Goal: Task Accomplishment & Management: Manage account settings

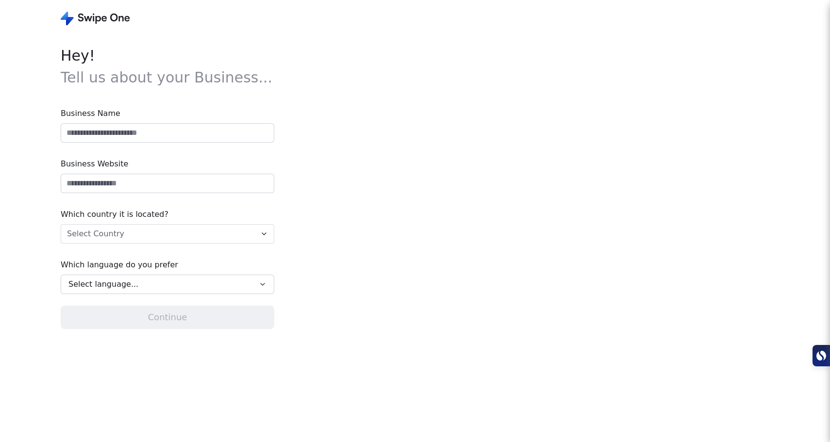
type input "**********"
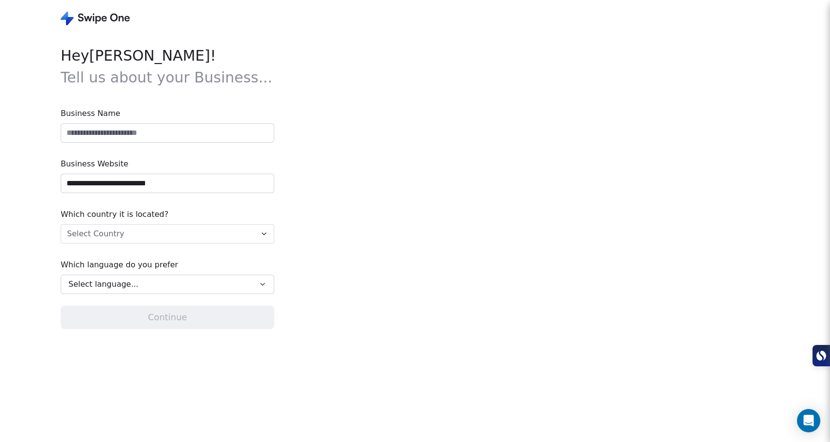
click at [209, 131] on input at bounding box center [167, 133] width 213 height 18
type input "**********"
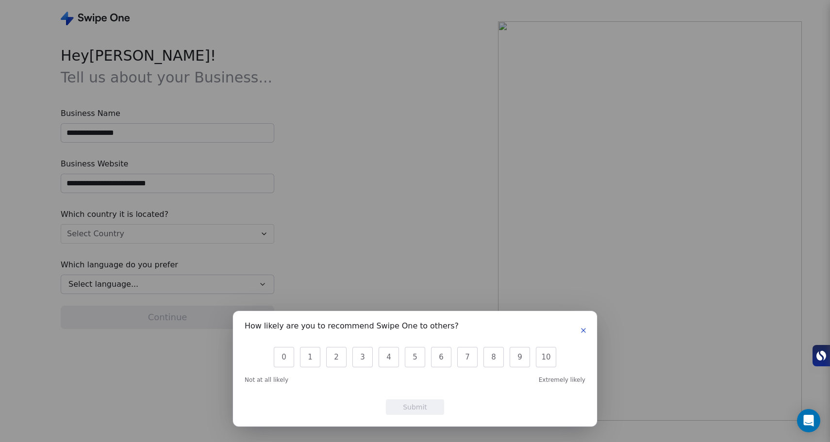
click at [580, 331] on icon "button" at bounding box center [584, 331] width 8 height 8
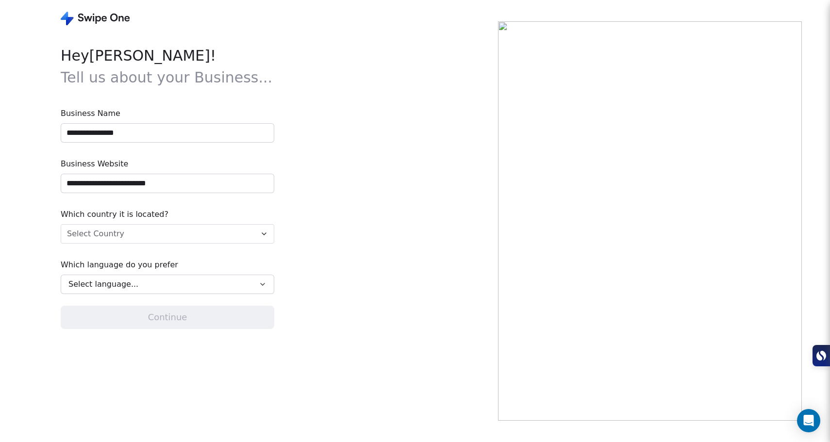
click at [85, 133] on input "**********" at bounding box center [167, 133] width 213 height 18
type input "**********"
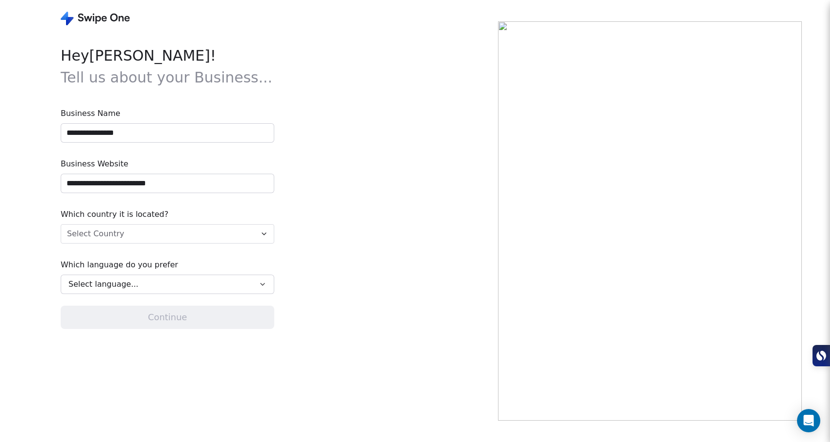
click at [143, 230] on html "**********" at bounding box center [415, 221] width 830 height 442
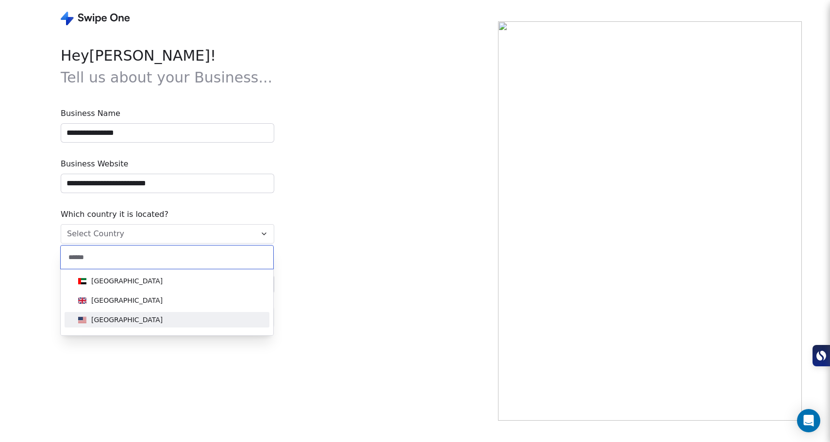
type input "******"
click at [164, 318] on div "United States" at bounding box center [166, 320] width 185 height 11
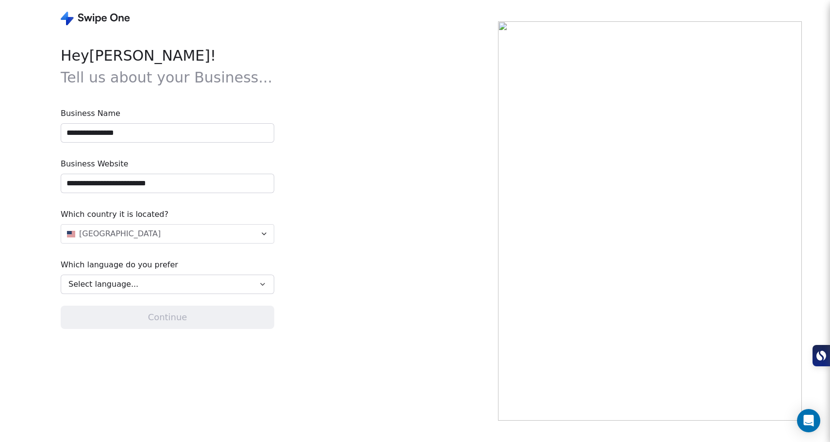
click at [160, 289] on div "Select language..." at bounding box center [160, 285] width 184 height 12
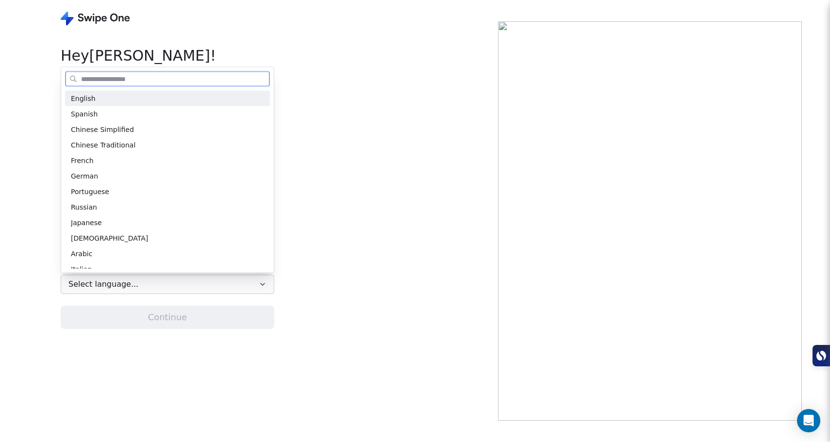
click at [114, 97] on div "English" at bounding box center [167, 98] width 193 height 10
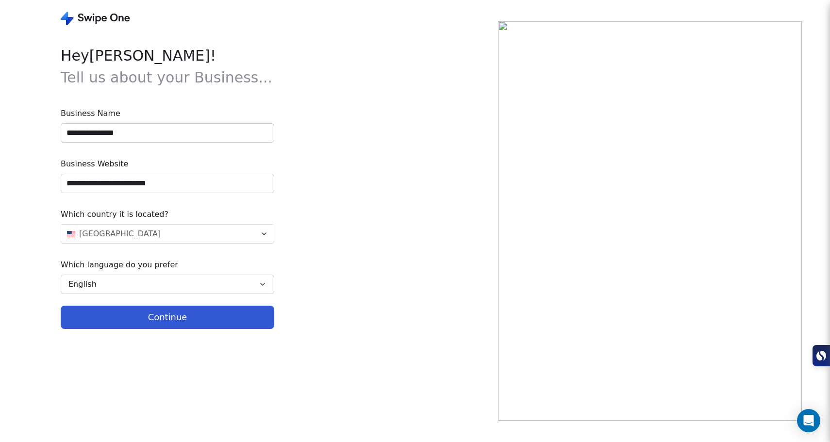
click at [155, 322] on button "Continue" at bounding box center [168, 317] width 214 height 23
type input "**********"
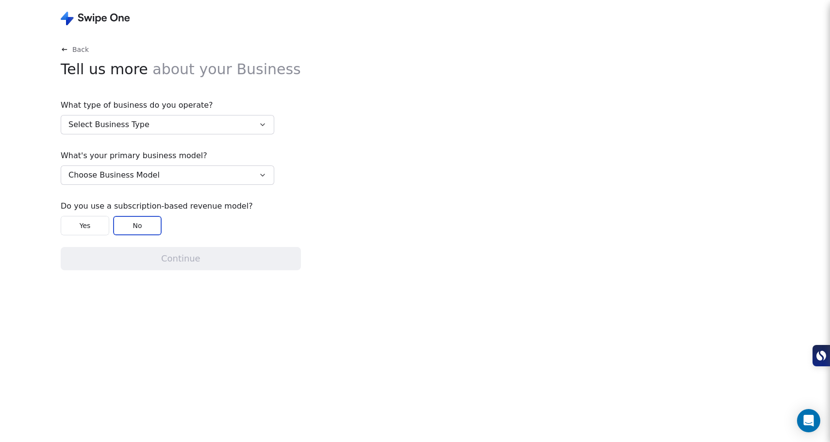
click at [199, 122] on button "Select Business Type" at bounding box center [168, 124] width 214 height 19
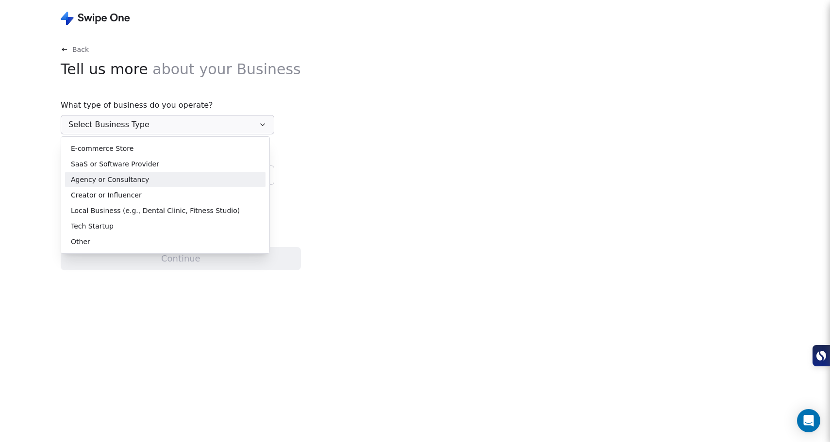
click at [157, 179] on div "Agency or Consultancy" at bounding box center [165, 180] width 189 height 10
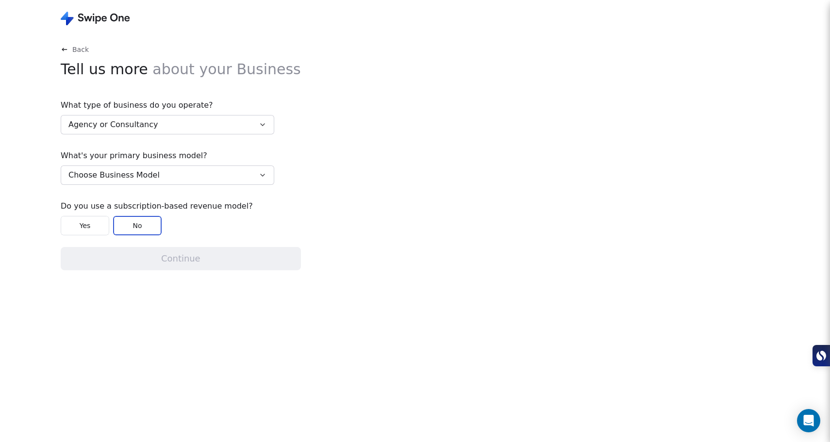
click at [167, 173] on button "Choose Business Model" at bounding box center [168, 175] width 214 height 19
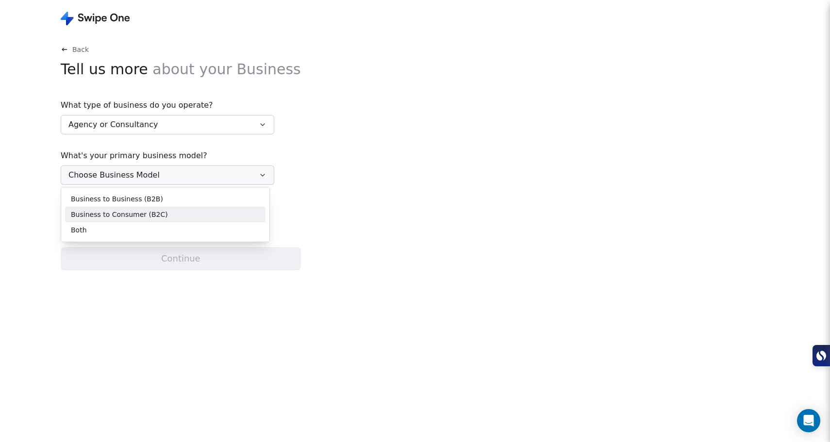
click at [169, 210] on div "Business to Consumer (B2C)" at bounding box center [165, 215] width 189 height 10
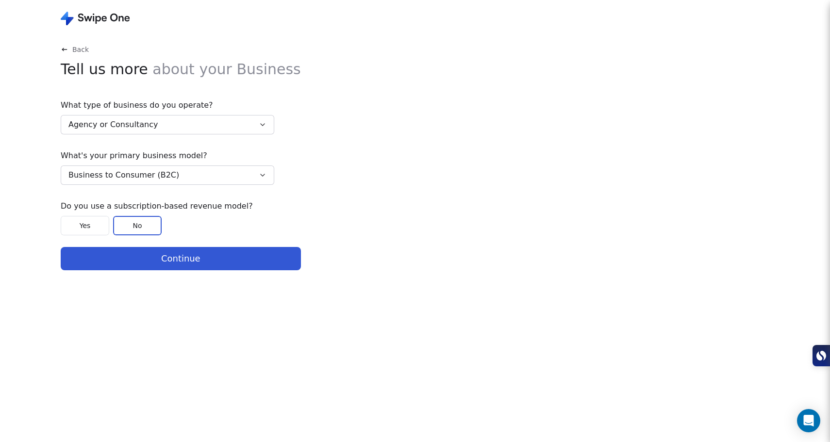
click at [176, 180] on button "Business to Consumer (B2C)" at bounding box center [168, 175] width 214 height 19
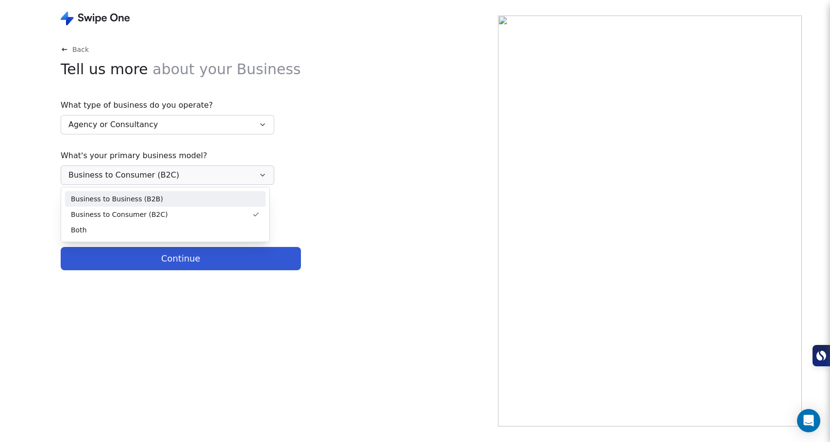
click at [173, 201] on div "Business to Business (B2B)" at bounding box center [165, 199] width 189 height 10
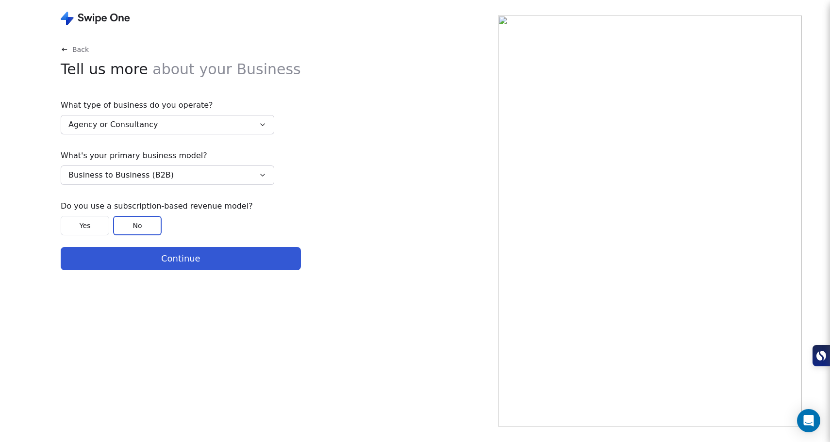
click at [174, 259] on button "Continue" at bounding box center [181, 258] width 240 height 23
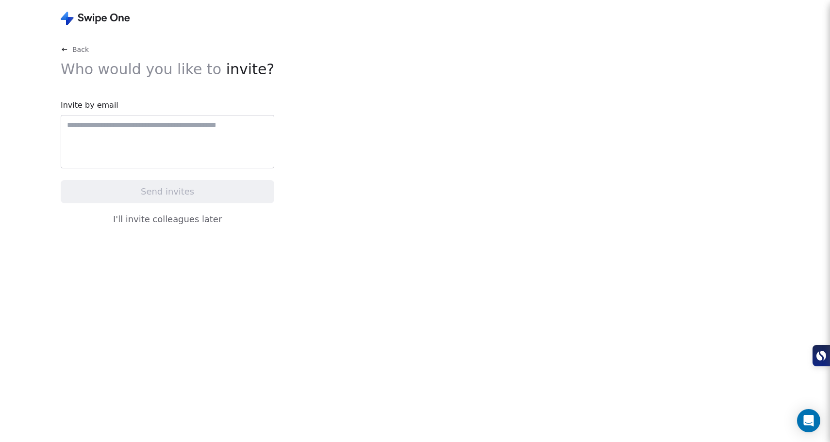
click at [167, 149] on div at bounding box center [168, 141] width 214 height 53
click at [186, 218] on button "I'll invite colleagues later" at bounding box center [168, 219] width 214 height 20
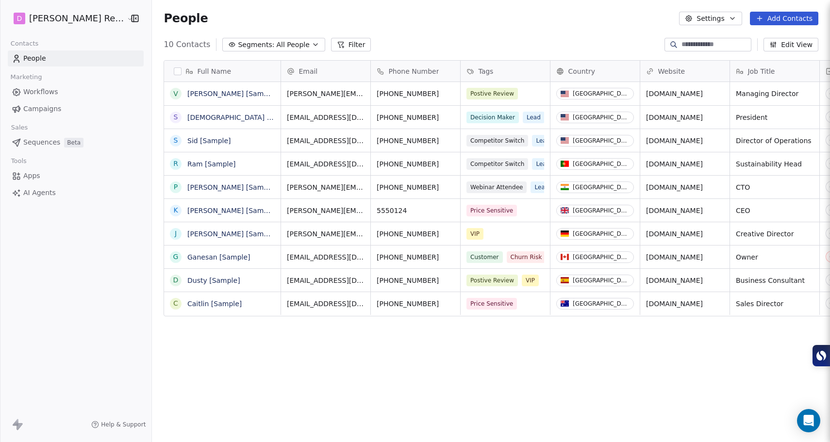
scroll to position [382, 692]
click at [44, 143] on span "Sequences" at bounding box center [41, 142] width 37 height 10
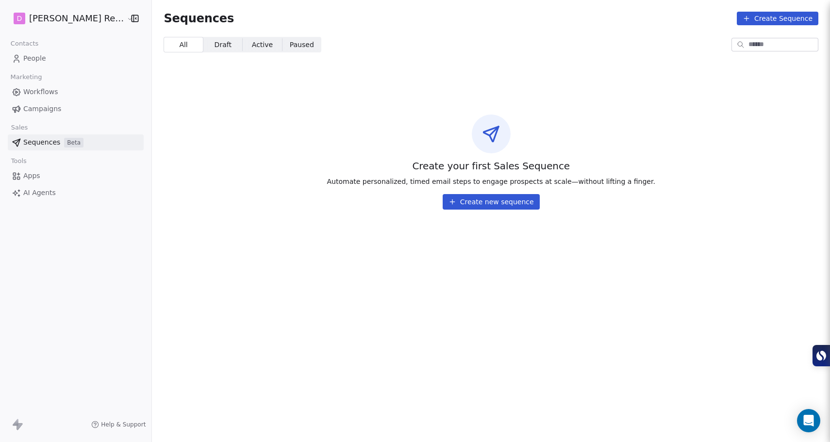
click at [38, 58] on span "People" at bounding box center [34, 58] width 23 height 10
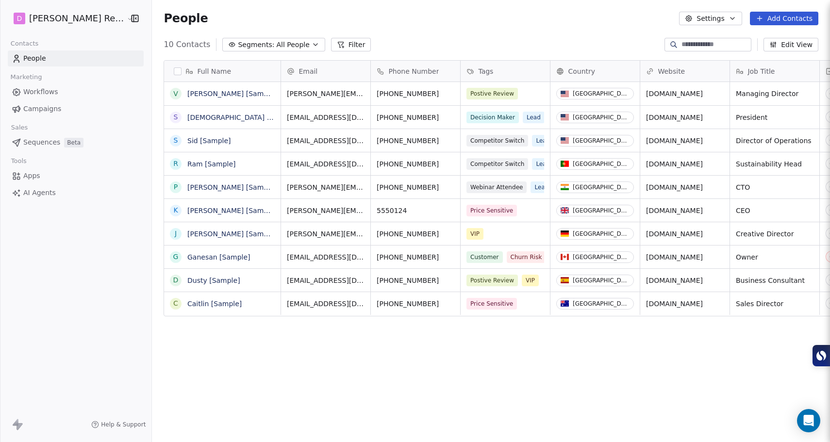
scroll to position [382, 692]
click at [763, 21] on icon at bounding box center [760, 19] width 8 height 8
click at [649, 23] on html "D Moody Recruiting Contacts People Marketing Workflows Campaigns Sales Sequence…" at bounding box center [415, 221] width 830 height 442
click at [51, 114] on span "Campaigns" at bounding box center [42, 109] width 38 height 10
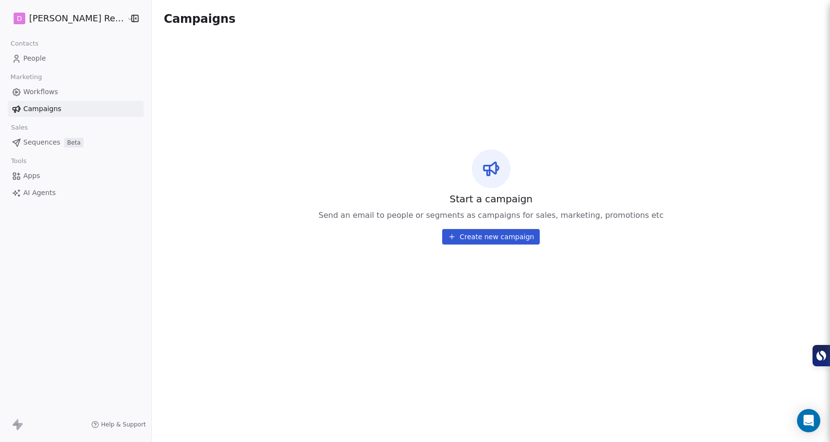
click at [55, 94] on span "Workflows" at bounding box center [40, 92] width 35 height 10
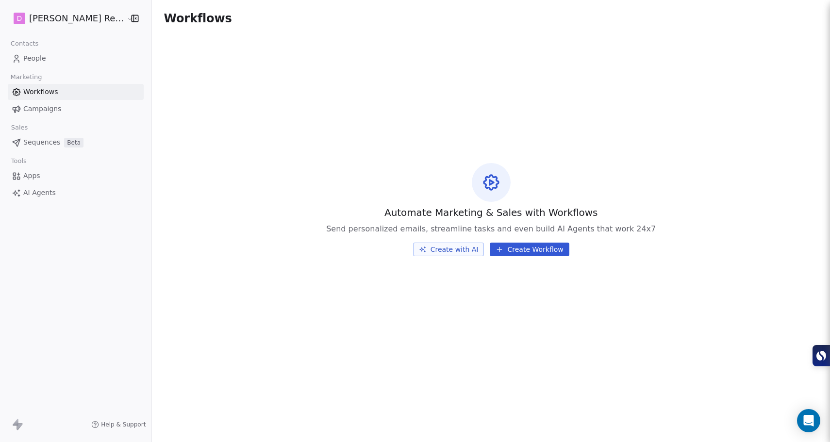
click at [47, 63] on link "People" at bounding box center [76, 58] width 136 height 16
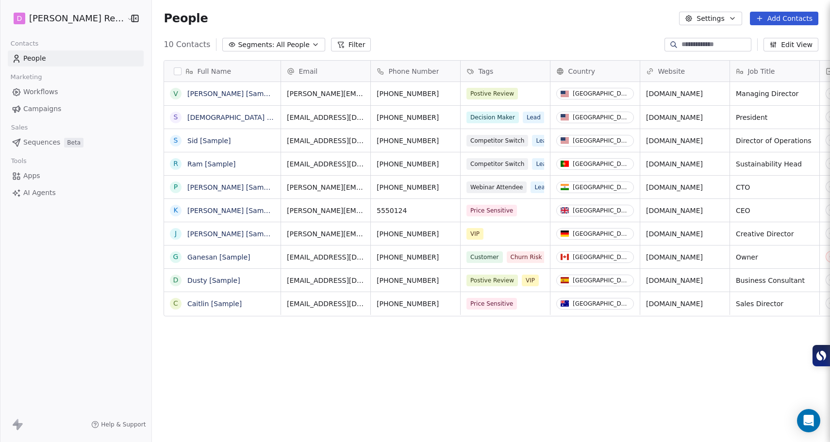
scroll to position [382, 692]
click at [51, 98] on link "Workflows" at bounding box center [76, 92] width 136 height 16
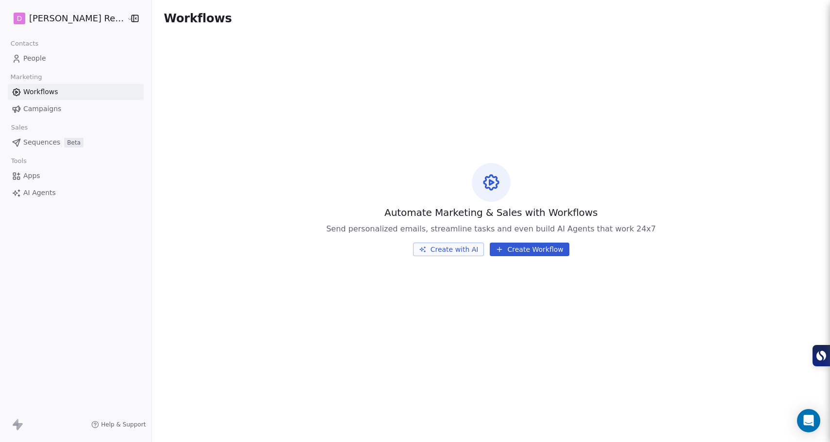
click at [38, 174] on span "Apps" at bounding box center [31, 176] width 17 height 10
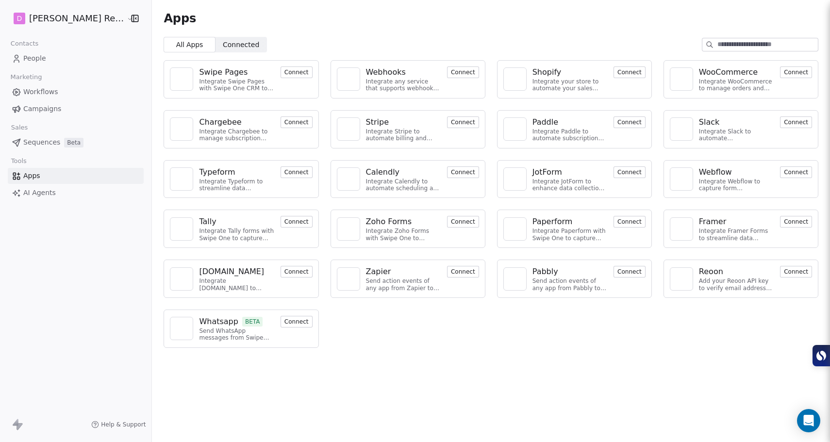
click at [743, 44] on input at bounding box center [768, 44] width 100 height 13
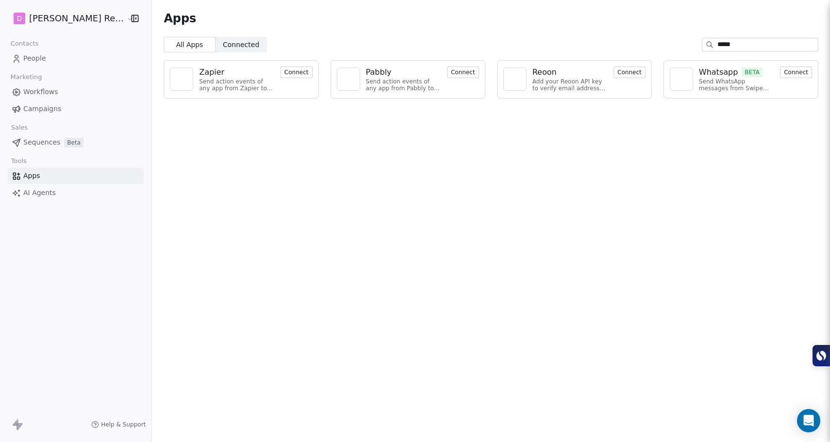
type input "*****"
drag, startPoint x: 746, startPoint y: 45, endPoint x: 665, endPoint y: 48, distance: 81.1
click at [665, 48] on div "All Apps All Apps Connected Connected *****" at bounding box center [491, 45] width 678 height 16
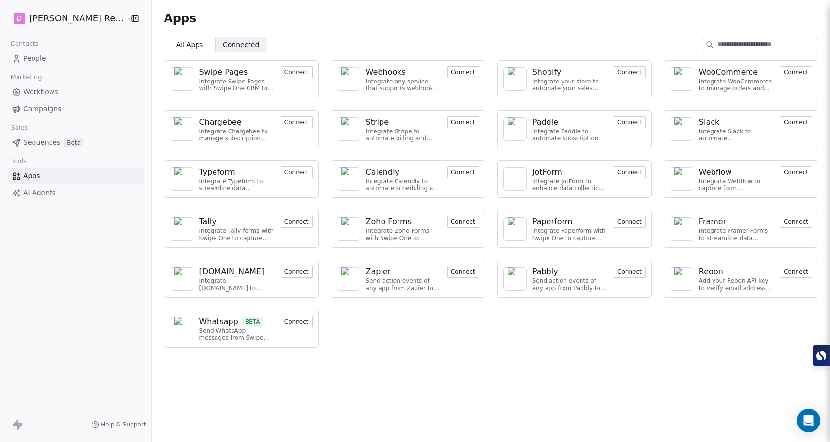
click at [52, 59] on link "People" at bounding box center [76, 58] width 136 height 16
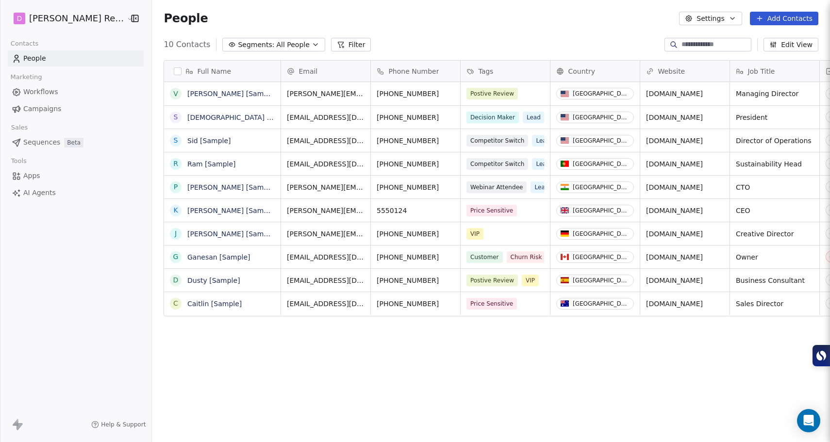
scroll to position [382, 692]
click at [40, 176] on link "Apps" at bounding box center [76, 176] width 136 height 16
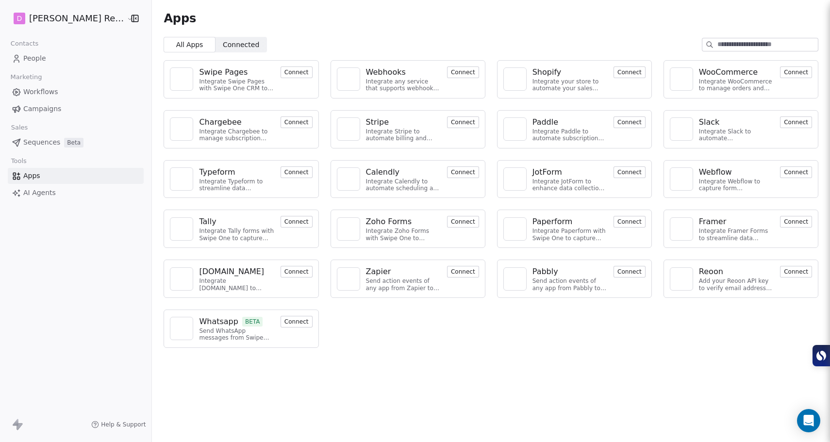
click at [46, 193] on span "AI Agents" at bounding box center [39, 193] width 33 height 10
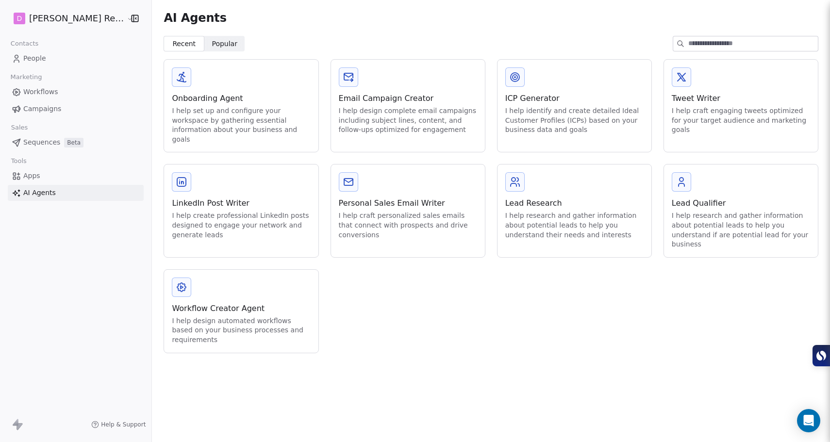
click at [38, 63] on span "People" at bounding box center [34, 58] width 23 height 10
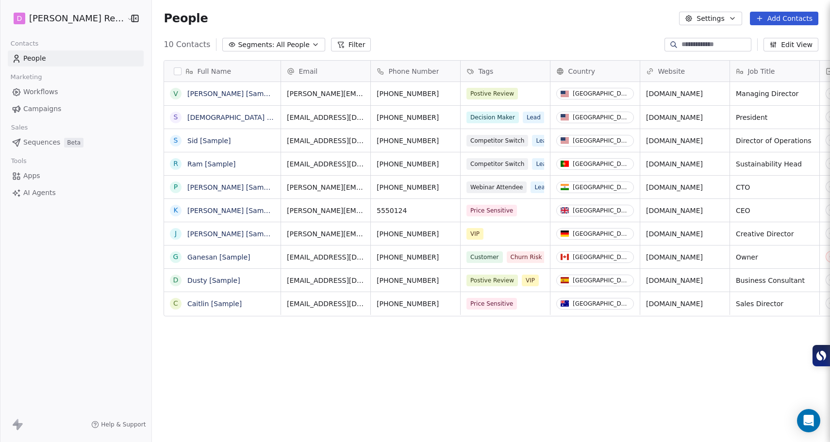
scroll to position [382, 692]
click at [789, 20] on button "Add Contacts" at bounding box center [784, 19] width 68 height 14
click at [785, 53] on span "Import from CSV" at bounding box center [782, 55] width 56 height 10
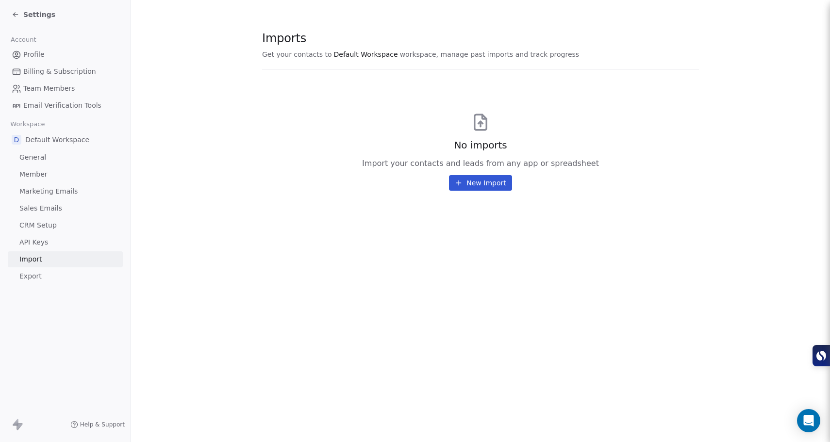
click at [470, 179] on button "New Import" at bounding box center [480, 183] width 63 height 16
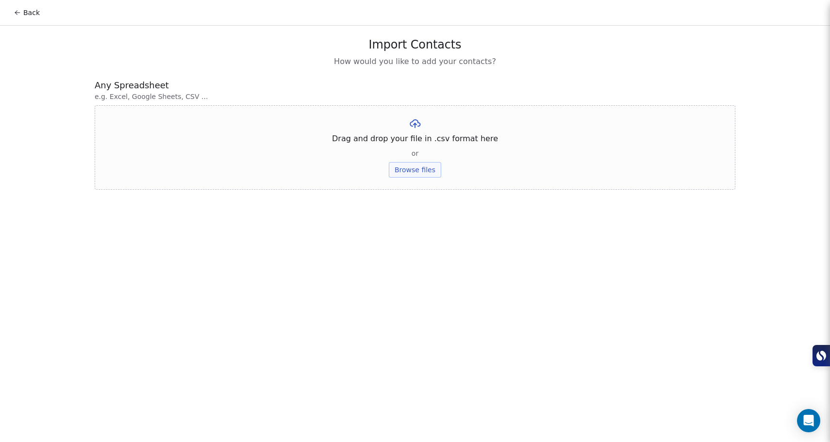
click at [412, 168] on button "Browse files" at bounding box center [415, 170] width 52 height 16
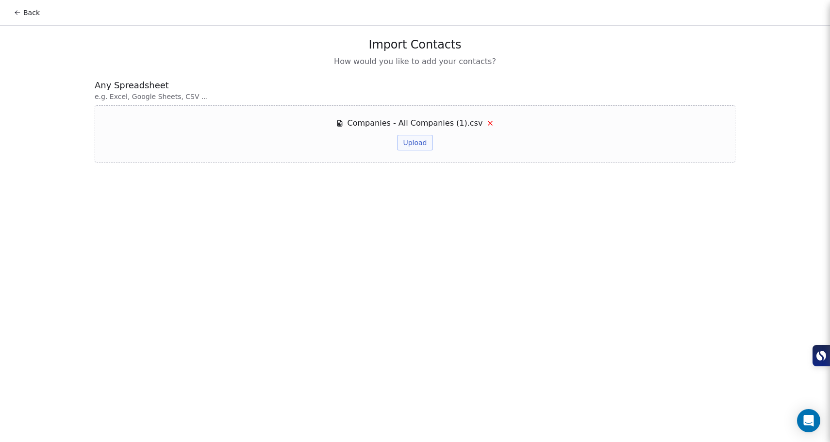
click at [414, 143] on button "Upload" at bounding box center [414, 143] width 35 height 16
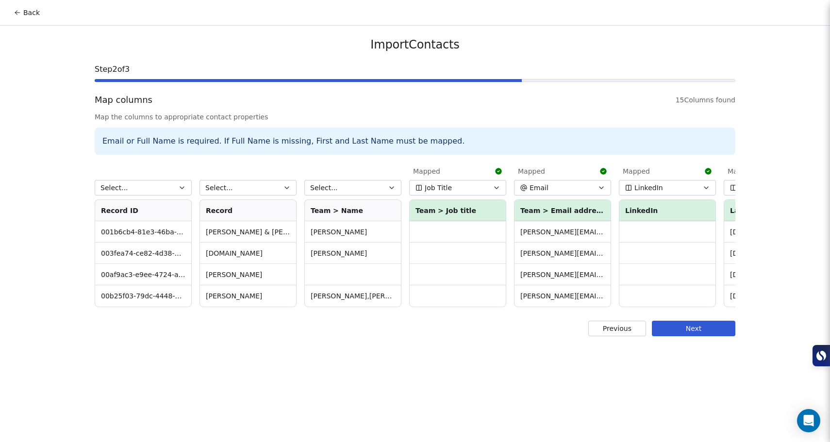
click at [159, 189] on button "Select..." at bounding box center [143, 188] width 97 height 16
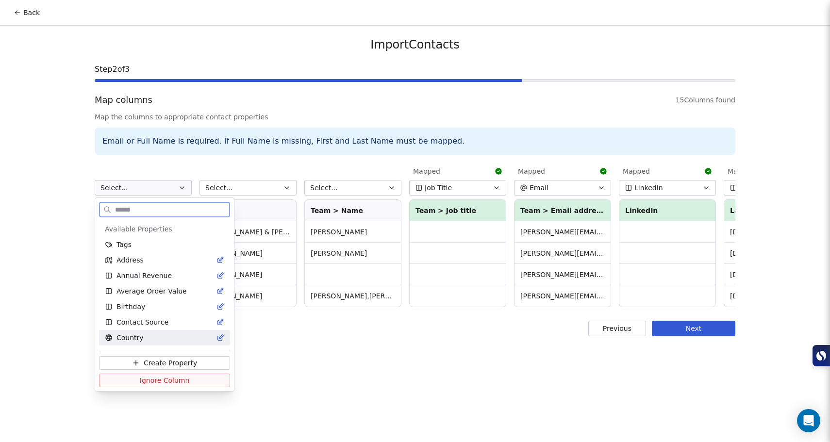
click at [166, 382] on span "Ignore Column" at bounding box center [165, 381] width 50 height 10
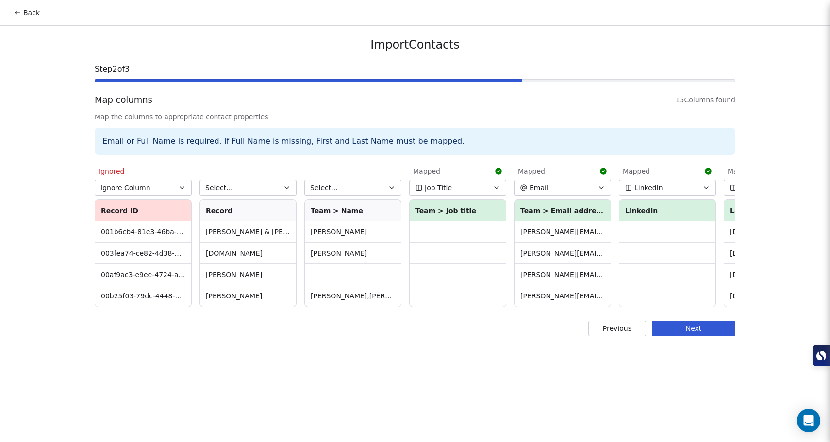
click at [255, 188] on button "Select..." at bounding box center [248, 188] width 97 height 16
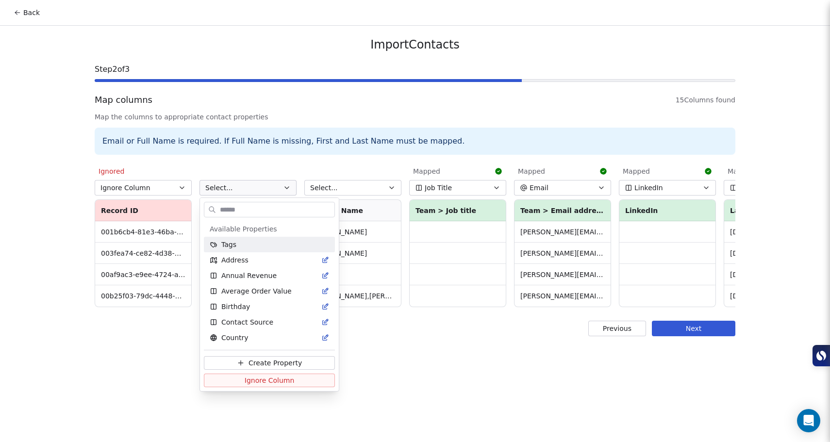
click at [253, 205] on input "text" at bounding box center [276, 210] width 117 height 14
click at [248, 204] on input "text" at bounding box center [276, 210] width 117 height 14
click at [265, 161] on html "Back Import Contacts Step 2 of 3 Map columns 15 Columns found Map the columns t…" at bounding box center [415, 221] width 830 height 442
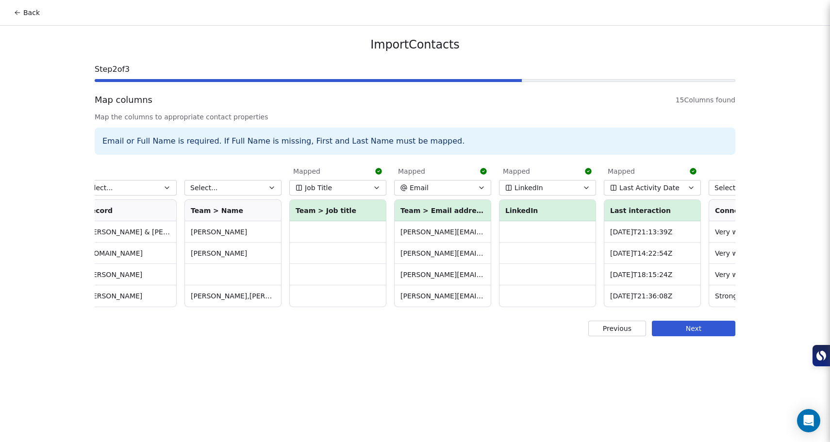
scroll to position [0, 126]
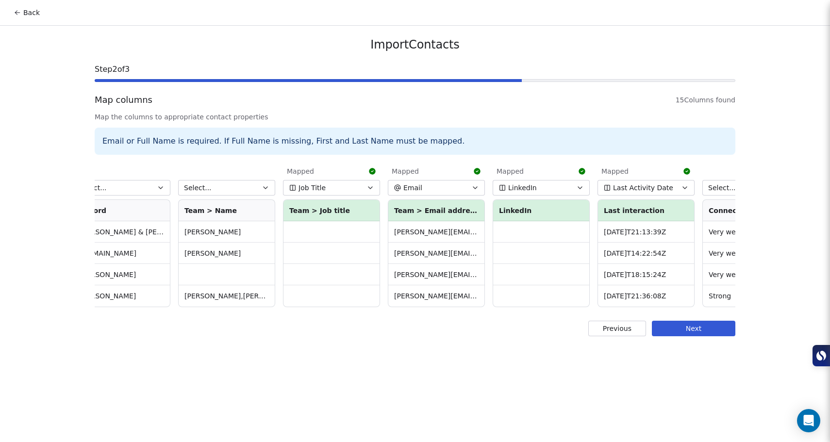
click at [663, 188] on span "Last Activity Date" at bounding box center [643, 188] width 60 height 10
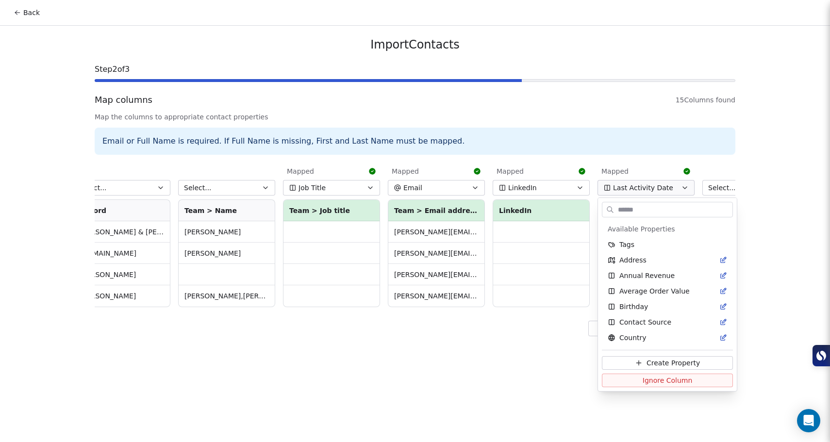
scroll to position [139, 0]
click at [652, 169] on html "Back Import Contacts Step 2 of 3 Map columns 15 Columns found Map the columns t…" at bounding box center [415, 221] width 830 height 442
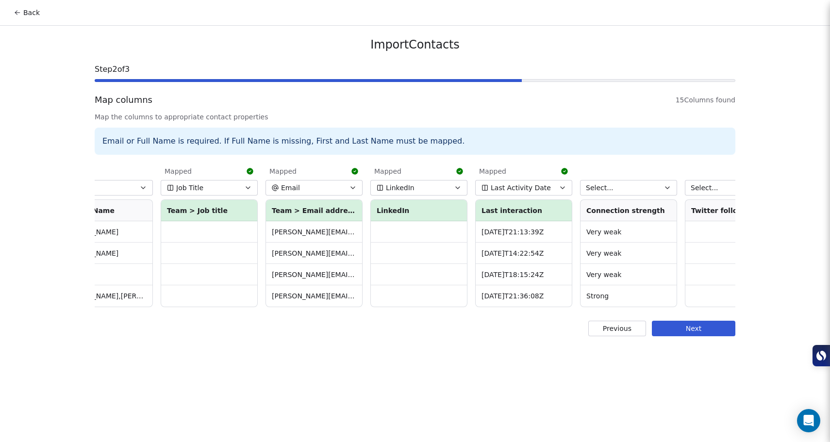
scroll to position [0, 250]
click at [659, 186] on button "Select..." at bounding box center [627, 188] width 97 height 16
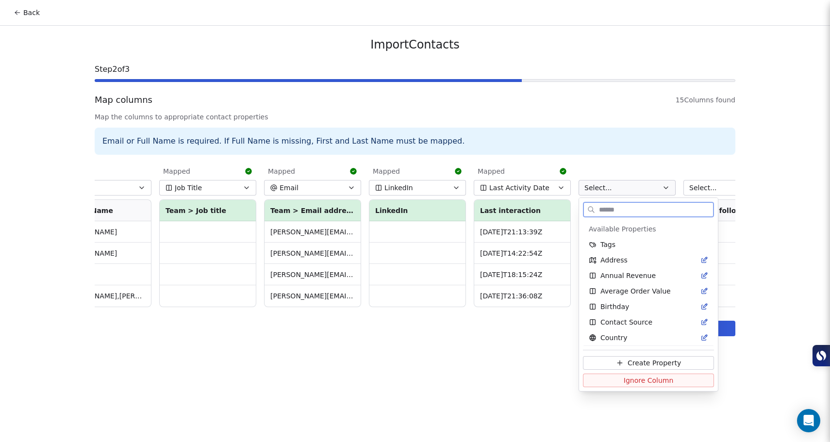
click at [636, 378] on span "Ignore Column" at bounding box center [649, 381] width 50 height 10
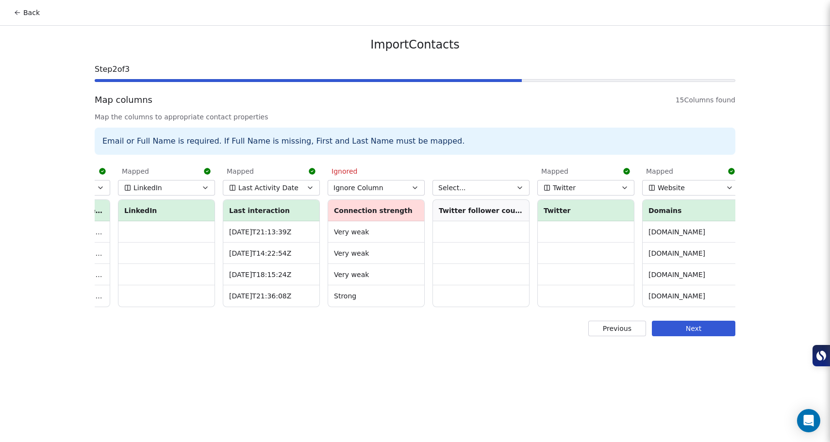
scroll to position [0, 502]
click at [522, 185] on button "Select..." at bounding box center [479, 188] width 97 height 16
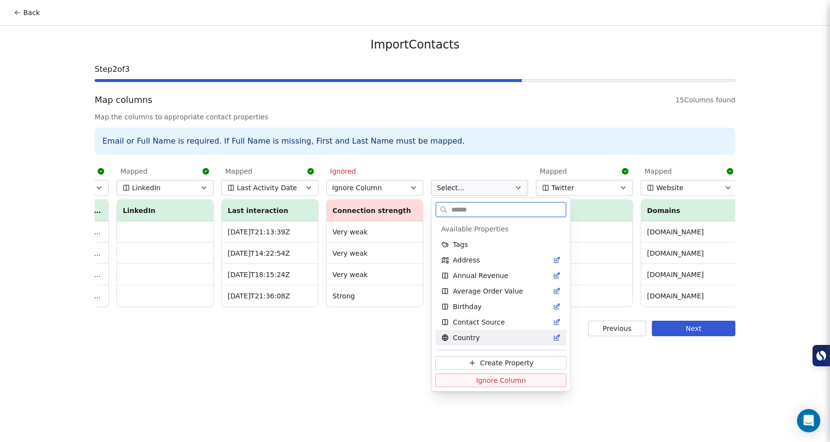
click at [516, 379] on span "Ignore Column" at bounding box center [501, 381] width 50 height 10
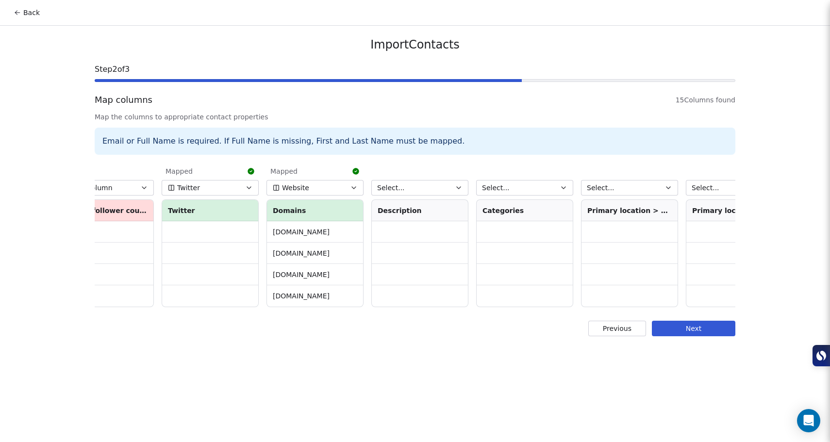
scroll to position [0, 924]
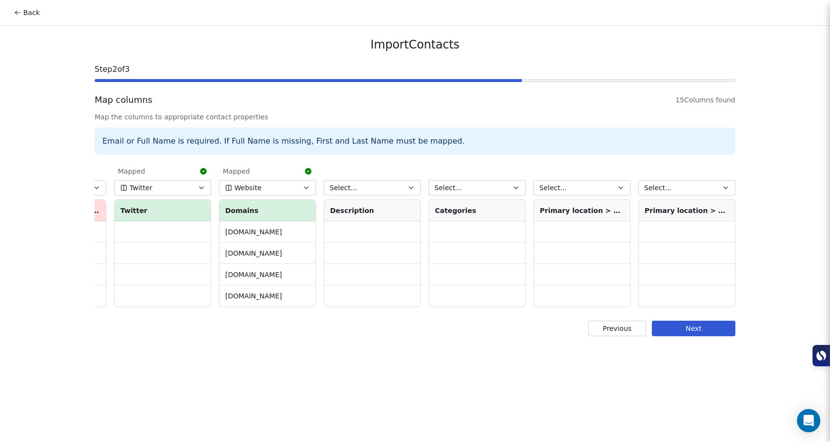
click at [412, 186] on icon "button" at bounding box center [411, 188] width 8 height 8
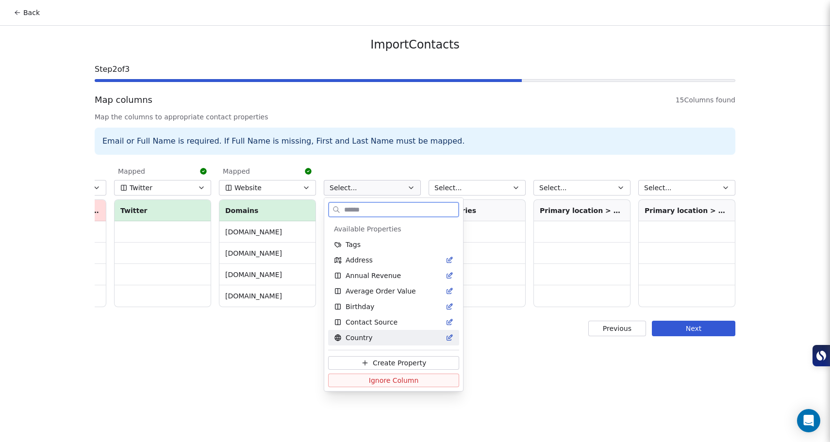
click at [408, 380] on span "Ignore Column" at bounding box center [394, 381] width 50 height 10
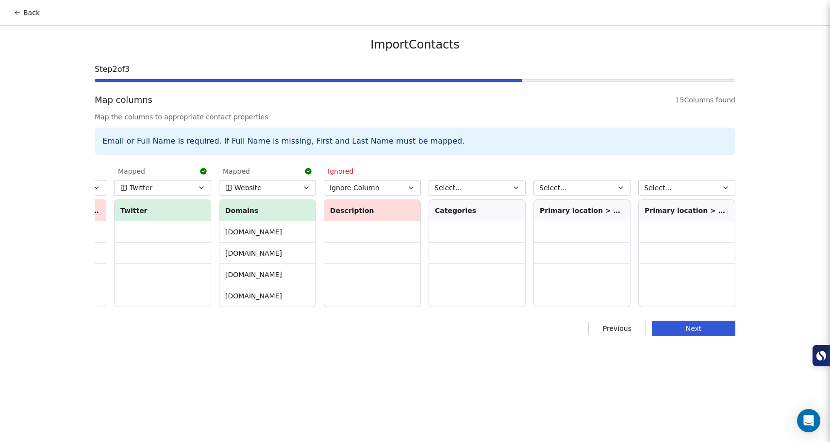
click at [496, 188] on button "Select..." at bounding box center [477, 188] width 97 height 16
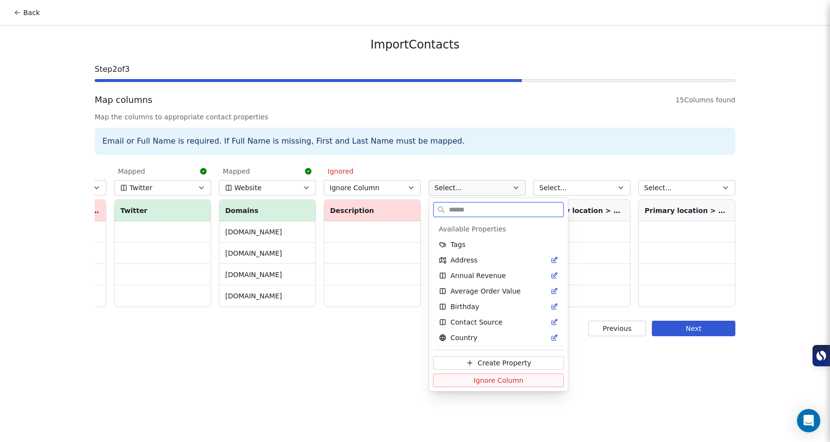
click at [519, 385] on button "Ignore Column" at bounding box center [498, 381] width 131 height 14
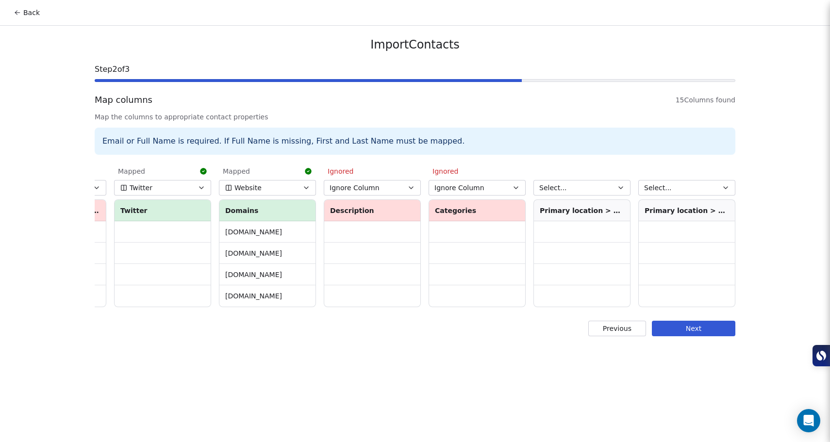
click at [600, 190] on button "Select..." at bounding box center [582, 188] width 97 height 16
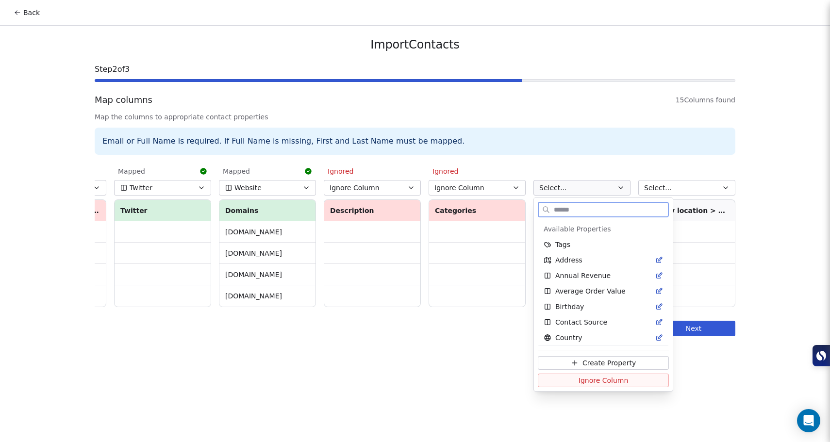
click at [588, 384] on span "Ignore Column" at bounding box center [604, 381] width 50 height 10
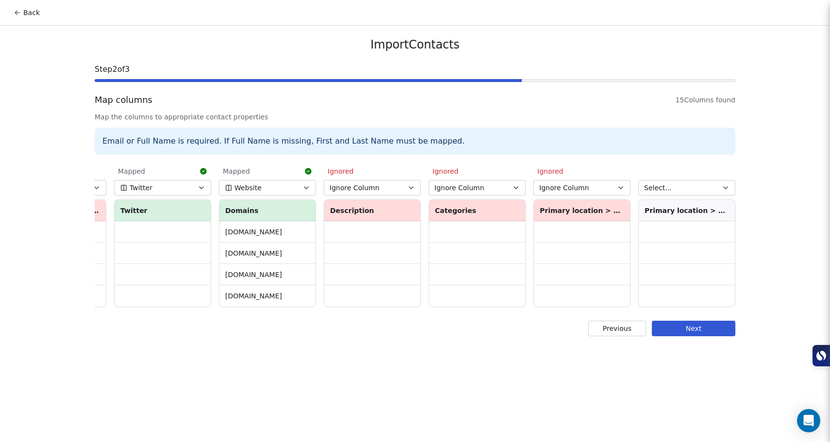
click at [682, 186] on button "Select..." at bounding box center [686, 188] width 97 height 16
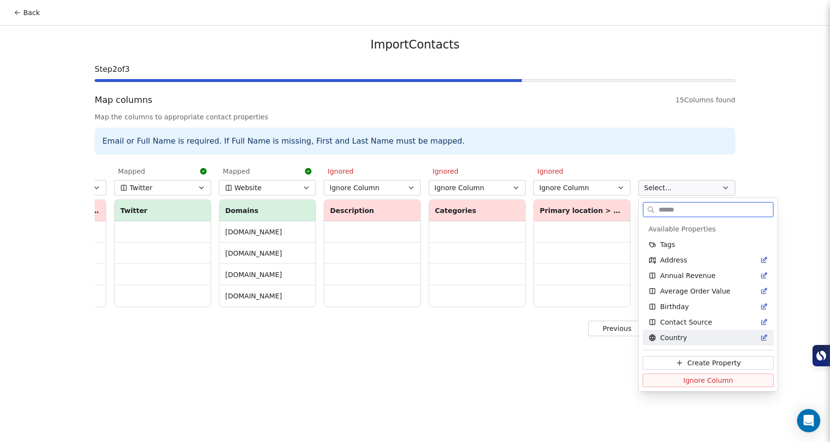
click at [693, 385] on button "Ignore Column" at bounding box center [708, 381] width 131 height 14
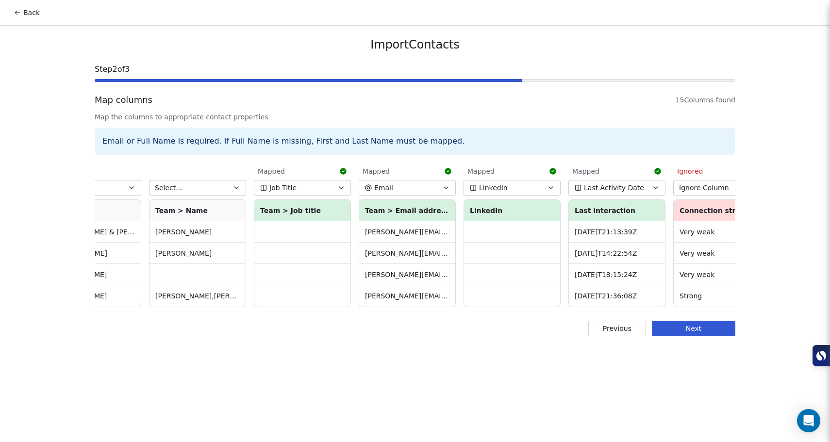
scroll to position [0, 0]
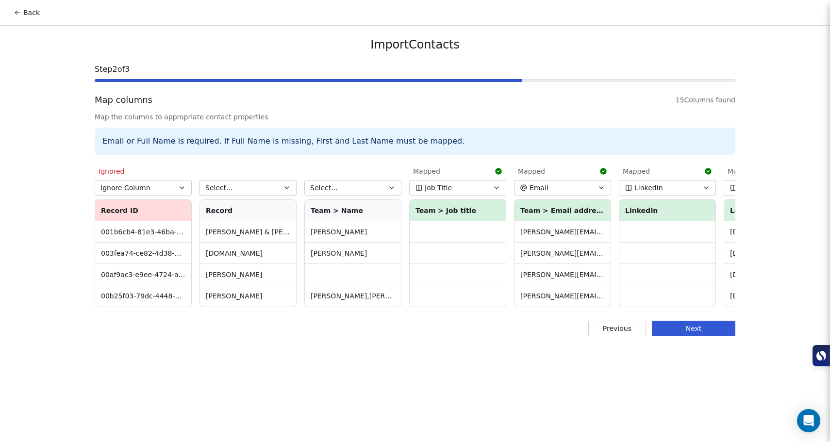
click at [252, 189] on button "Select..." at bounding box center [248, 188] width 97 height 16
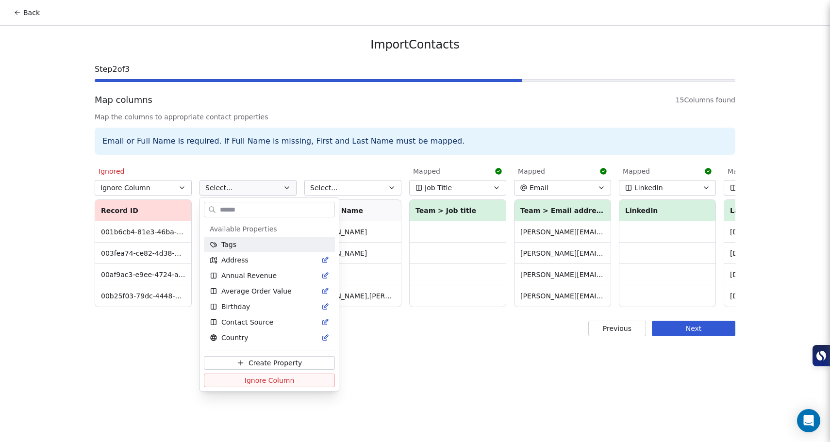
click at [257, 209] on input "text" at bounding box center [276, 210] width 117 height 14
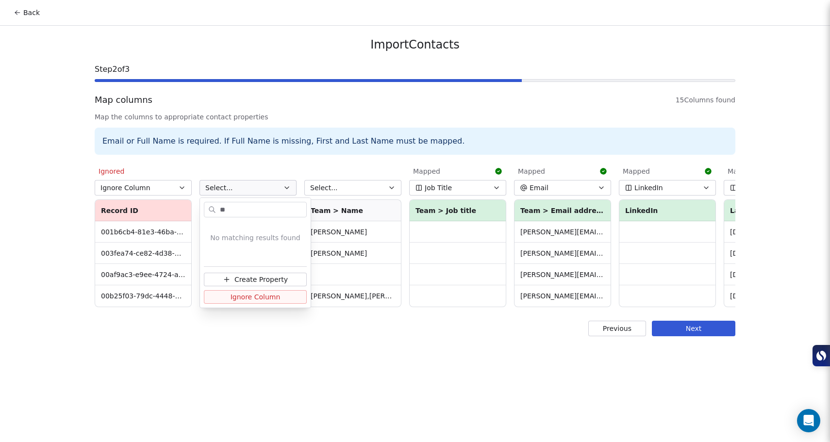
type input "*"
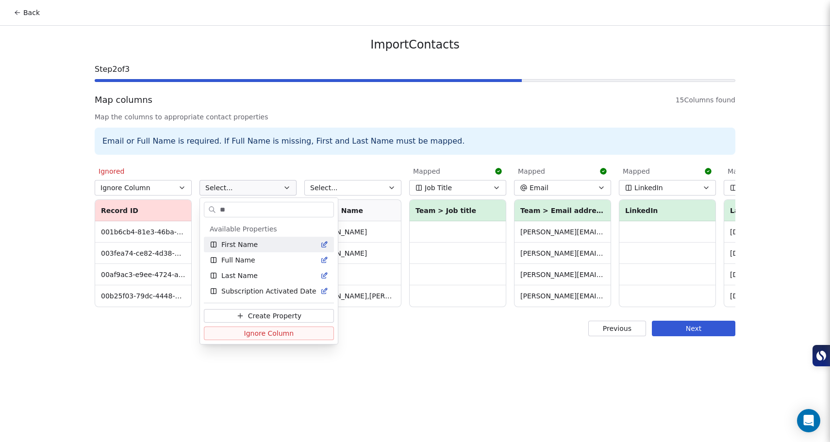
type input "*"
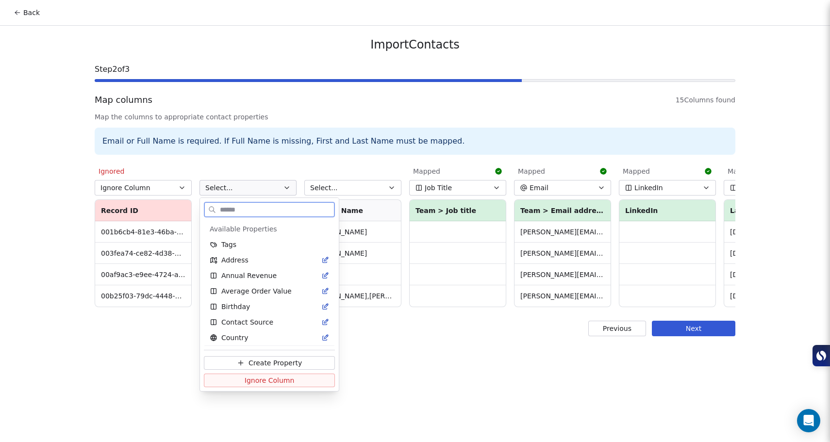
click at [276, 361] on span "Create Property" at bounding box center [275, 363] width 53 height 10
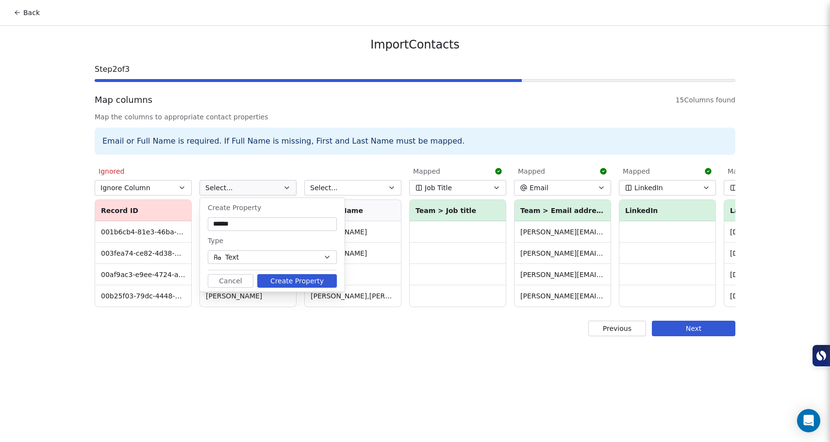
click at [243, 281] on button "Cancel" at bounding box center [231, 281] width 46 height 14
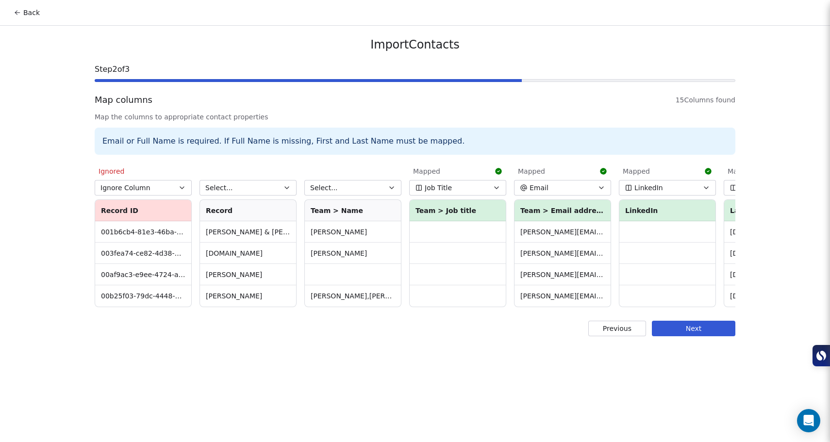
click at [262, 192] on button "Select..." at bounding box center [248, 188] width 97 height 16
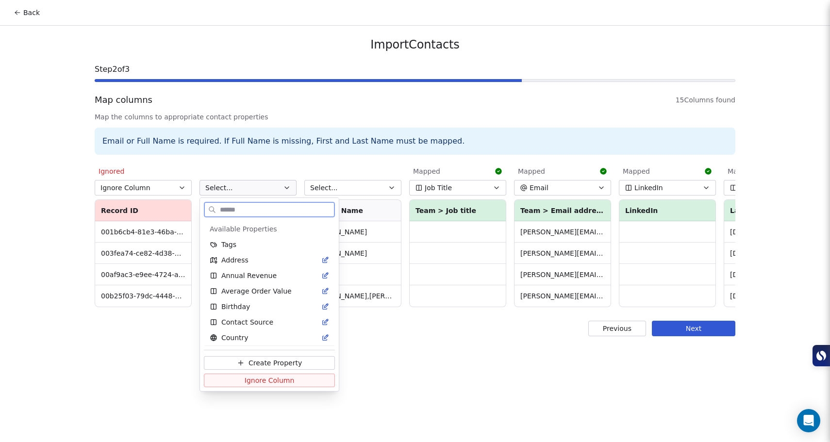
click at [270, 363] on span "Create Property" at bounding box center [275, 363] width 53 height 10
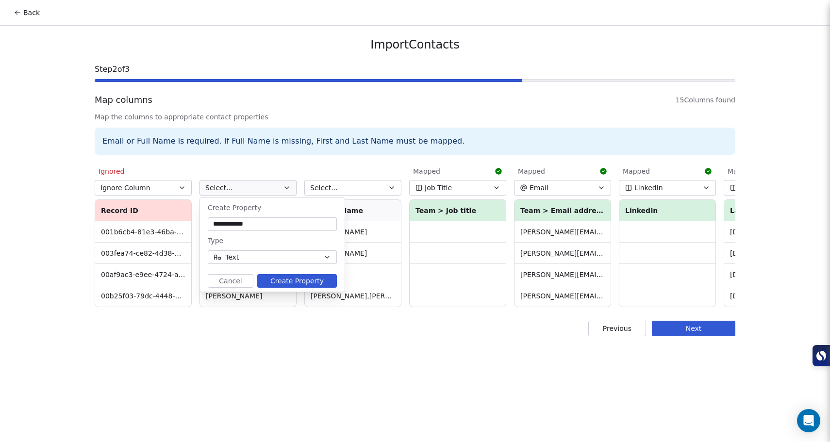
type input "**********"
click at [304, 260] on button "Text" at bounding box center [272, 258] width 129 height 14
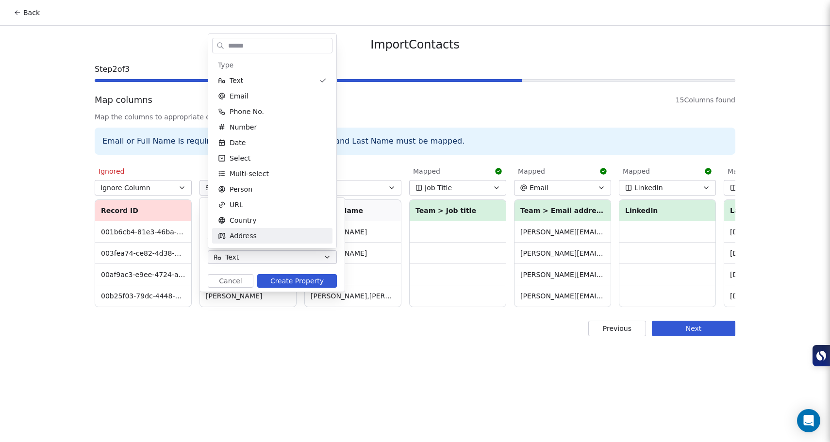
click at [385, 117] on html "Back Import Contacts Step 2 of 3 Map columns 15 Columns found Map the columns t…" at bounding box center [415, 221] width 830 height 442
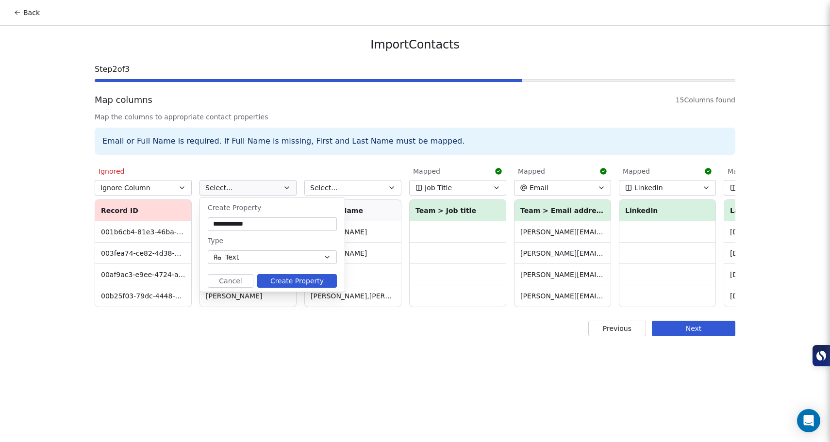
click at [300, 282] on button "Create Property" at bounding box center [297, 281] width 80 height 14
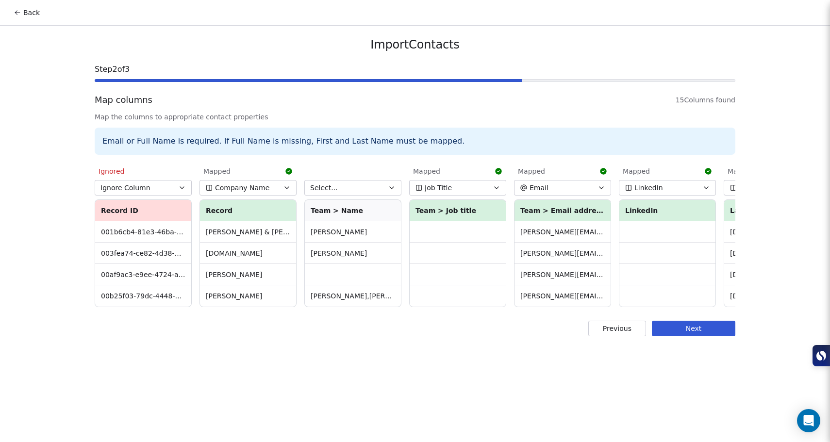
click at [372, 188] on button "Select..." at bounding box center [352, 188] width 97 height 16
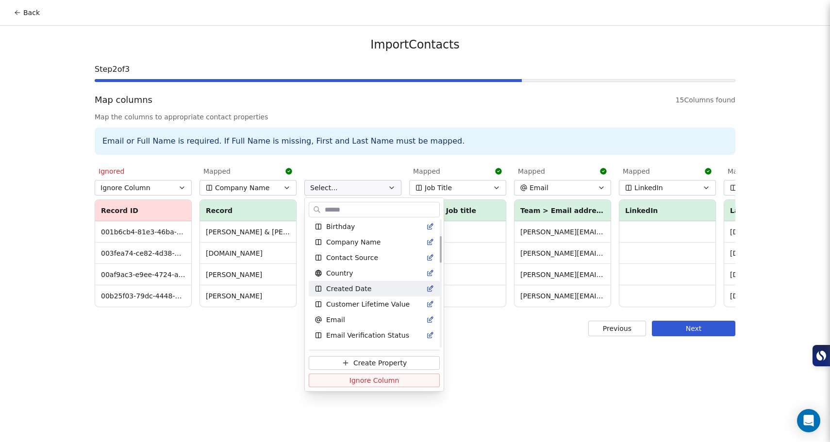
scroll to position [81, 0]
click at [273, 378] on html "Back Import Contacts Step 2 of 3 Map columns 15 Columns found Map the columns t…" at bounding box center [415, 221] width 830 height 442
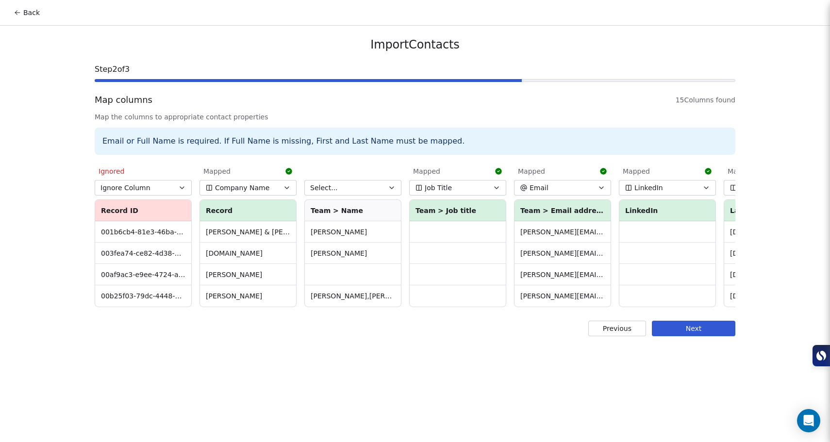
click at [363, 196] on div "Select... Team > Name Tyler Jury Marcus Orlando Jeff Lee,Jon Yuan" at bounding box center [352, 235] width 97 height 145
click at [362, 192] on button "Select..." at bounding box center [352, 188] width 97 height 16
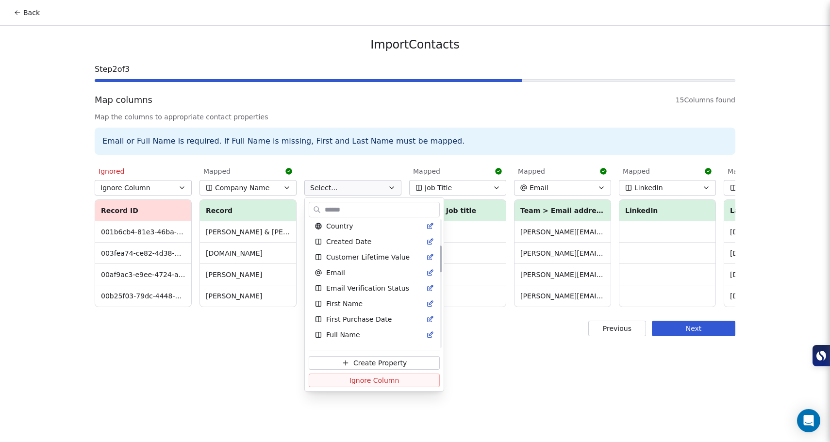
scroll to position [128, 0]
click at [369, 332] on div "Full Name" at bounding box center [374, 334] width 119 height 10
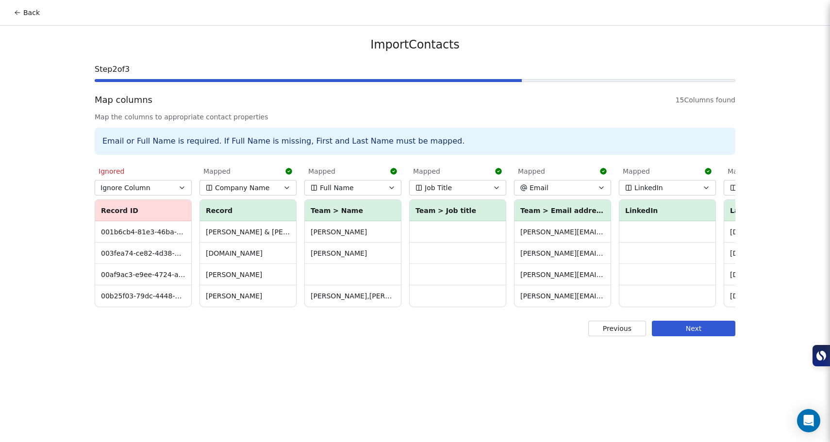
click at [419, 336] on div "Previous Next" at bounding box center [415, 329] width 641 height 16
click at [675, 332] on button "Next" at bounding box center [694, 329] width 84 height 16
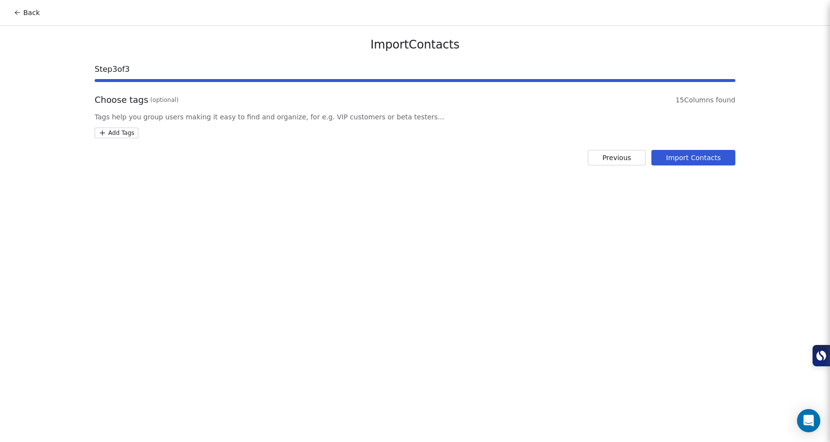
click at [633, 154] on button "Previous" at bounding box center [617, 158] width 58 height 16
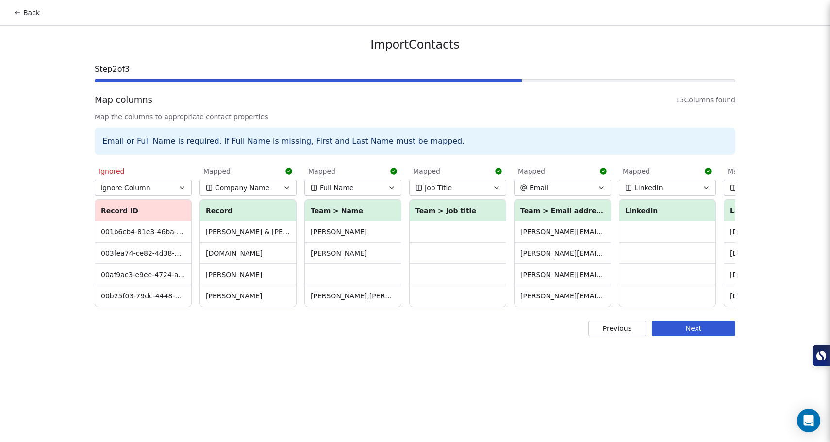
click at [646, 279] on td at bounding box center [667, 274] width 96 height 21
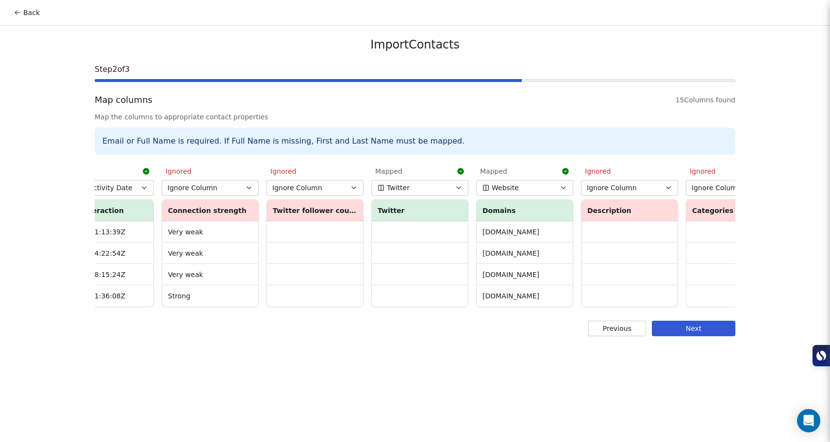
scroll to position [0, 663]
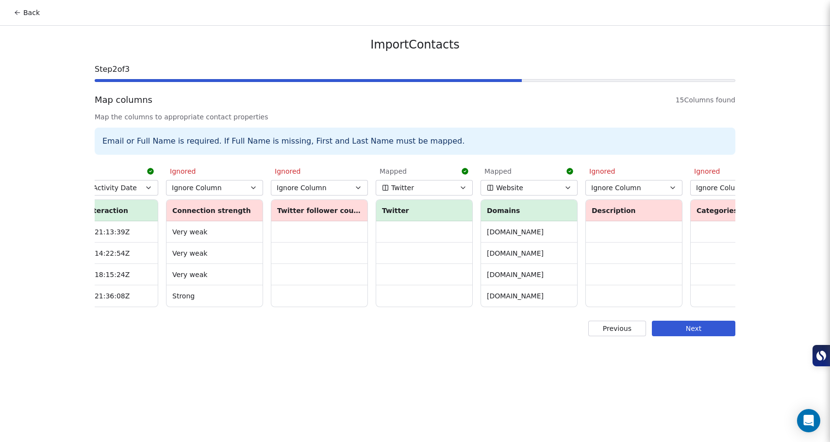
click at [445, 185] on button "Twitter" at bounding box center [424, 188] width 97 height 16
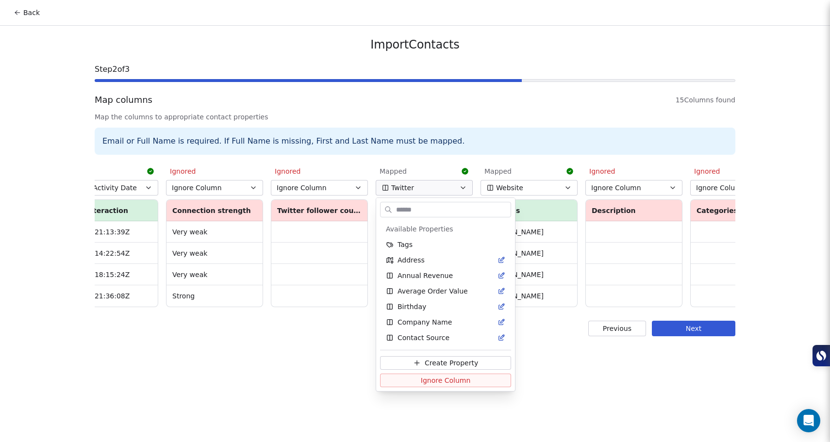
scroll to position [450, 0]
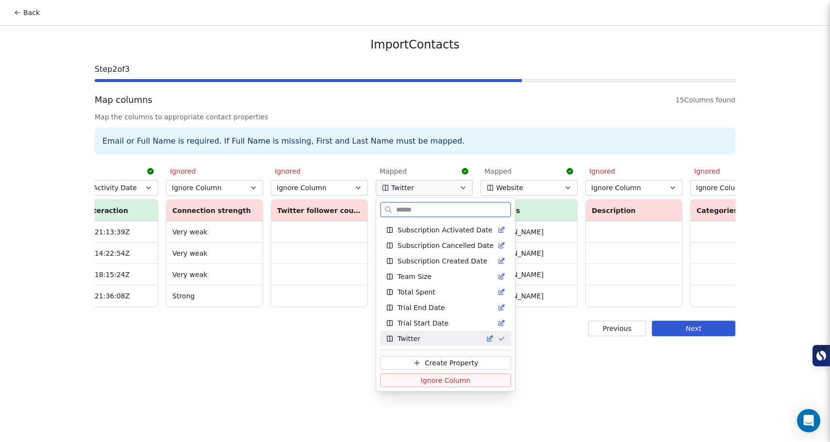
click at [444, 379] on span "Ignore Column" at bounding box center [446, 381] width 50 height 10
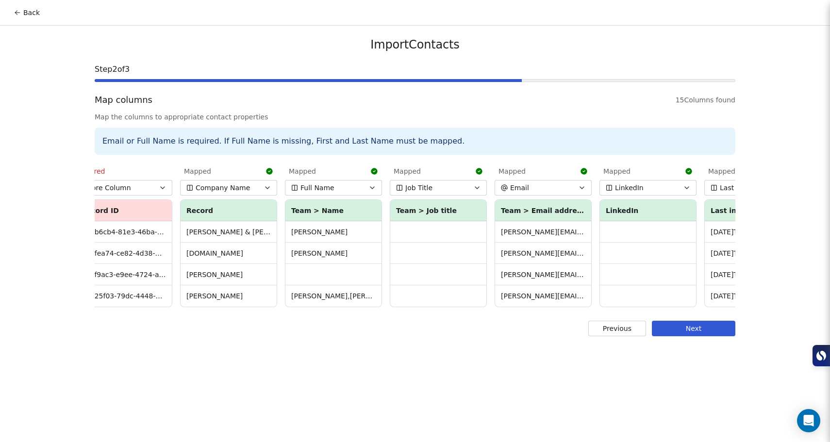
scroll to position [0, 0]
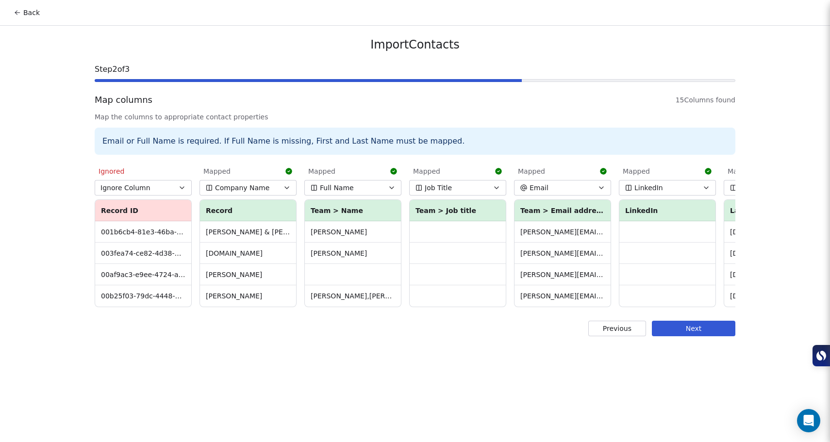
click at [694, 336] on button "Next" at bounding box center [694, 329] width 84 height 16
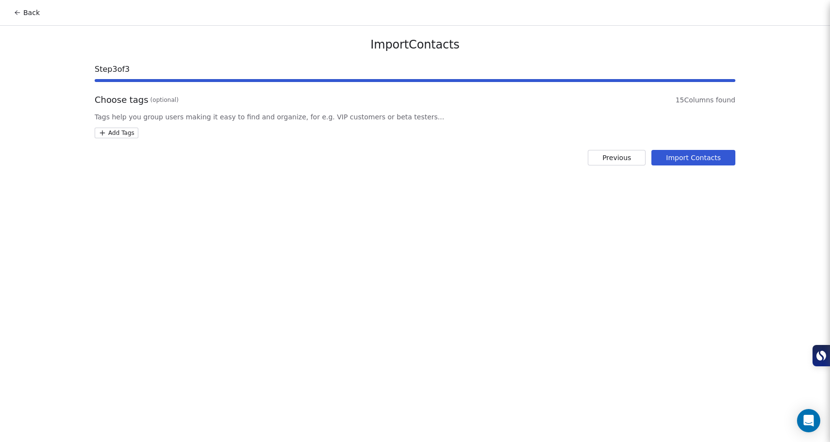
click at [705, 157] on button "Import Contacts" at bounding box center [694, 158] width 84 height 16
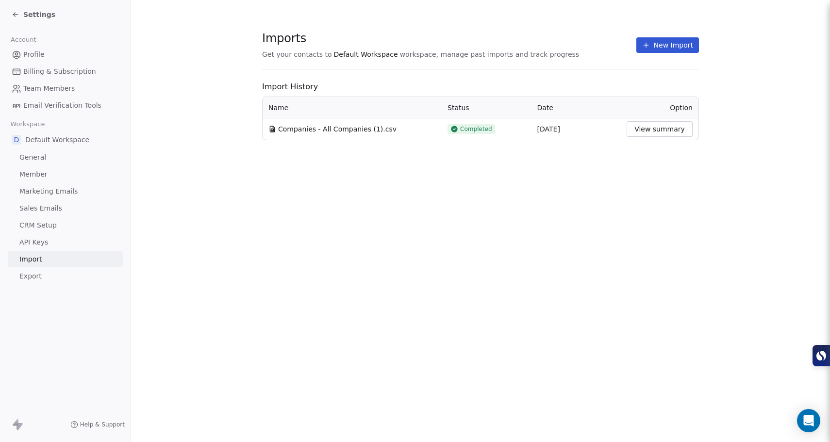
click at [646, 133] on button "View summary" at bounding box center [660, 129] width 66 height 16
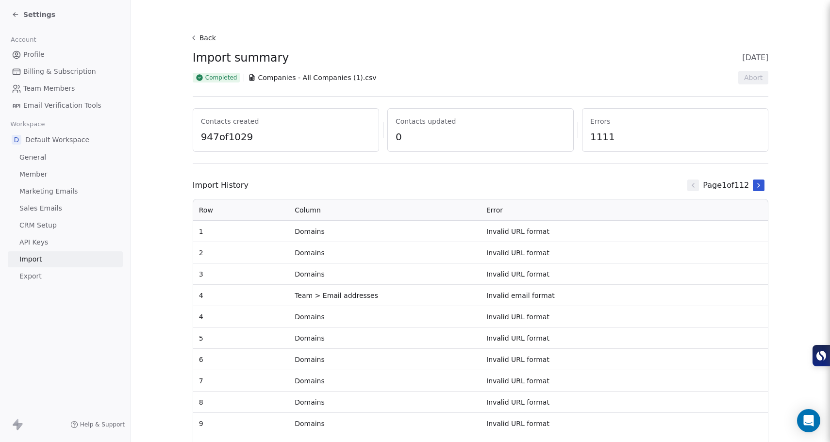
click at [602, 136] on span "1111" at bounding box center [675, 137] width 170 height 14
click at [755, 185] on icon at bounding box center [759, 186] width 8 height 8
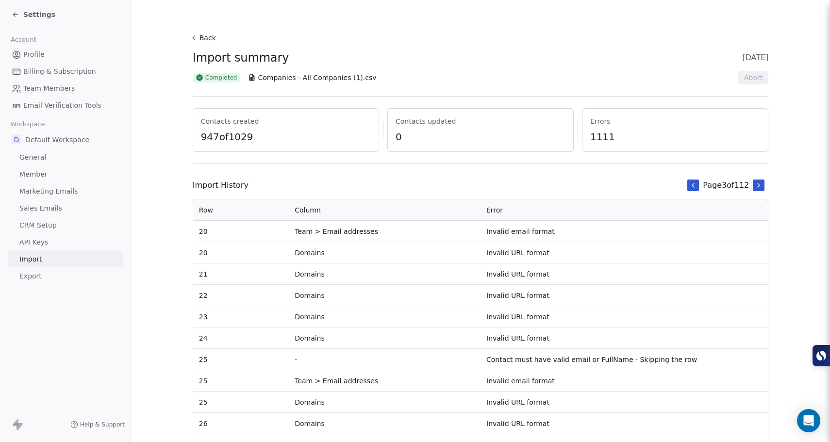
click at [755, 185] on icon at bounding box center [759, 186] width 8 height 8
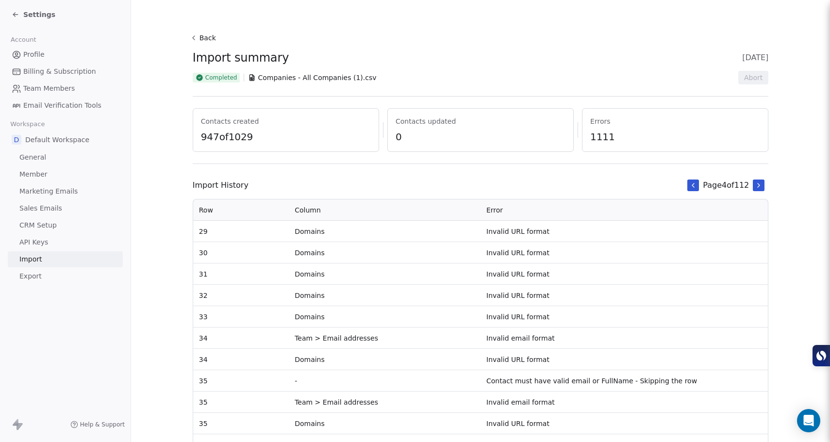
click at [755, 185] on icon at bounding box center [759, 186] width 8 height 8
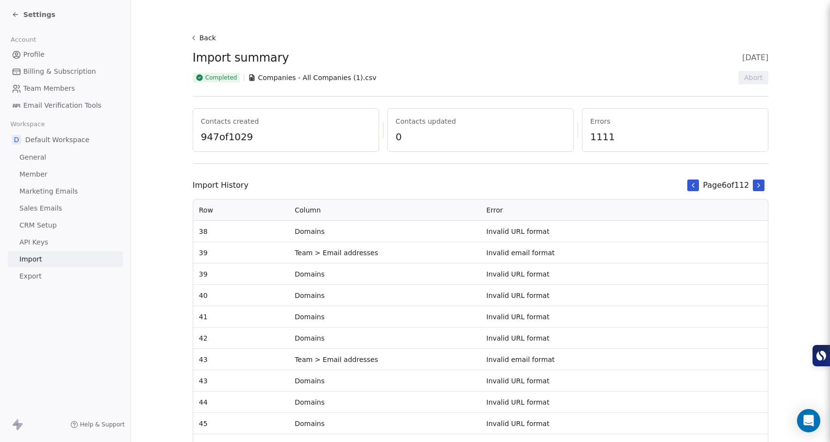
click at [755, 185] on icon at bounding box center [759, 186] width 8 height 8
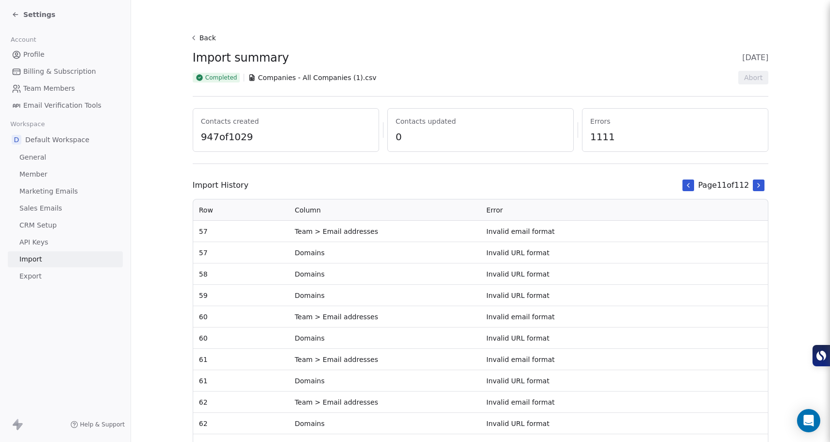
click at [755, 185] on icon at bounding box center [759, 186] width 8 height 8
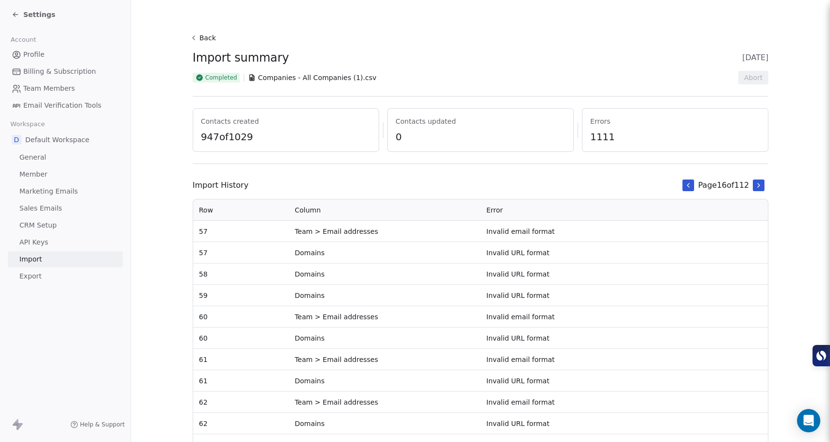
click at [755, 185] on icon at bounding box center [759, 186] width 8 height 8
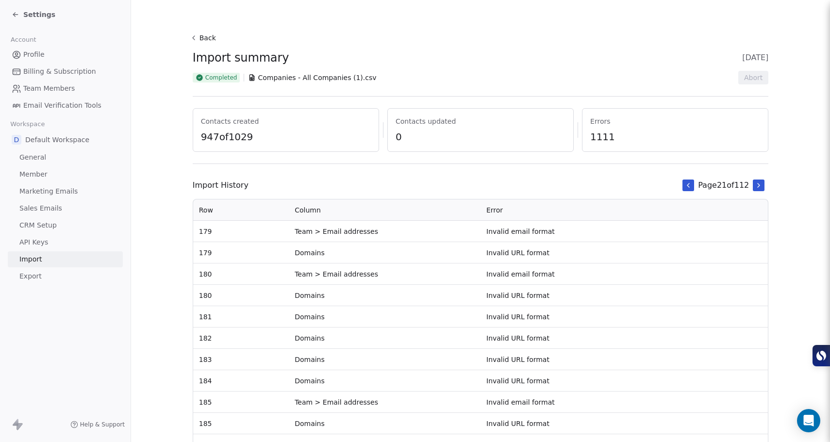
click at [755, 185] on icon at bounding box center [759, 186] width 8 height 8
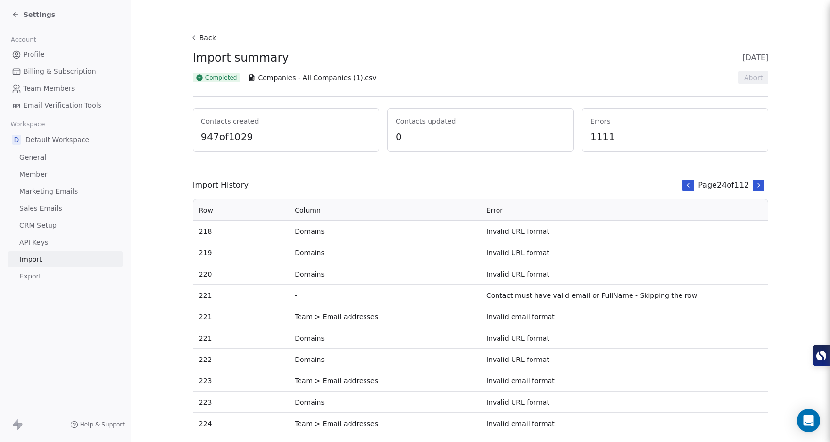
click at [755, 185] on icon at bounding box center [759, 186] width 8 height 8
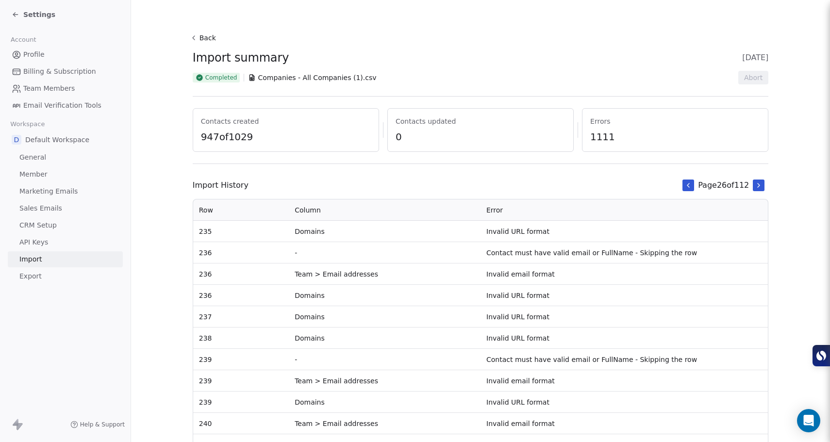
click at [202, 38] on button "Back" at bounding box center [204, 37] width 31 height 17
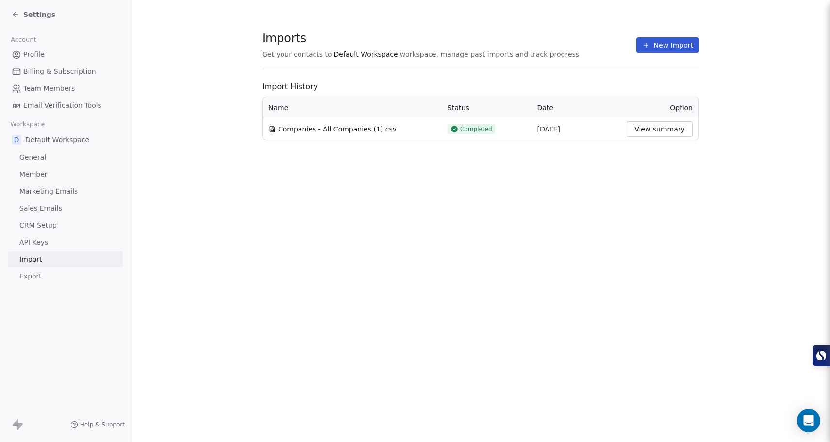
click at [374, 54] on span "Default Workspace" at bounding box center [366, 55] width 64 height 10
click at [37, 15] on span "Settings" at bounding box center [39, 15] width 32 height 10
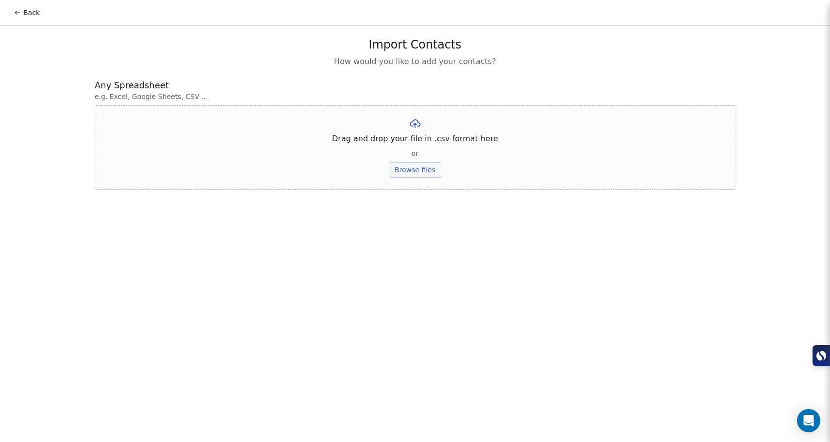
click at [38, 14] on button "Back" at bounding box center [27, 12] width 38 height 17
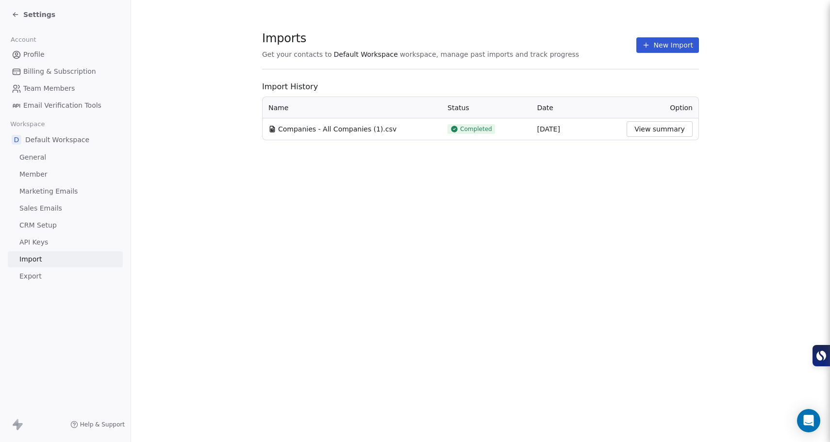
click at [38, 14] on span "Settings" at bounding box center [39, 15] width 32 height 10
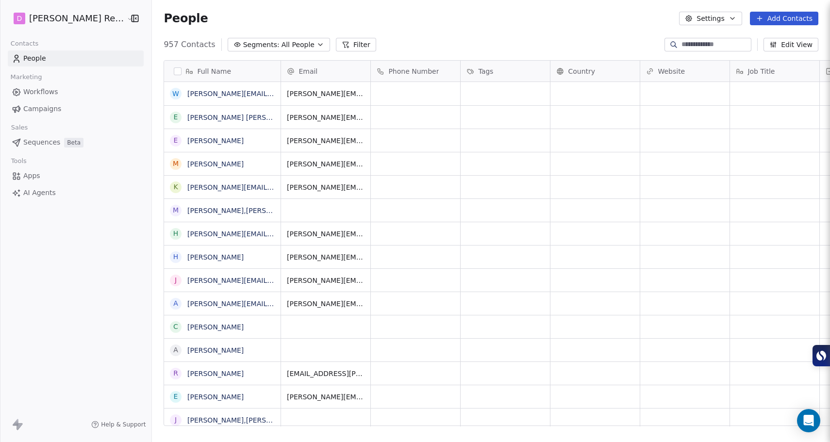
click at [69, 62] on link "People" at bounding box center [76, 58] width 136 height 16
click at [203, 96] on link "[PERSON_NAME][EMAIL_ADDRESS][PERSON_NAME][DOMAIN_NAME]" at bounding box center [303, 94] width 232 height 8
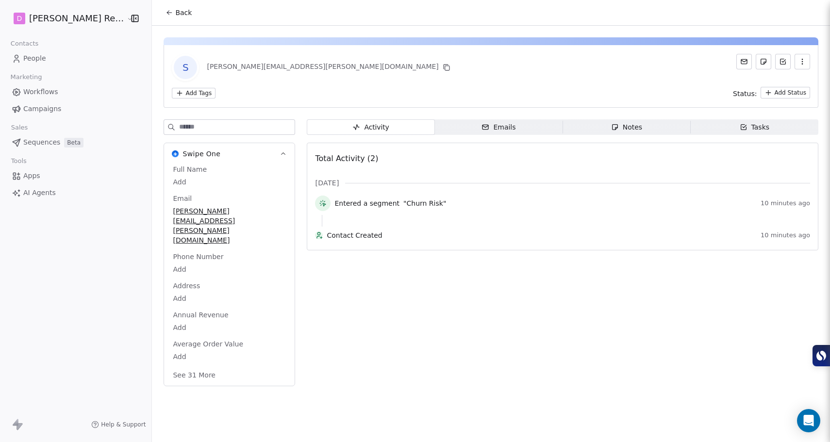
click at [456, 133] on span "Emails Emails" at bounding box center [499, 127] width 128 height 16
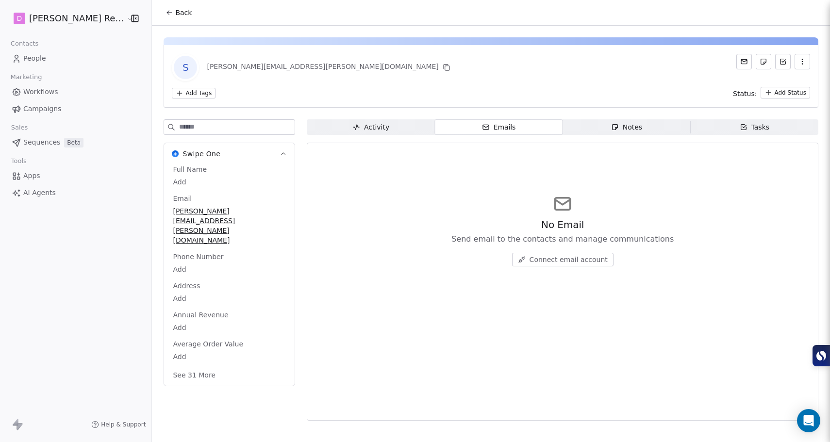
click at [613, 127] on div "Notes" at bounding box center [626, 127] width 31 height 10
click at [367, 124] on div "Activity" at bounding box center [370, 127] width 37 height 10
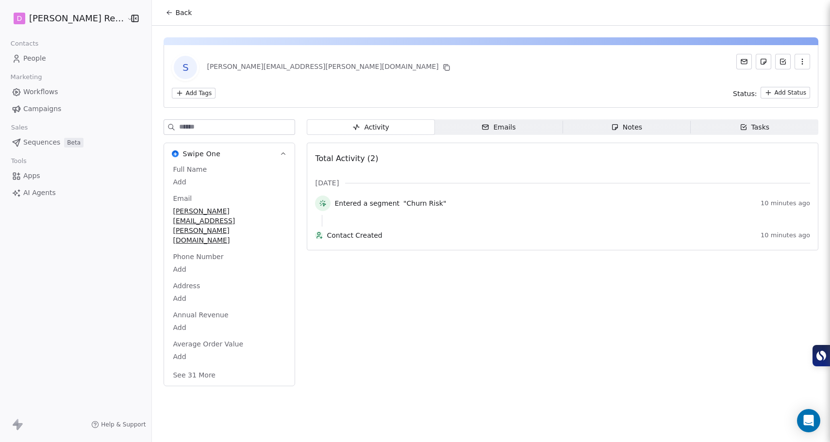
click at [37, 62] on span "People" at bounding box center [34, 58] width 23 height 10
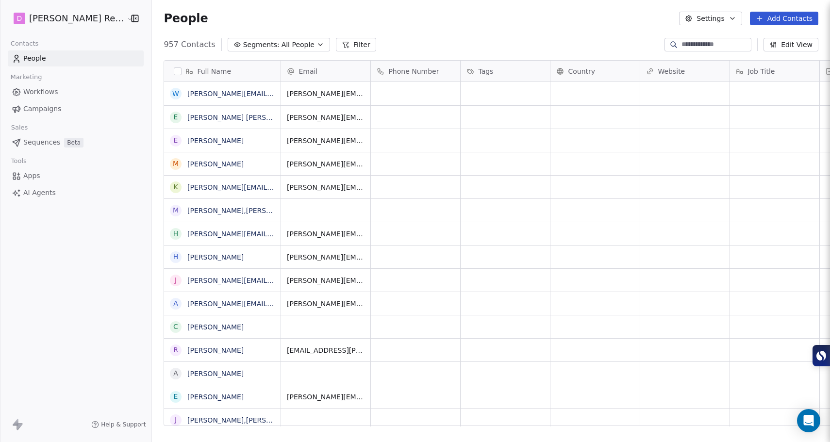
click at [285, 47] on span "All People" at bounding box center [298, 45] width 33 height 10
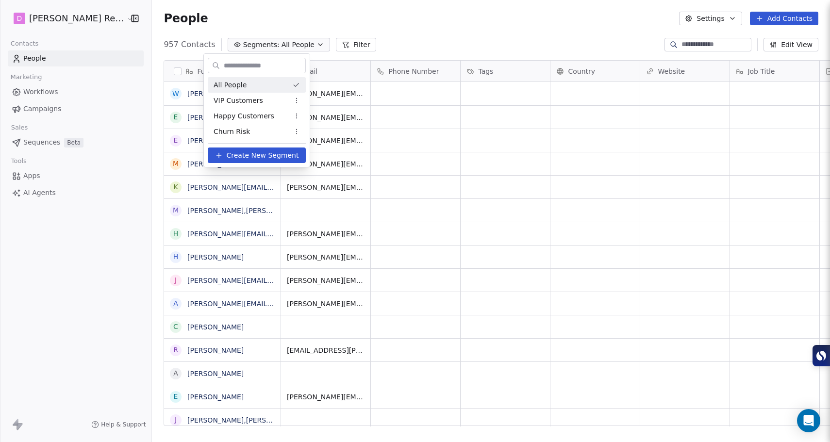
click at [414, 17] on html "D Moody Recruiting Contacts People Marketing Workflows Campaigns Sales Sequence…" at bounding box center [415, 221] width 830 height 442
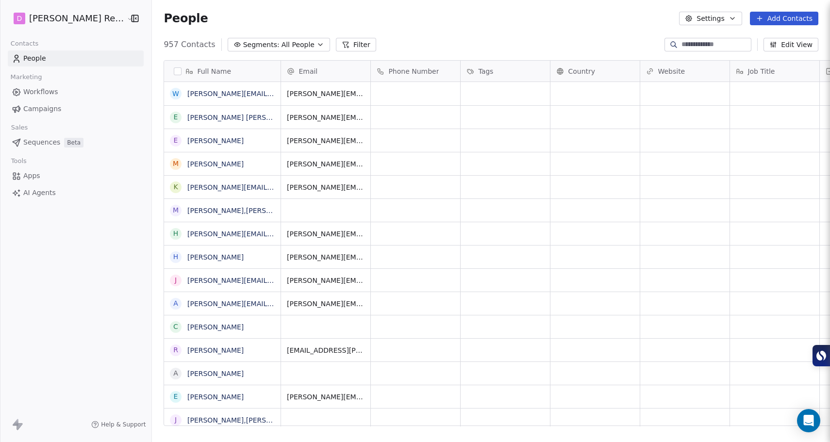
click at [51, 141] on span "Sequences" at bounding box center [41, 142] width 37 height 10
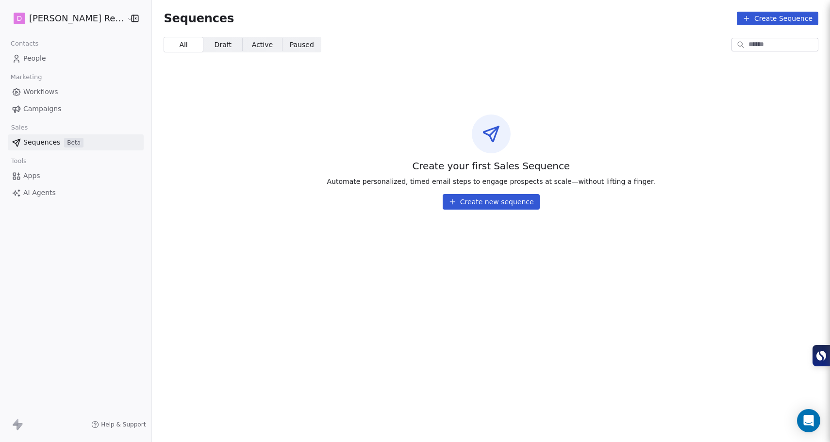
click at [507, 206] on button "Create new sequence" at bounding box center [491, 202] width 97 height 16
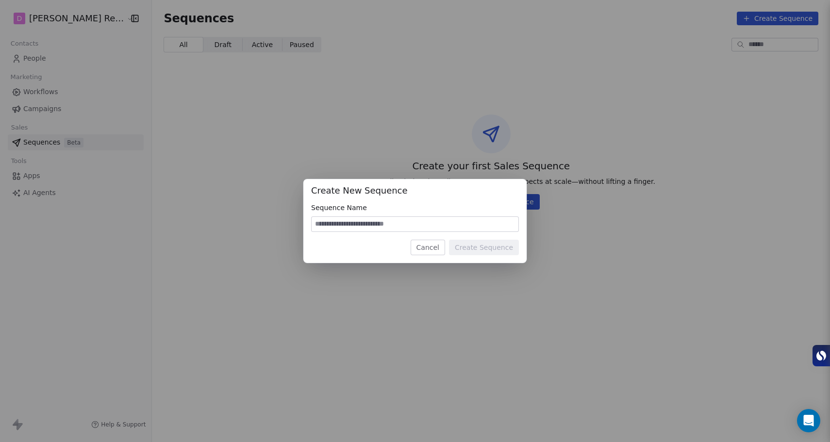
click at [434, 226] on input at bounding box center [415, 224] width 207 height 15
type input "******"
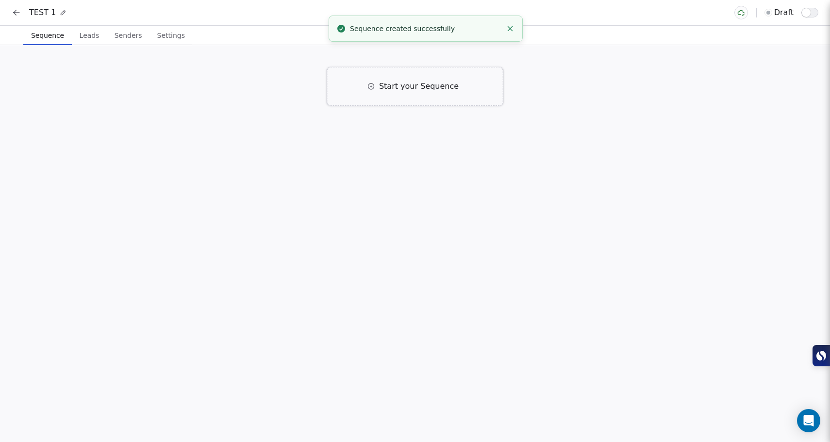
click at [419, 88] on span "Start your Sequence" at bounding box center [419, 87] width 80 height 12
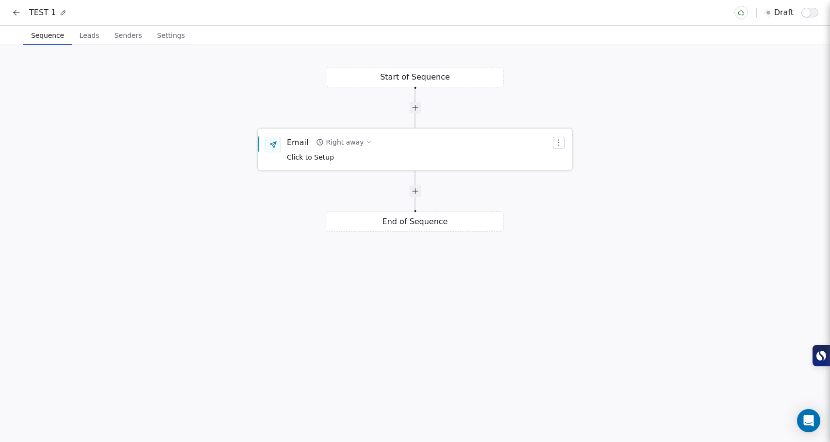
click at [334, 159] on div "Click to Setup" at bounding box center [329, 156] width 85 height 11
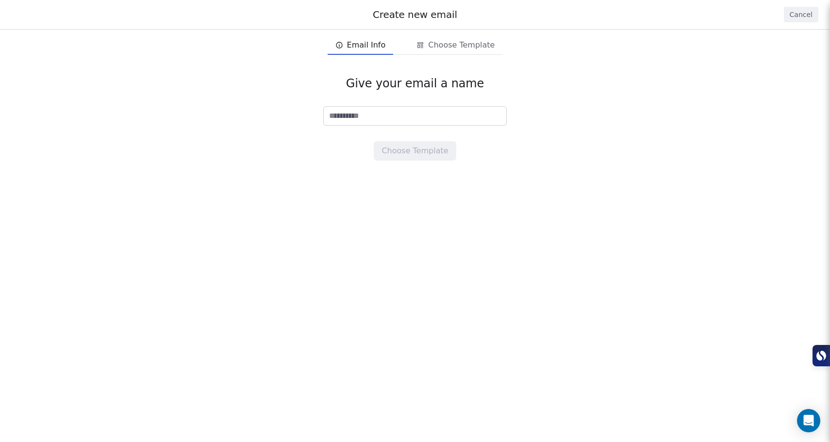
click at [384, 111] on input at bounding box center [415, 116] width 183 height 18
click at [384, 115] on input at bounding box center [415, 116] width 183 height 18
type input "*"
click at [401, 118] on input "******" at bounding box center [415, 116] width 183 height 18
type input "******"
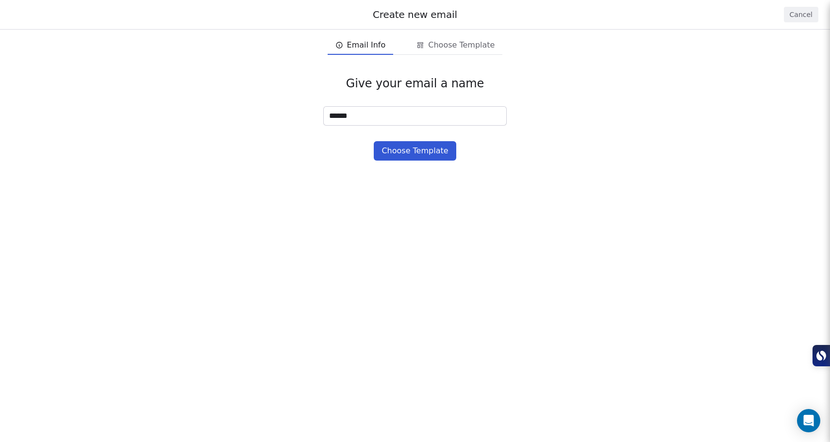
click at [414, 155] on button "Choose Template" at bounding box center [415, 150] width 82 height 19
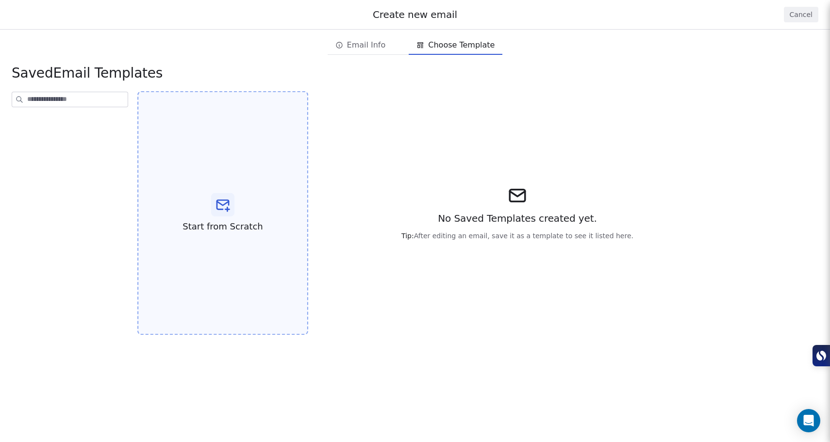
click at [211, 197] on div at bounding box center [222, 204] width 23 height 23
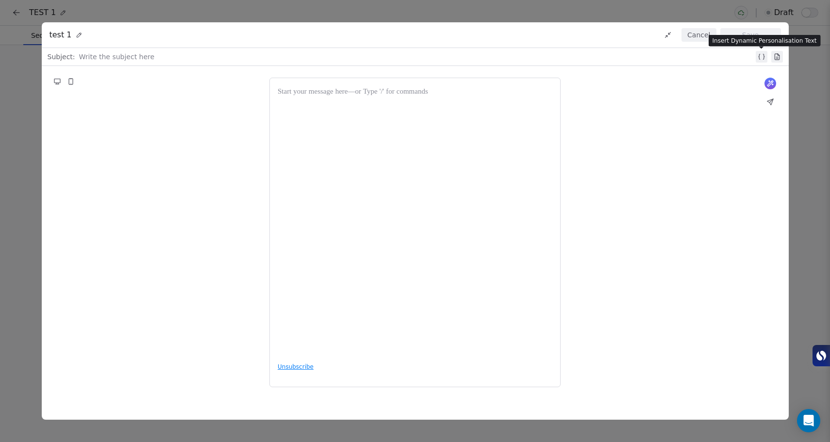
click at [760, 57] on icon at bounding box center [762, 57] width 8 height 8
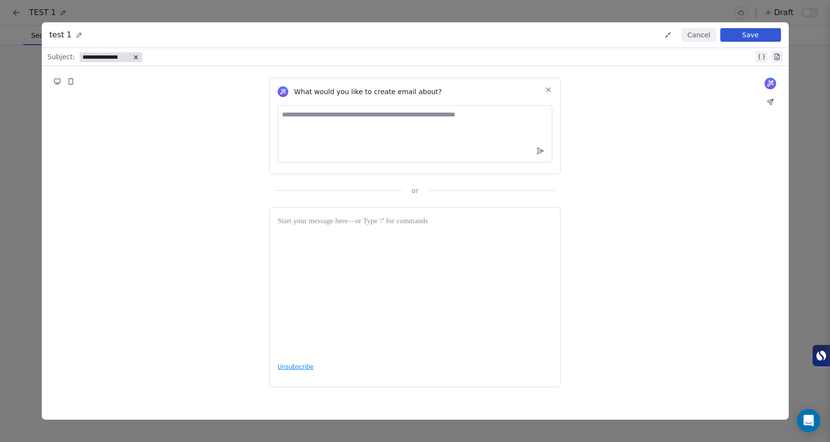
click at [547, 91] on icon at bounding box center [549, 90] width 4 height 4
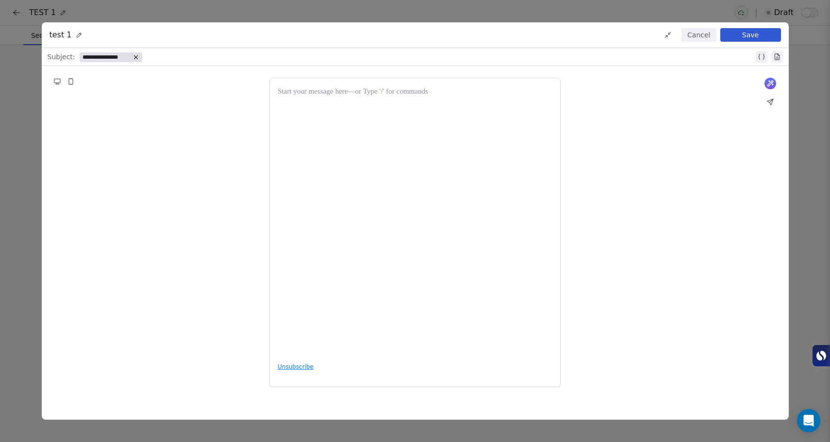
click at [758, 59] on icon at bounding box center [762, 57] width 8 height 8
click at [199, 58] on icon at bounding box center [200, 56] width 3 height 3
click at [126, 57] on span "**********" at bounding box center [107, 57] width 48 height 8
click at [130, 86] on span "Choose Property" at bounding box center [118, 90] width 56 height 10
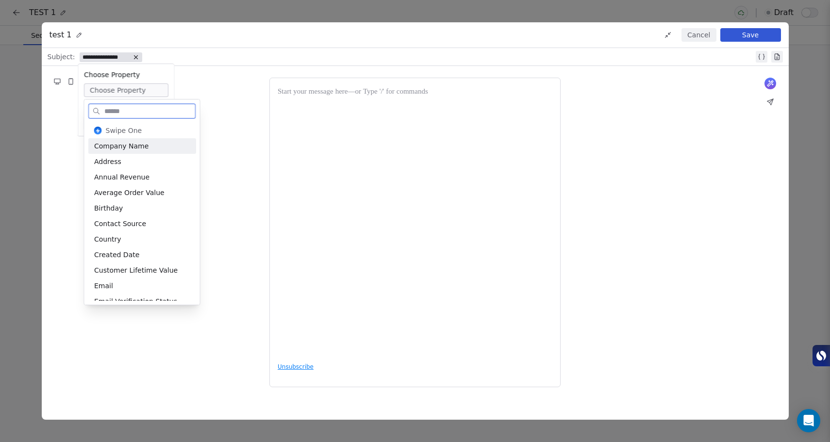
click at [132, 147] on div "Company Name" at bounding box center [142, 146] width 108 height 16
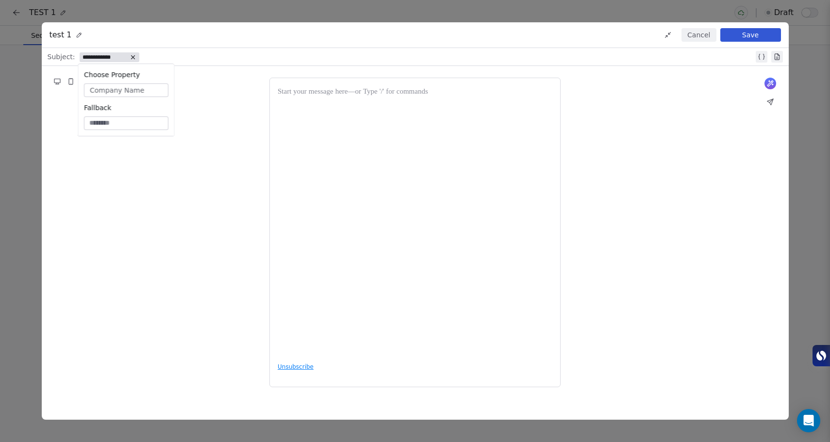
click at [319, 148] on div at bounding box center [415, 220] width 275 height 269
drag, startPoint x: 117, startPoint y: 57, endPoint x: 311, endPoint y: 111, distance: 202.1
click at [311, 111] on div "**********" at bounding box center [415, 234] width 747 height 372
click at [311, 111] on div at bounding box center [415, 220] width 275 height 269
click at [325, 94] on div at bounding box center [415, 92] width 275 height 12
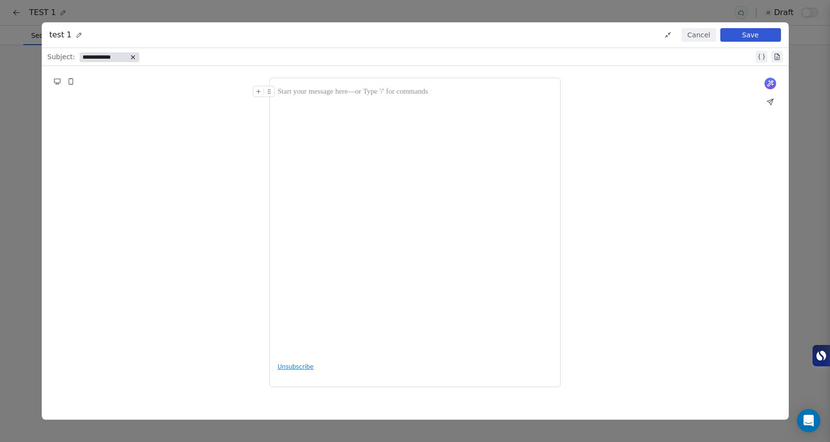
click at [238, 58] on div "**********" at bounding box center [416, 57] width 675 height 12
click at [318, 101] on div at bounding box center [415, 220] width 275 height 269
click at [760, 56] on icon at bounding box center [760, 56] width 1 height 5
click at [214, 58] on icon at bounding box center [215, 57] width 7 height 7
click at [323, 88] on div "**" at bounding box center [415, 92] width 275 height 12
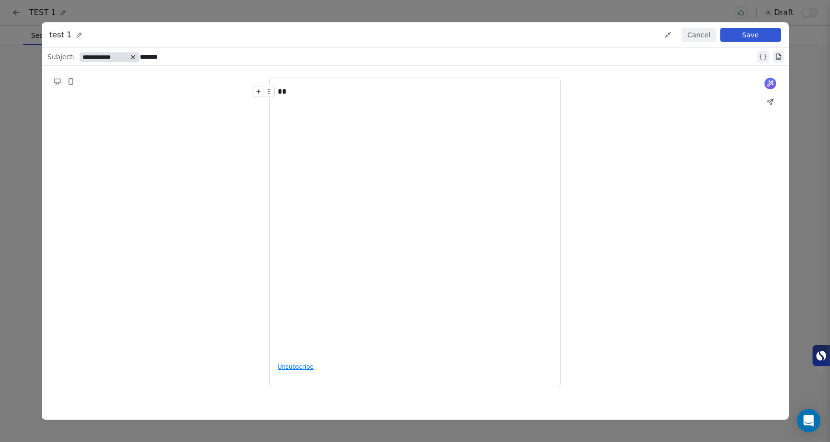
click at [762, 58] on icon at bounding box center [763, 57] width 8 height 8
drag, startPoint x: 196, startPoint y: 57, endPoint x: 231, endPoint y: 60, distance: 35.6
click at [298, 71] on div "**********" at bounding box center [415, 234] width 747 height 372
click at [217, 59] on icon at bounding box center [215, 57] width 7 height 7
click at [205, 59] on div "**********" at bounding box center [417, 57] width 677 height 12
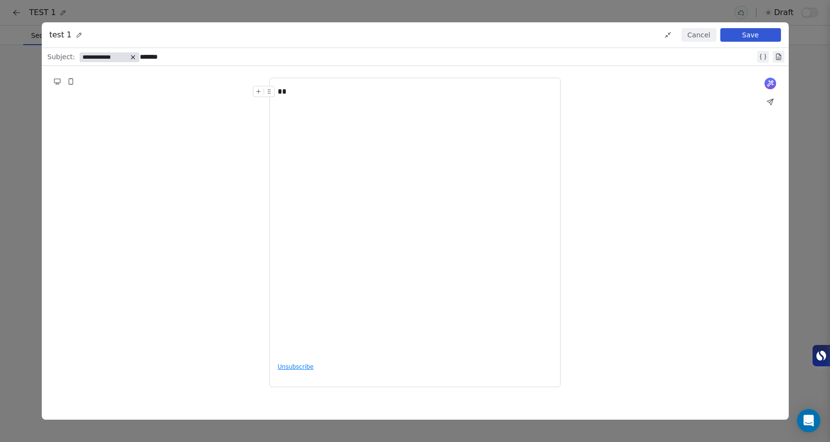
click at [192, 116] on div "What would you like to create email about? or ** Unsubscribe" at bounding box center [415, 233] width 747 height 334
click at [189, 138] on div "What would you like to create email about? or ** Unsubscribe" at bounding box center [415, 233] width 747 height 334
click at [331, 164] on div "**" at bounding box center [415, 220] width 275 height 269
click at [260, 91] on icon at bounding box center [259, 91] width 4 height 0
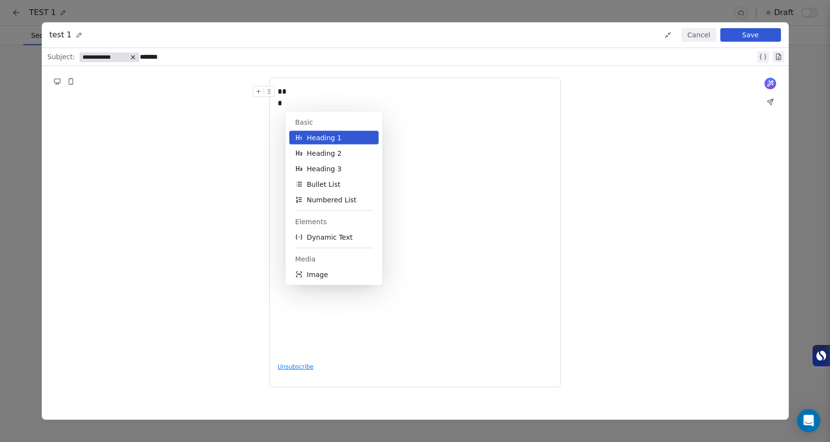
click at [355, 247] on div "Basic Heading 1 Heading 2 Heading 3 Bullet List Numbered List Elements Dynamic …" at bounding box center [333, 199] width 97 height 174
click at [356, 240] on button "Dynamic Text" at bounding box center [333, 238] width 89 height 14
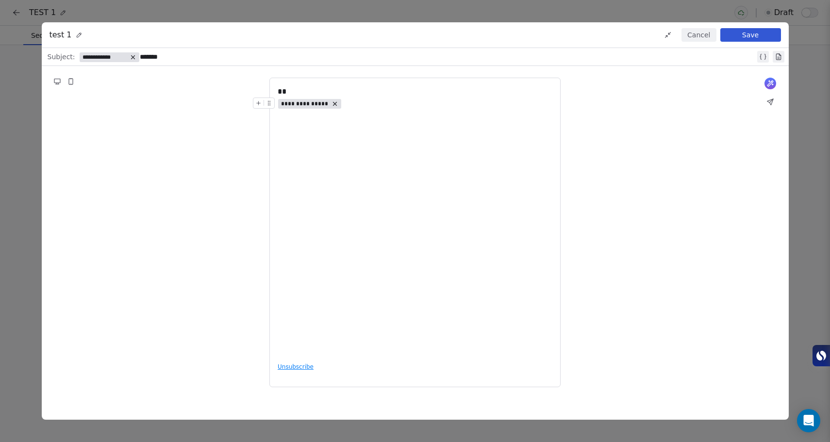
click at [289, 110] on div "**********" at bounding box center [415, 220] width 275 height 269
click at [280, 105] on span "**********" at bounding box center [309, 104] width 63 height 10
click at [321, 92] on span "**********" at bounding box center [316, 92] width 48 height 8
click at [343, 127] on span "Choose Property" at bounding box center [328, 126] width 56 height 10
click at [343, 127] on div "**********" at bounding box center [415, 220] width 275 height 269
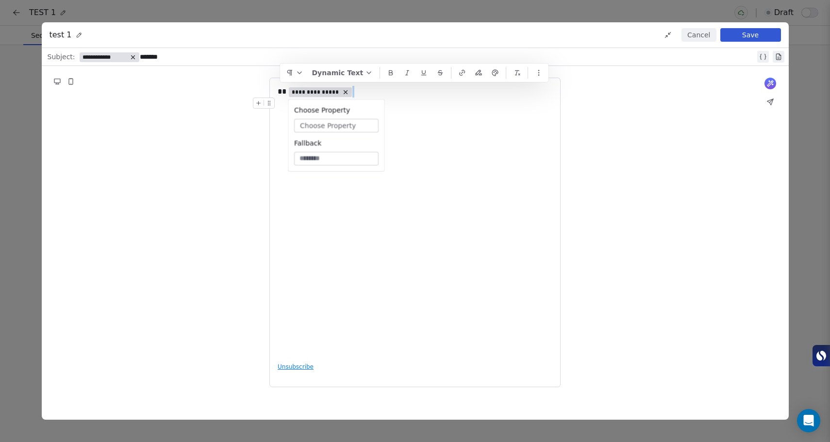
click at [343, 127] on span "Choose Property" at bounding box center [328, 126] width 56 height 10
click at [343, 127] on div "**********" at bounding box center [415, 220] width 275 height 269
click at [343, 127] on span "Choose Property" at bounding box center [328, 126] width 56 height 10
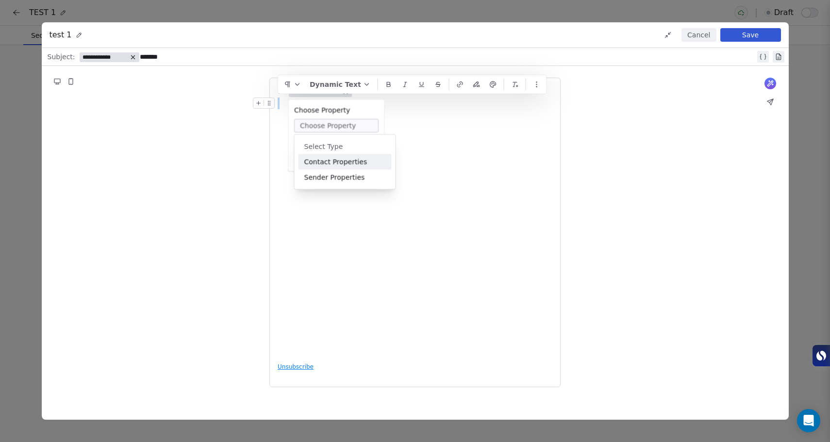
click at [328, 125] on div "**********" at bounding box center [415, 220] width 275 height 269
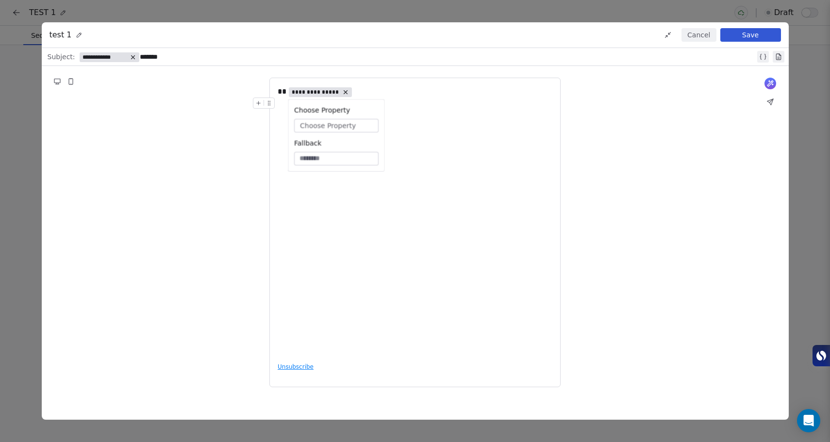
click at [327, 124] on span "Choose Property" at bounding box center [328, 126] width 56 height 10
click at [324, 125] on body "**********" at bounding box center [415, 221] width 830 height 442
click at [333, 127] on span "Choose Property" at bounding box center [328, 126] width 56 height 10
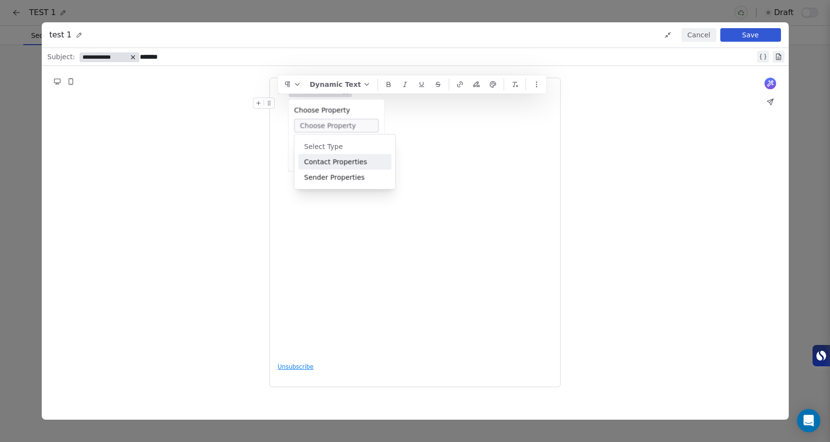
click at [346, 168] on div "Contact Properties" at bounding box center [345, 162] width 93 height 16
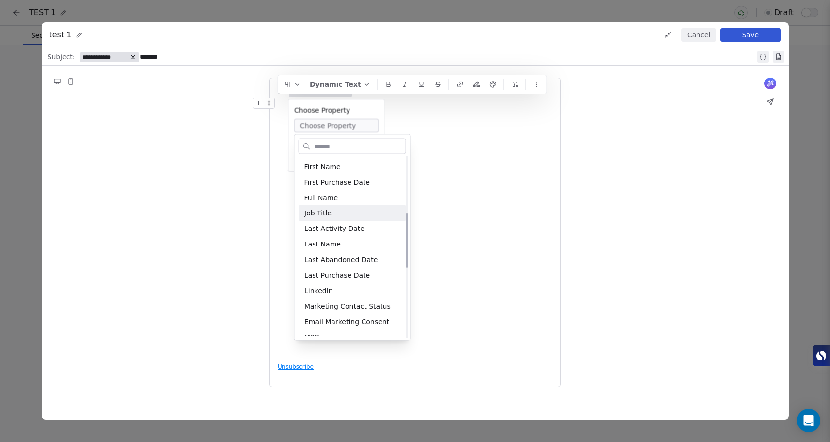
scroll to position [185, 0]
drag, startPoint x: 345, startPoint y: 197, endPoint x: 350, endPoint y: 173, distance: 24.9
click at [350, 173] on div "Swipe One Company Name Address Annual Revenue Average Order Value Birthday Cont…" at bounding box center [353, 268] width 108 height 590
click at [350, 173] on div "First Name" at bounding box center [353, 168] width 108 height 16
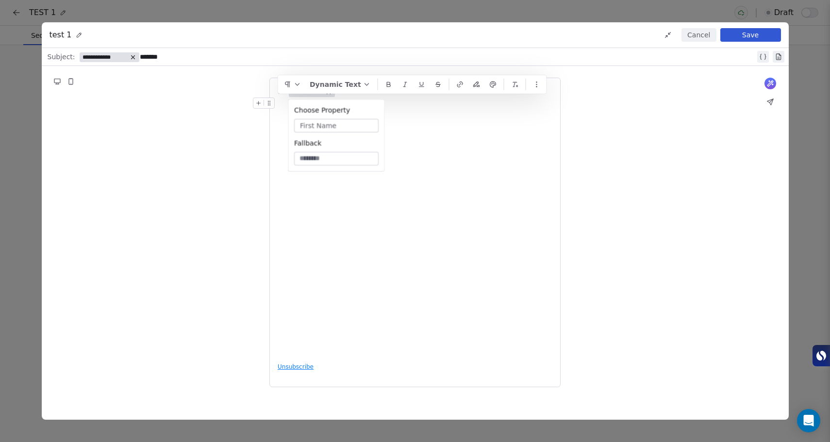
click at [453, 161] on div "**********" at bounding box center [415, 220] width 275 height 269
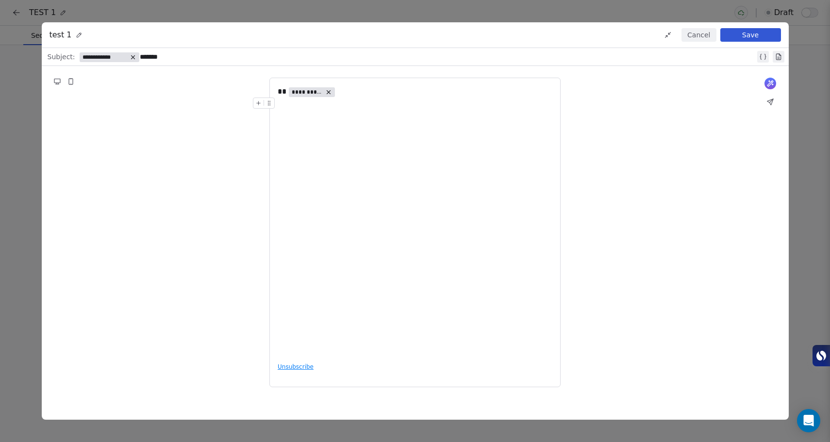
click at [570, 207] on div "**********" at bounding box center [415, 233] width 747 height 334
click at [309, 90] on span "**********" at bounding box center [307, 92] width 31 height 8
click at [467, 138] on div "**********" at bounding box center [415, 220] width 275 height 269
click at [750, 40] on button "Save" at bounding box center [750, 35] width 61 height 14
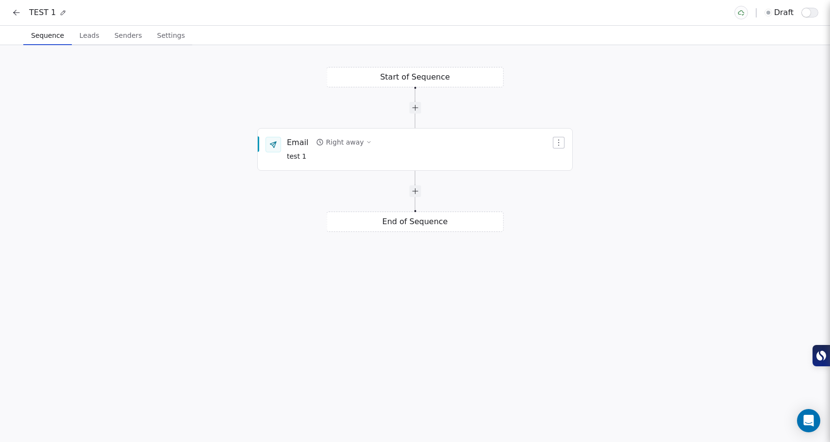
click at [569, 209] on div "Start of Sequence Email Right away test 1 End of Sequence" at bounding box center [415, 243] width 830 height 397
click at [87, 38] on span "Leads" at bounding box center [90, 36] width 28 height 14
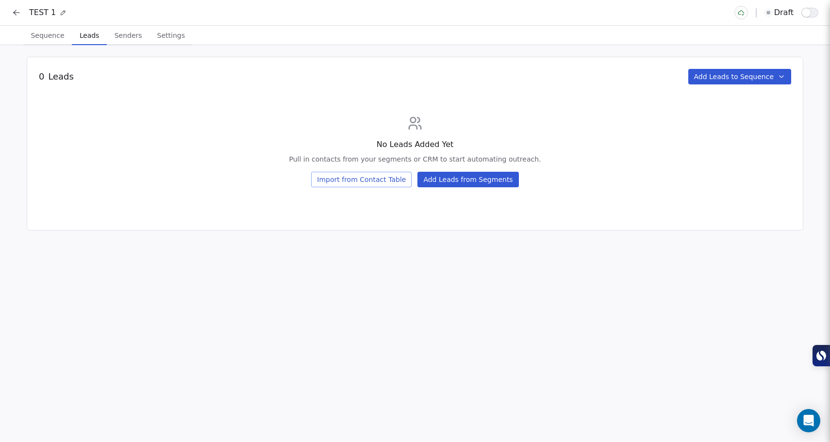
click at [480, 184] on button "Add Leads from Segments" at bounding box center [468, 180] width 101 height 16
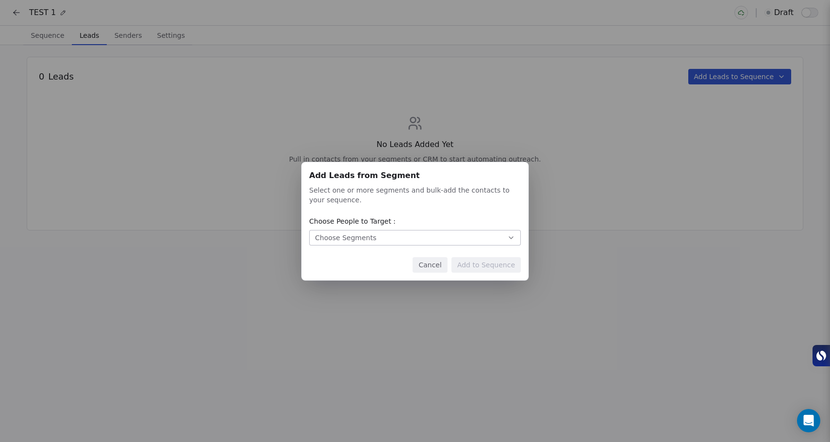
click at [428, 235] on button "Choose Segments" at bounding box center [415, 238] width 212 height 16
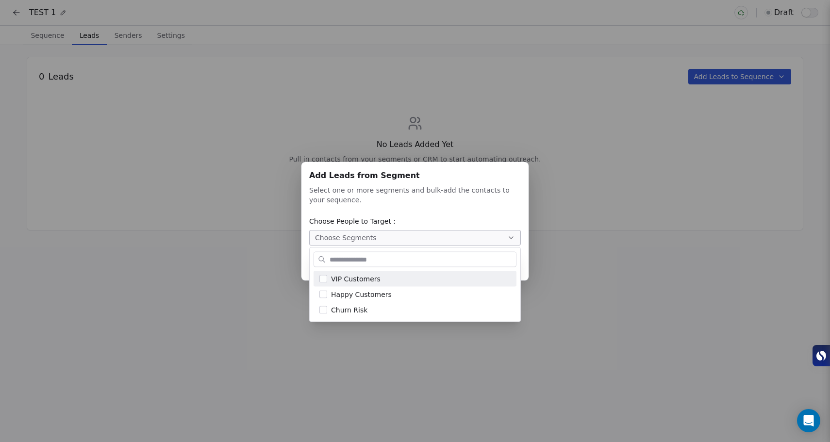
click at [563, 203] on div "Add Leads from Segment Add Leads from Segment Select one or more segments and b…" at bounding box center [415, 221] width 830 height 118
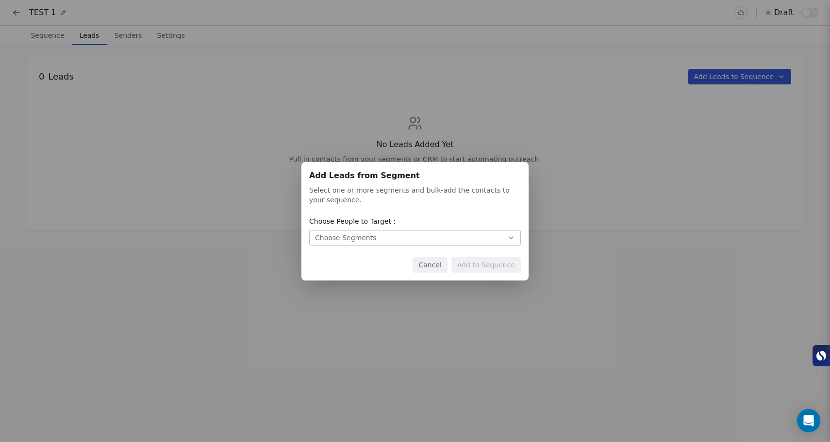
click at [442, 263] on button "Cancel" at bounding box center [430, 265] width 34 height 16
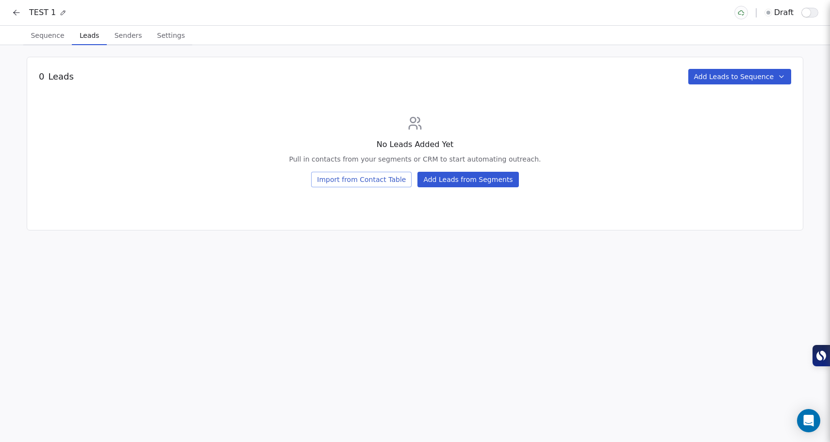
click at [170, 37] on span "Settings" at bounding box center [170, 36] width 35 height 14
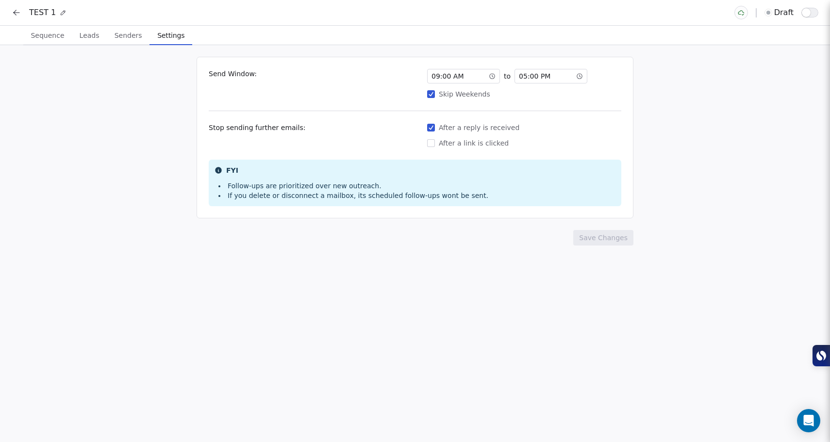
click at [131, 36] on span "Senders" at bounding box center [128, 36] width 35 height 14
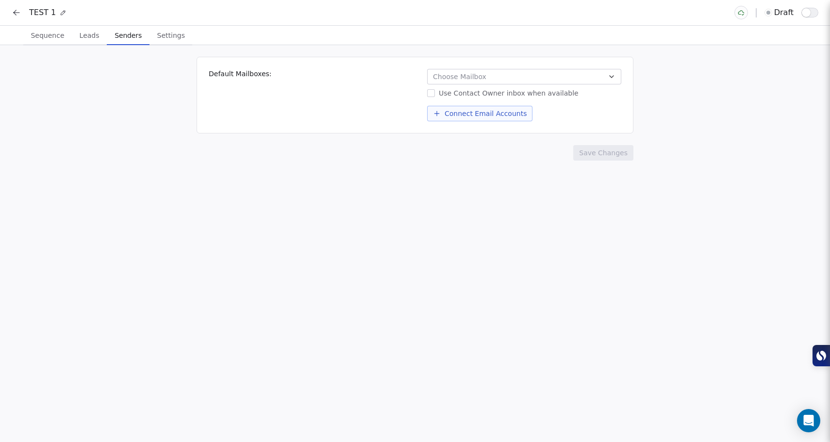
click at [17, 16] on icon at bounding box center [17, 13] width 10 height 10
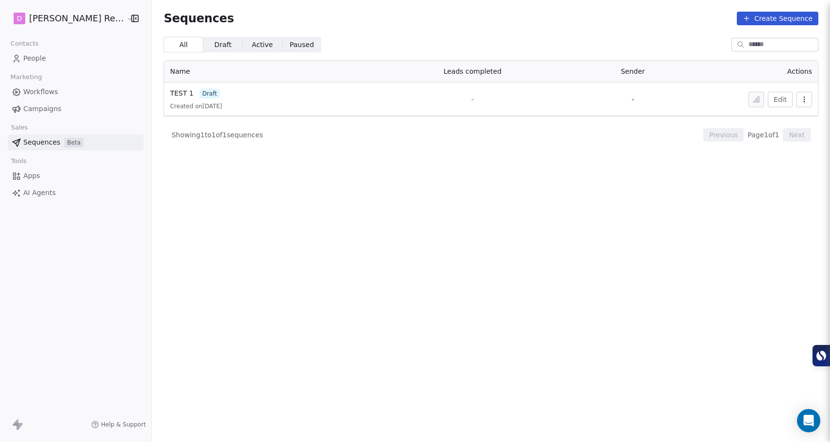
click at [26, 61] on span "People" at bounding box center [34, 58] width 23 height 10
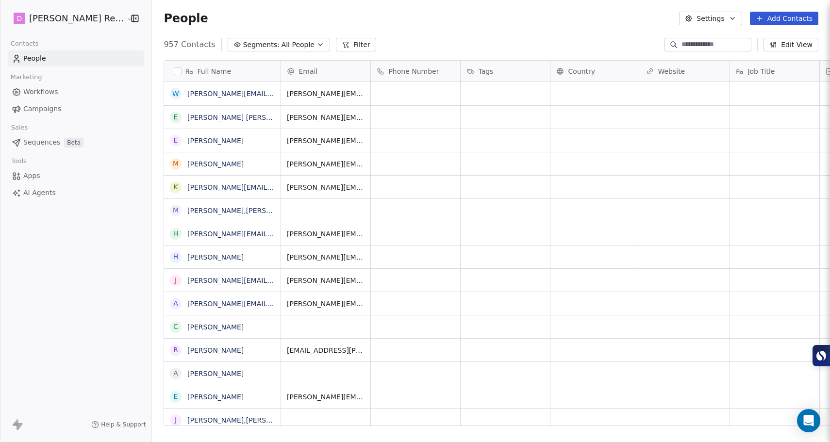
scroll to position [382, 692]
click at [789, 45] on button "Edit View" at bounding box center [791, 45] width 55 height 14
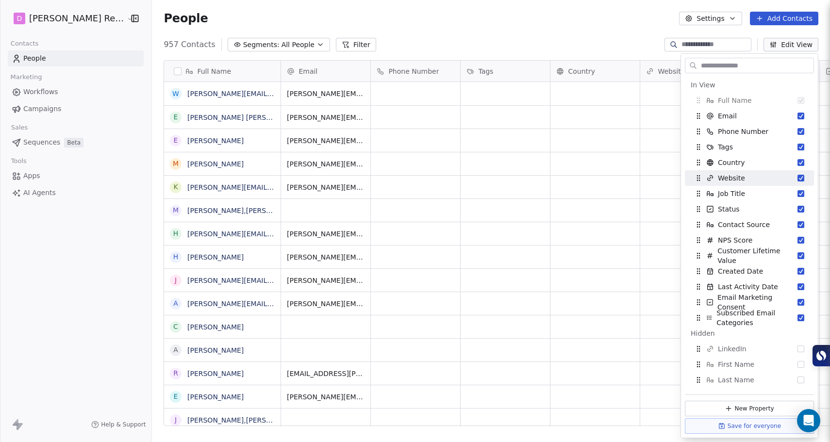
click at [528, 37] on div "957 Contacts Segments: All People Filter Edit View" at bounding box center [491, 45] width 678 height 16
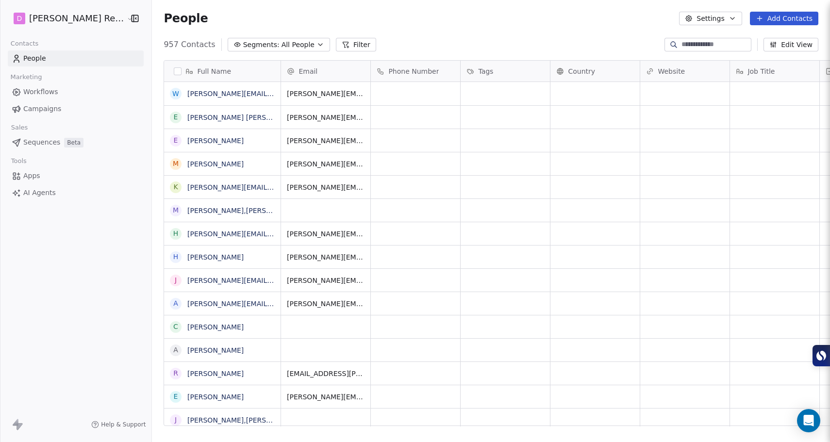
click at [336, 40] on button "Filter" at bounding box center [356, 45] width 40 height 14
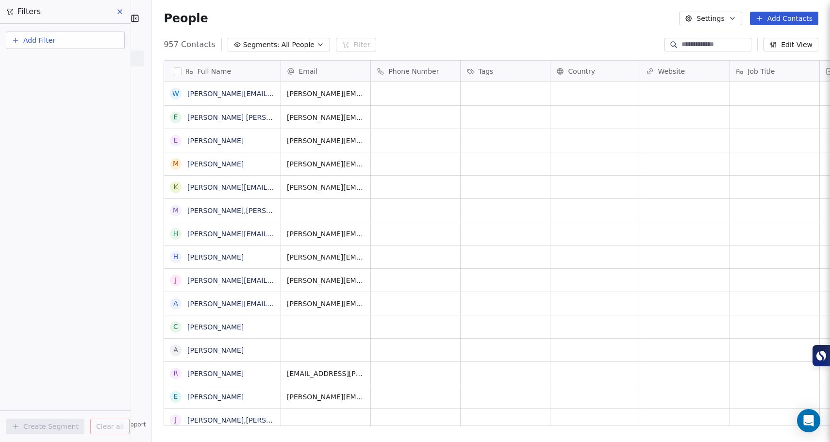
click at [282, 40] on span "All People" at bounding box center [298, 45] width 33 height 10
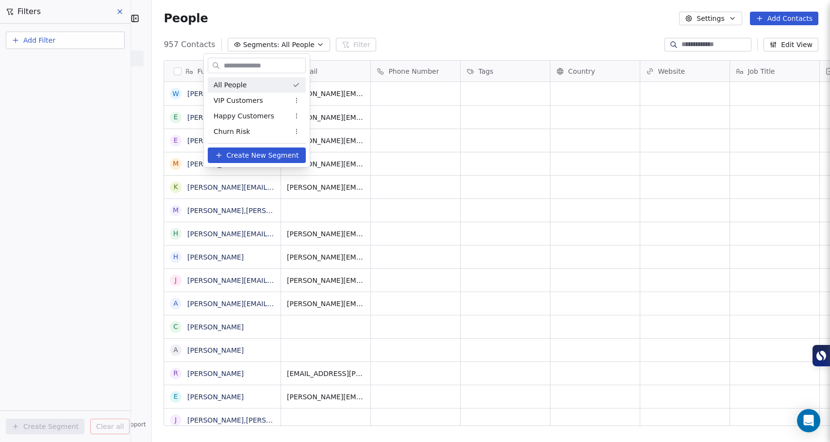
click at [272, 14] on html "D Moody Recruiting Contacts People Marketing Workflows Campaigns Sales Sequence…" at bounding box center [415, 221] width 830 height 442
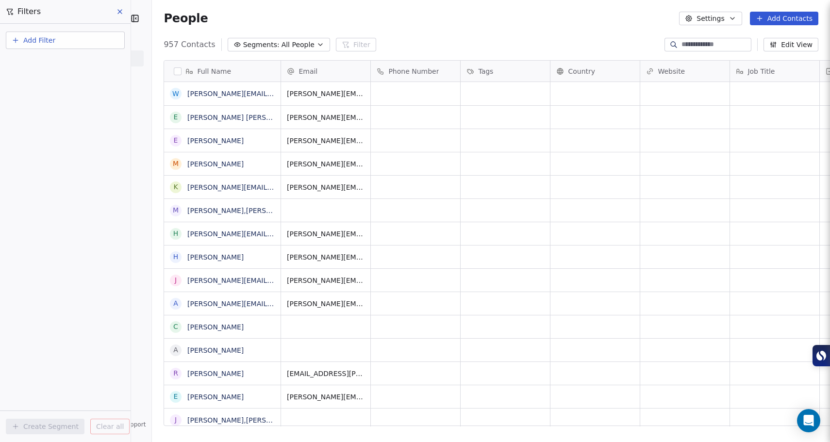
click at [114, 10] on button at bounding box center [120, 12] width 15 height 14
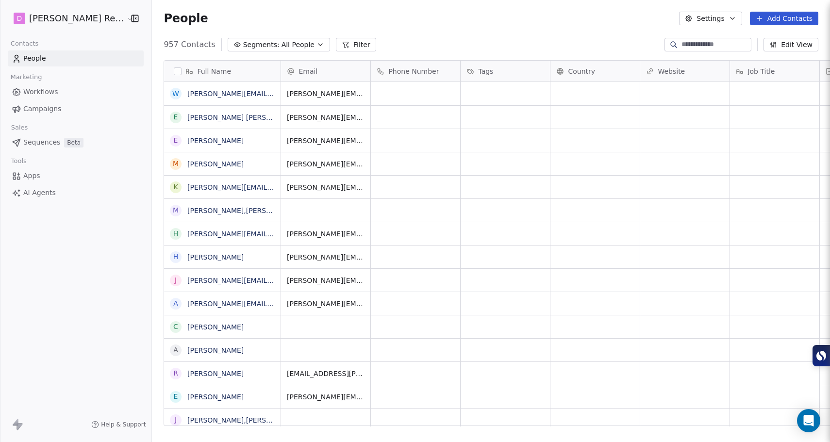
click at [730, 22] on button "Settings" at bounding box center [710, 19] width 63 height 14
click at [603, 25] on html "D Moody Recruiting Contacts People Marketing Workflows Campaigns Sales Sequence…" at bounding box center [415, 221] width 830 height 442
click at [696, 22] on button "Settings" at bounding box center [710, 19] width 63 height 14
click at [711, 75] on div "Import" at bounding box center [710, 71] width 46 height 16
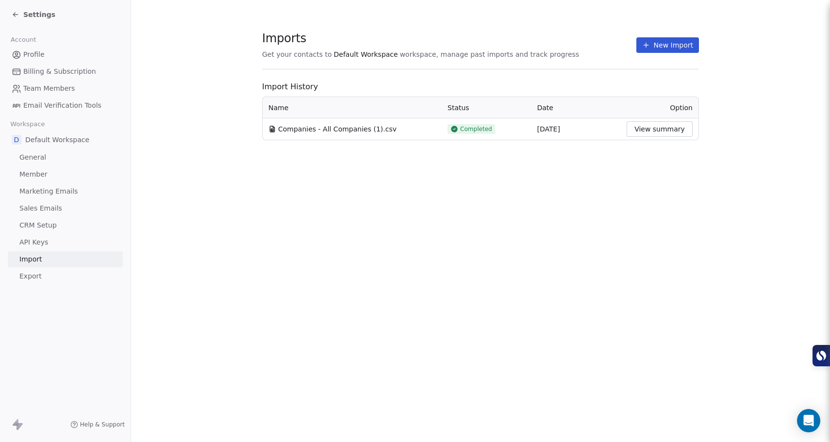
click at [395, 126] on div "Companies - All Companies (1).csv" at bounding box center [351, 129] width 167 height 10
click at [348, 128] on span "Companies - All Companies (1).csv" at bounding box center [337, 129] width 118 height 10
click at [473, 126] on span "Completed" at bounding box center [476, 129] width 32 height 8
click at [559, 130] on div "12 Aug 2025" at bounding box center [576, 129] width 78 height 10
click at [662, 128] on button "View summary" at bounding box center [660, 129] width 66 height 16
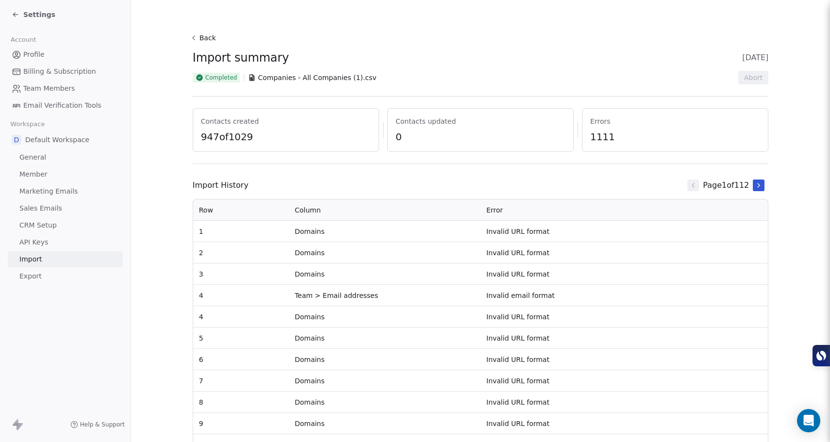
click at [10, 13] on div "Settings" at bounding box center [65, 14] width 131 height 29
click at [14, 17] on icon at bounding box center [16, 15] width 8 height 8
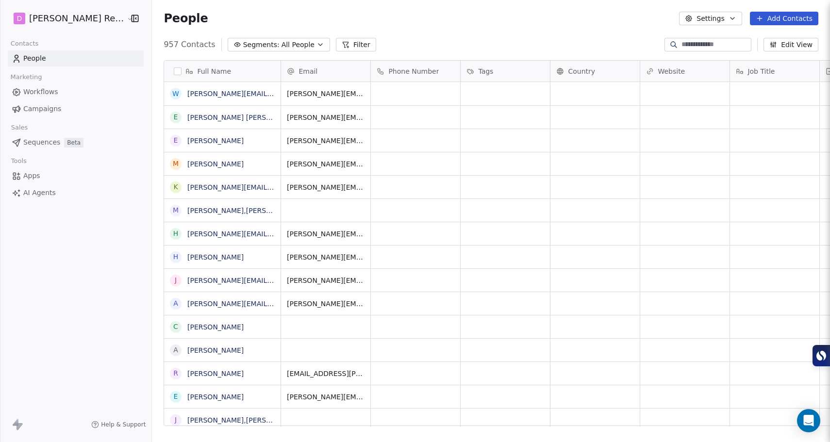
scroll to position [382, 692]
click at [174, 71] on button "button" at bounding box center [178, 71] width 8 height 8
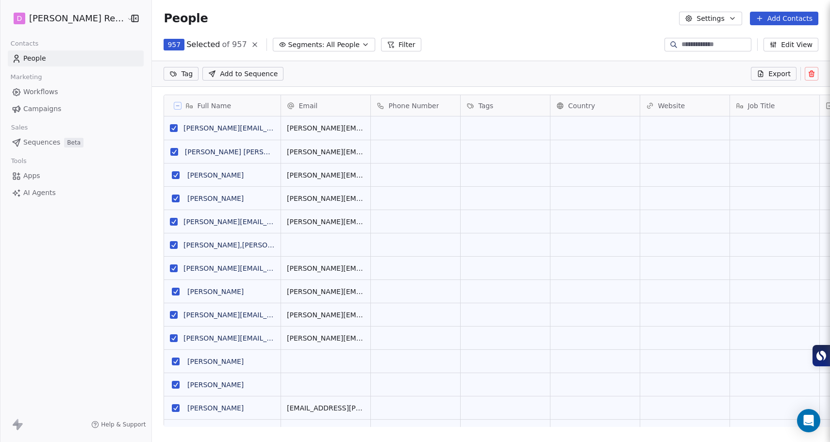
scroll to position [348, 692]
click at [812, 71] on icon at bounding box center [812, 74] width 8 height 8
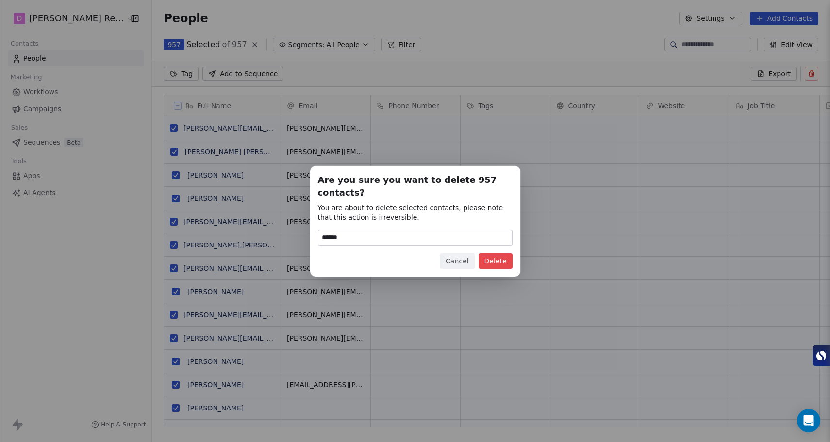
type input "******"
click at [505, 260] on button "Delete" at bounding box center [496, 261] width 34 height 16
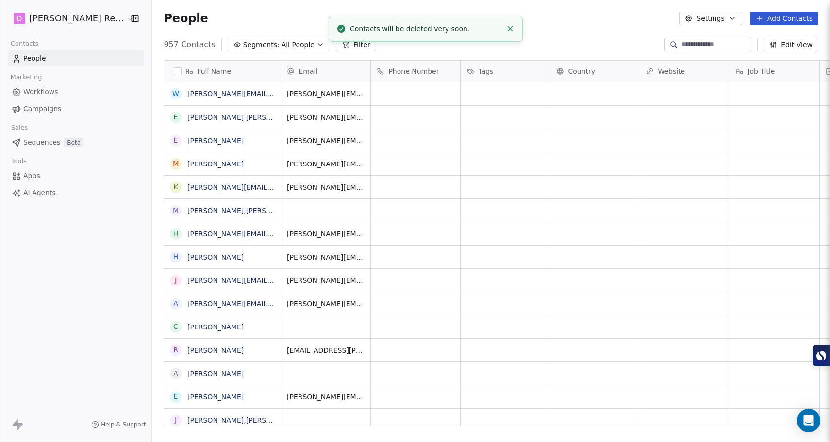
scroll to position [382, 692]
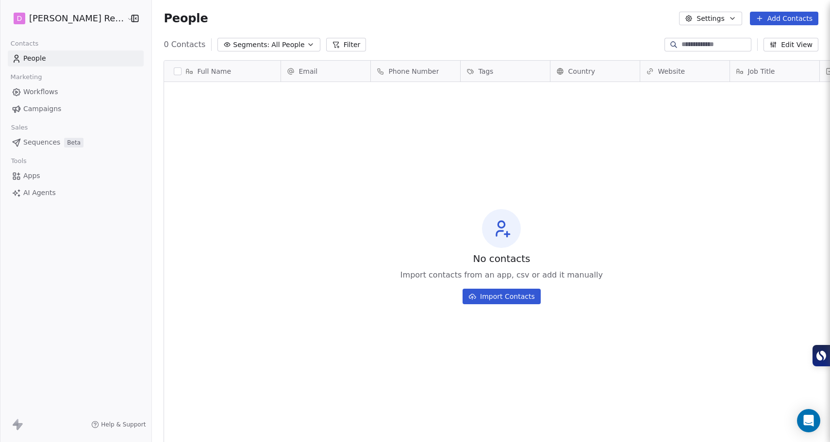
click at [49, 142] on span "Sequences" at bounding box center [41, 142] width 37 height 10
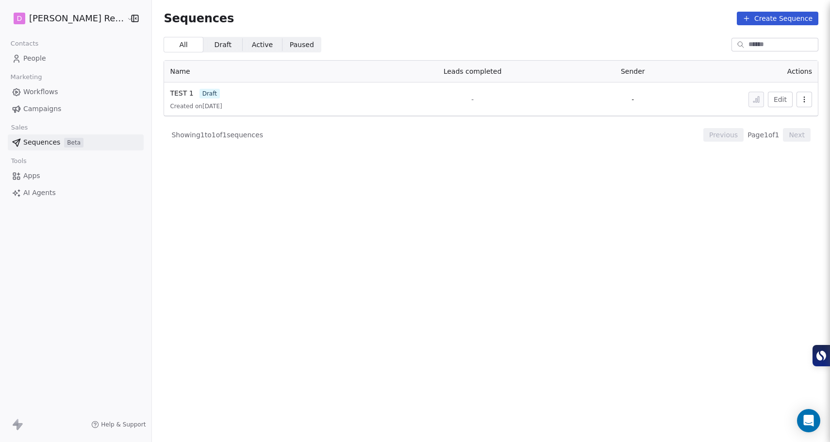
click at [52, 92] on span "Workflows" at bounding box center [40, 92] width 35 height 10
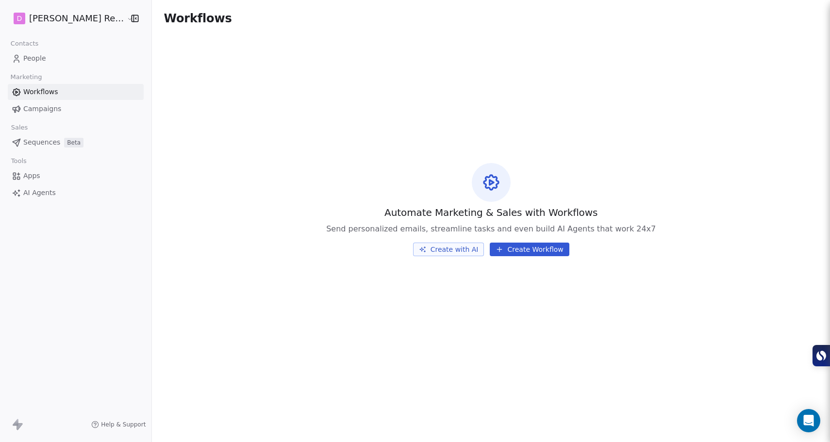
click at [49, 62] on link "People" at bounding box center [76, 58] width 136 height 16
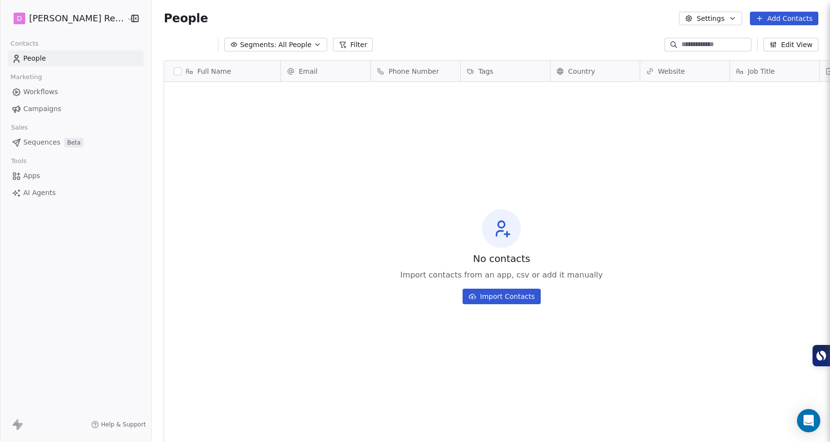
scroll to position [382, 692]
click at [496, 293] on button "Import Contacts" at bounding box center [502, 297] width 78 height 16
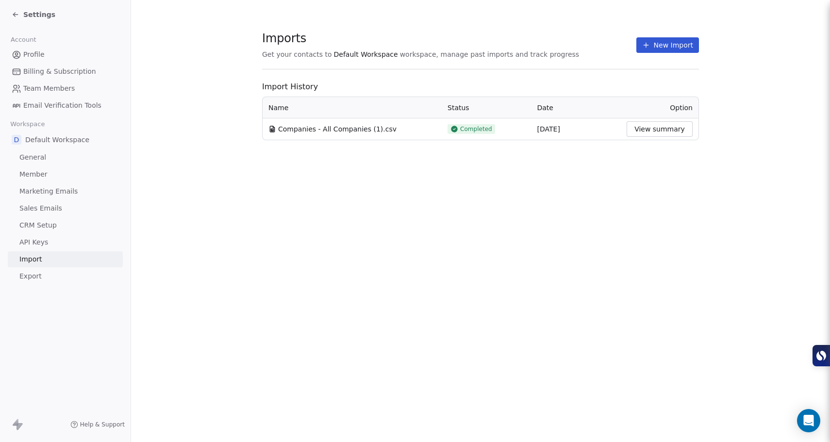
click at [662, 50] on button "New Import" at bounding box center [667, 45] width 63 height 16
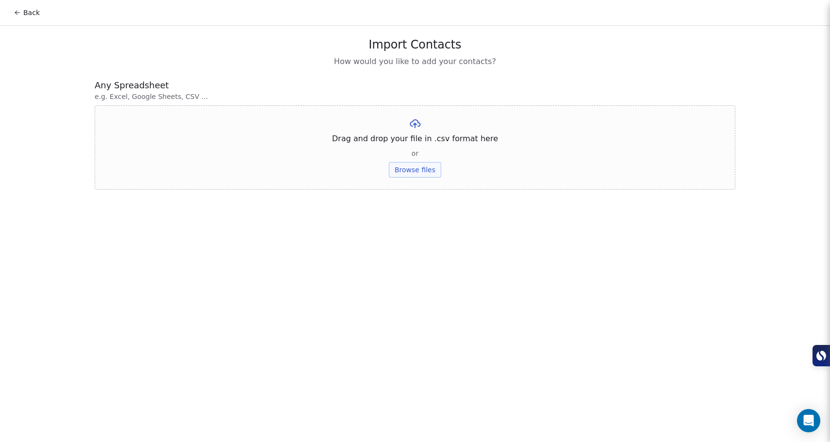
click at [411, 178] on div "Drag and drop your file in .csv format here or Browse files" at bounding box center [415, 147] width 641 height 84
click at [415, 174] on button "Browse files" at bounding box center [415, 170] width 52 height 16
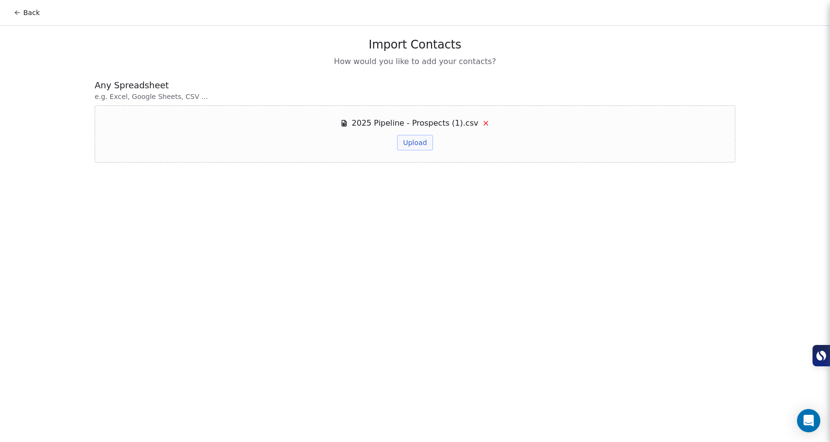
click at [420, 145] on button "Upload" at bounding box center [414, 143] width 35 height 16
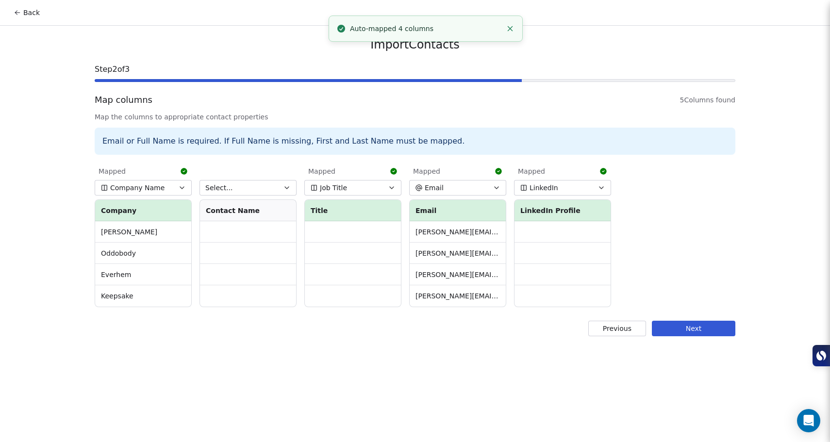
click at [281, 190] on button "Select..." at bounding box center [248, 188] width 97 height 16
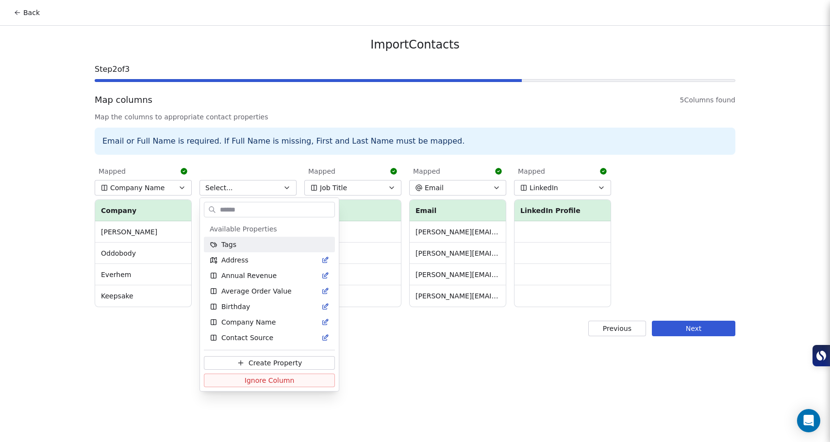
click at [168, 348] on html "Back Import Contacts Step 2 of 3 Map columns 5 Columns found Map the columns to…" at bounding box center [415, 221] width 830 height 442
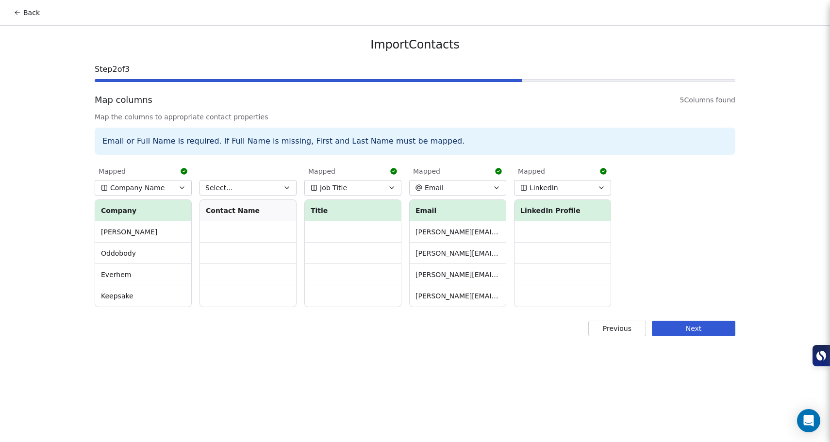
click at [621, 332] on button "Previous" at bounding box center [617, 329] width 58 height 16
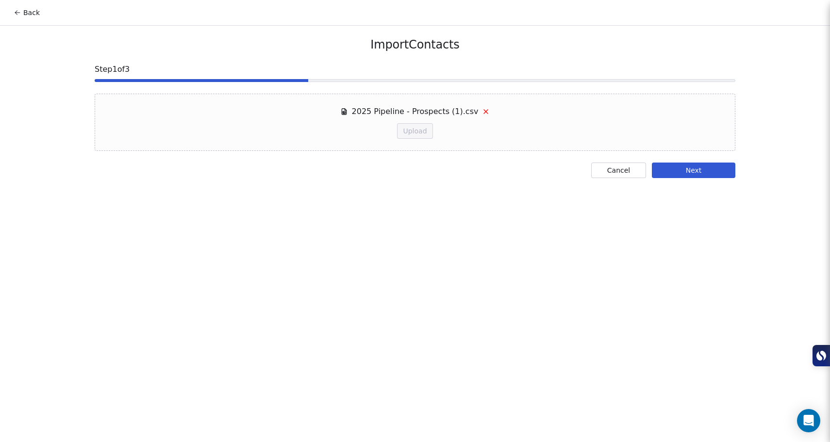
click at [615, 180] on div "Import Contacts Step 1 of 3 2025 Pipeline - Prospects (1).csv Upload Cancel Next" at bounding box center [415, 108] width 664 height 164
click at [611, 175] on button "Cancel" at bounding box center [618, 171] width 55 height 16
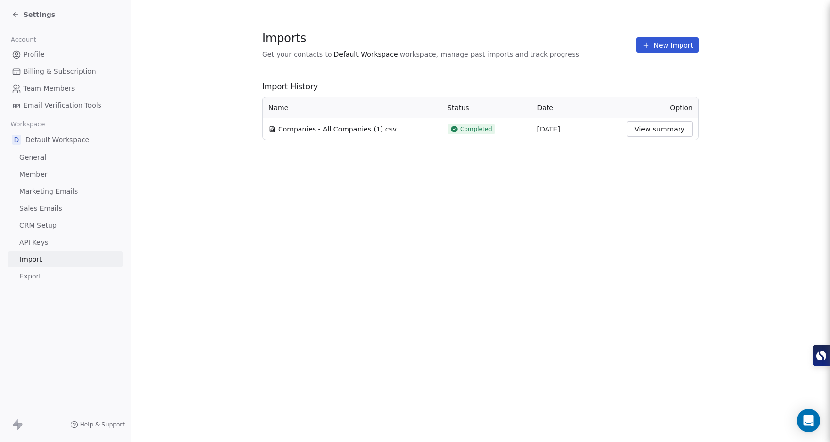
click at [666, 51] on button "New Import" at bounding box center [667, 45] width 63 height 16
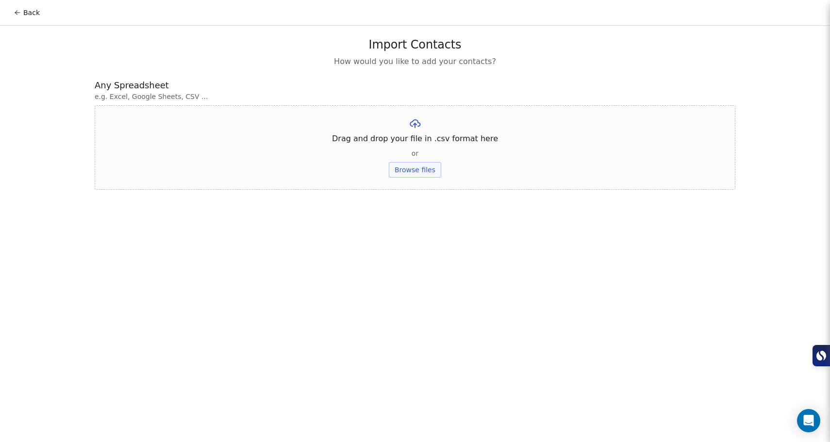
click at [427, 166] on button "Browse files" at bounding box center [415, 170] width 52 height 16
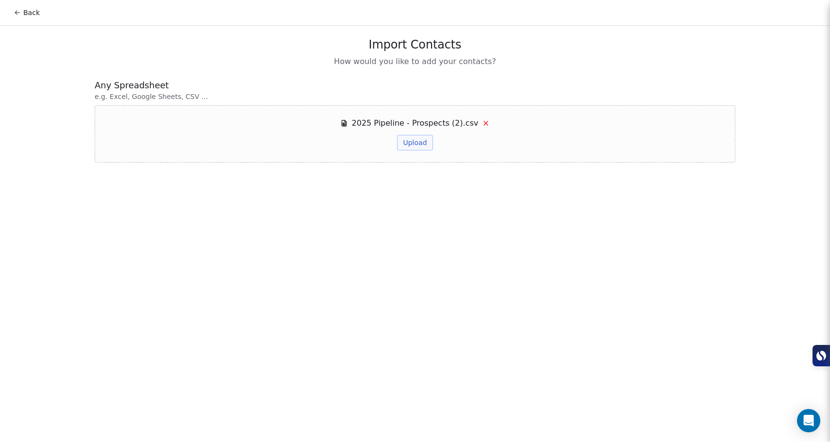
click at [403, 145] on button "Upload" at bounding box center [414, 143] width 35 height 16
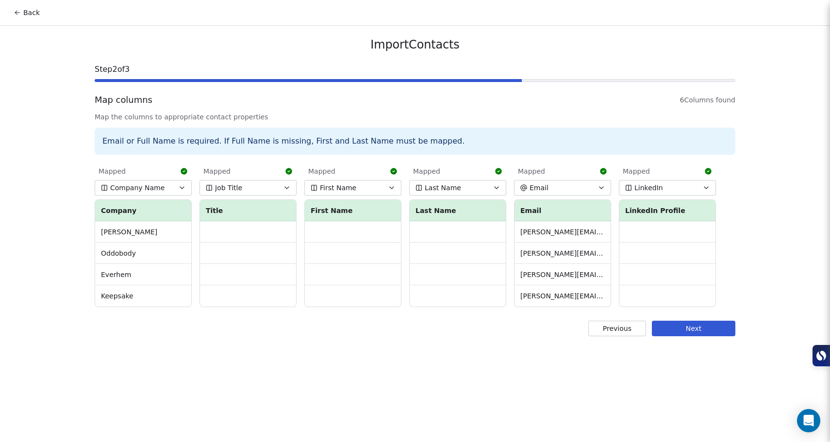
click at [676, 328] on button "Next" at bounding box center [694, 329] width 84 height 16
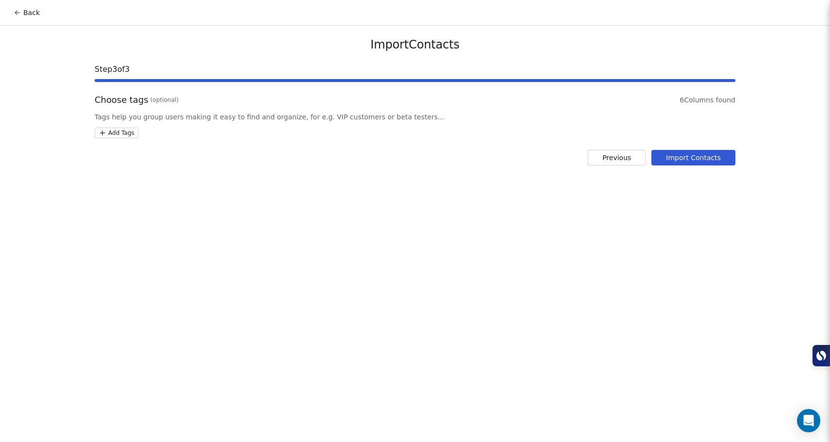
click at [676, 156] on button "Import Contacts" at bounding box center [694, 158] width 84 height 16
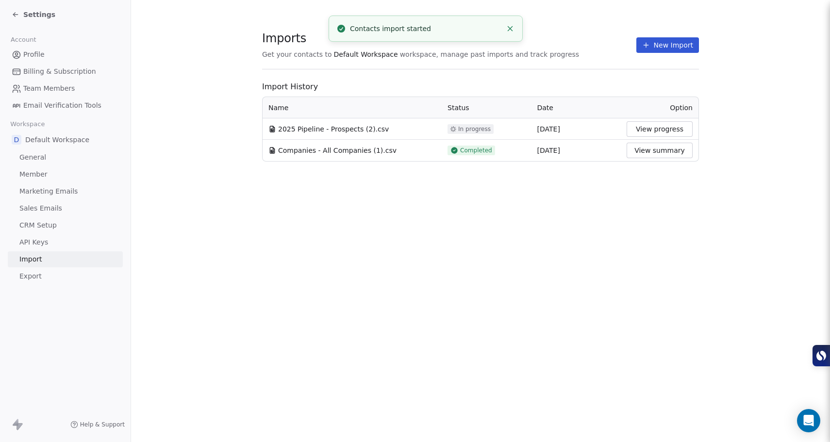
click at [42, 57] on span "Profile" at bounding box center [33, 55] width 21 height 10
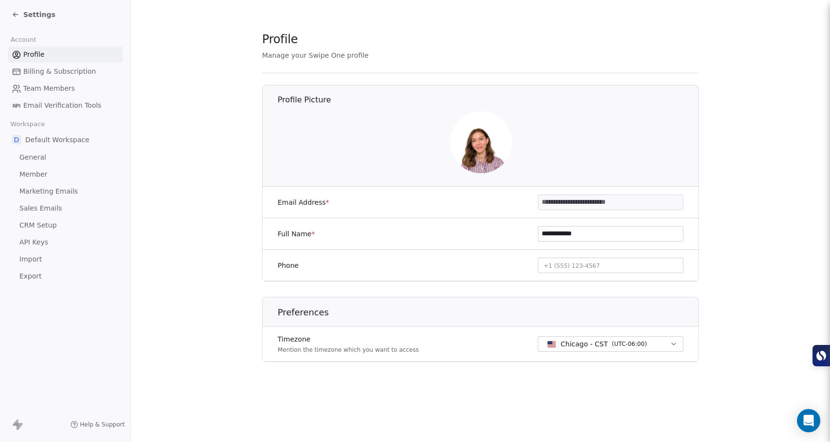
click at [32, 17] on span "Settings" at bounding box center [39, 15] width 32 height 10
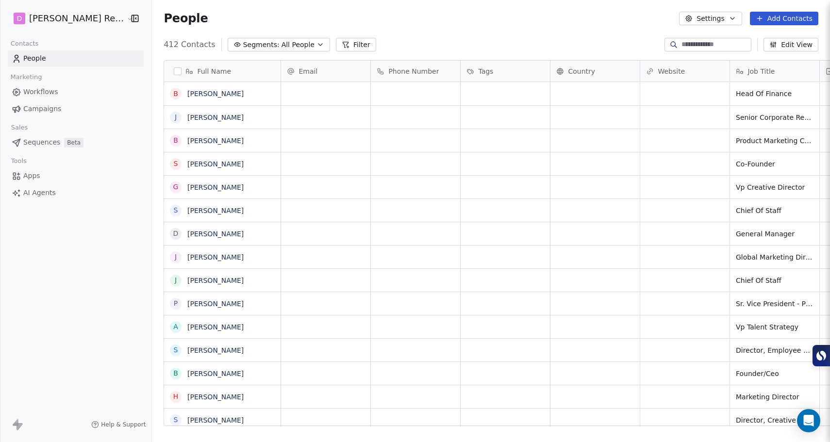
click at [65, 56] on link "People" at bounding box center [76, 58] width 136 height 16
click at [130, 17] on icon "button" at bounding box center [135, 19] width 10 height 10
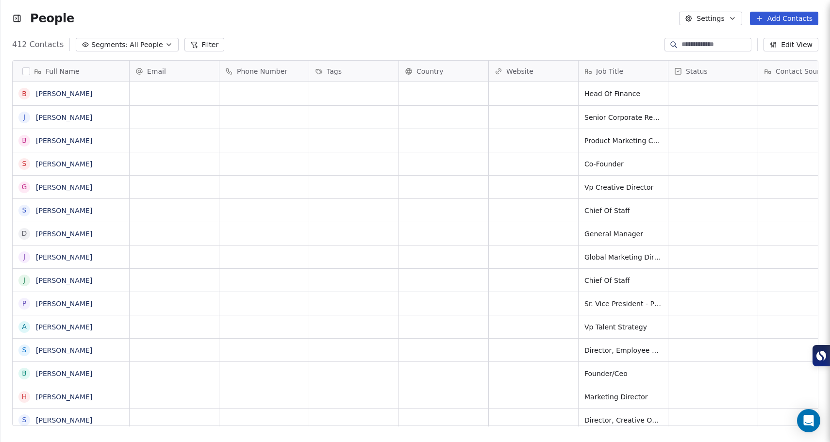
click at [795, 47] on button "Edit View" at bounding box center [791, 45] width 55 height 14
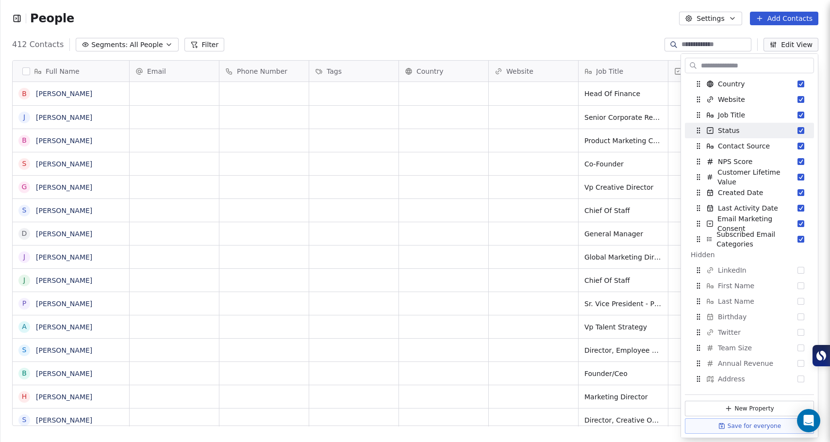
scroll to position [139, 0]
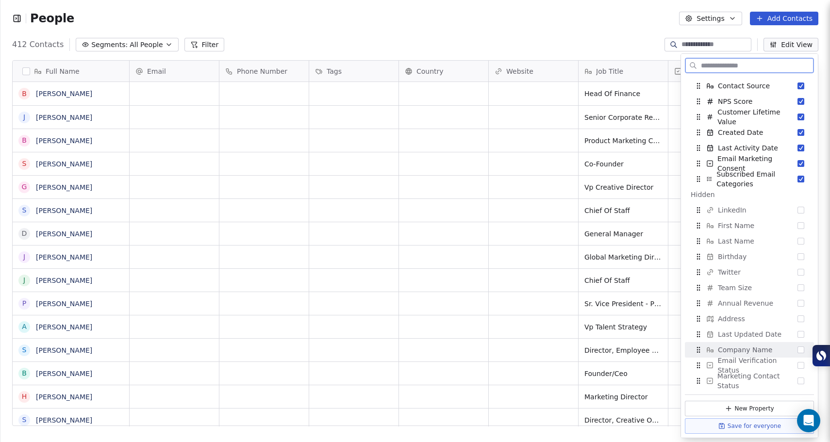
click at [752, 355] on div "Company Name" at bounding box center [749, 350] width 121 height 16
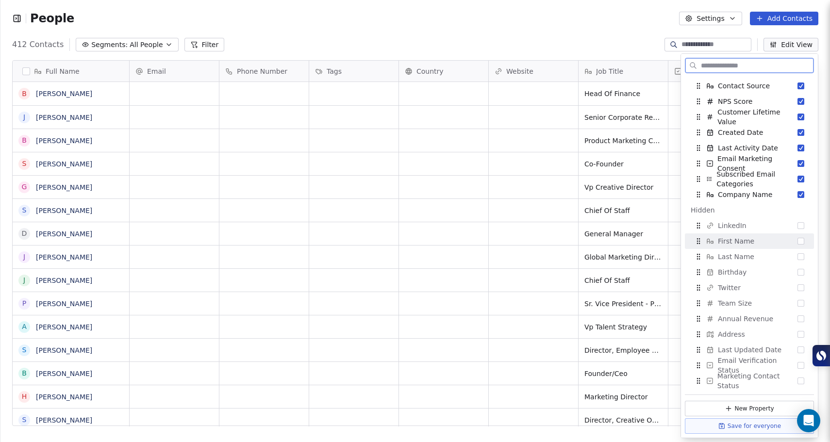
click at [775, 244] on div "First Name" at bounding box center [749, 242] width 121 height 16
click at [769, 254] on div "Last Name" at bounding box center [749, 257] width 121 height 16
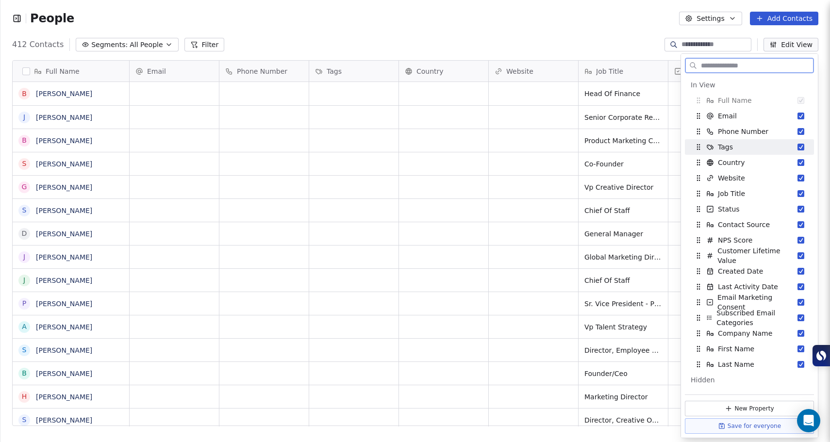
click at [798, 146] on button "Suggestions" at bounding box center [801, 147] width 7 height 7
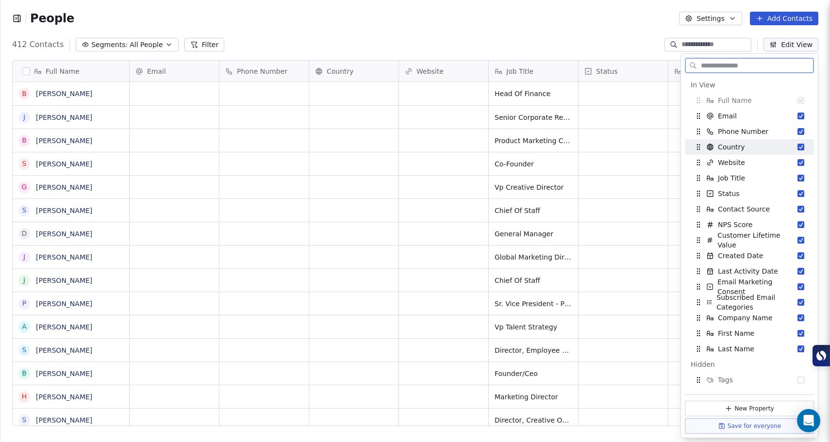
click at [798, 149] on button "Suggestions" at bounding box center [801, 147] width 7 height 7
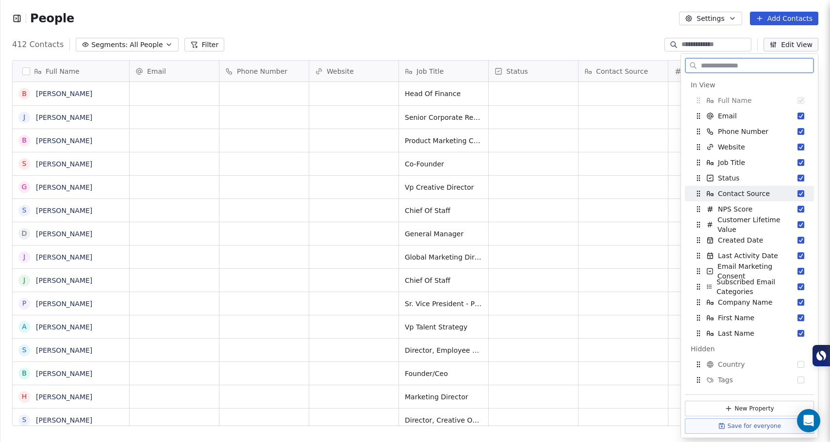
click at [798, 197] on button "Suggestions" at bounding box center [801, 193] width 7 height 7
click at [798, 193] on button "Suggestions" at bounding box center [801, 193] width 7 height 7
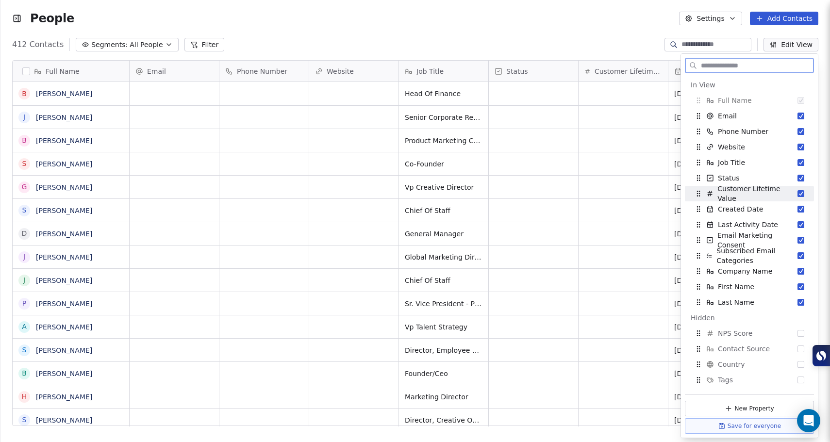
click at [798, 190] on button "Suggestions" at bounding box center [801, 193] width 7 height 7
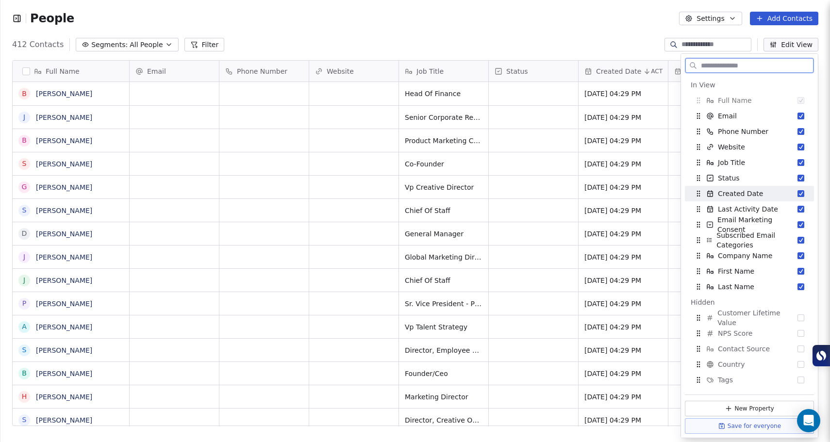
click at [798, 195] on button "Suggestions" at bounding box center [801, 193] width 7 height 7
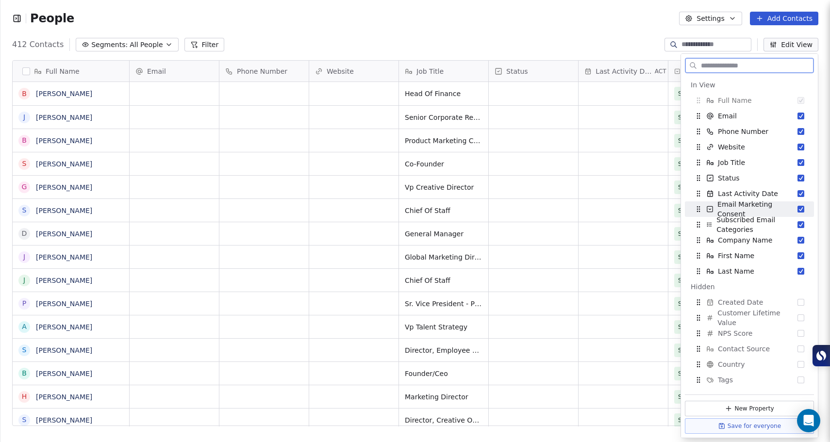
click at [798, 208] on button "Suggestions" at bounding box center [801, 209] width 7 height 7
click at [798, 210] on button "Suggestions" at bounding box center [801, 209] width 7 height 7
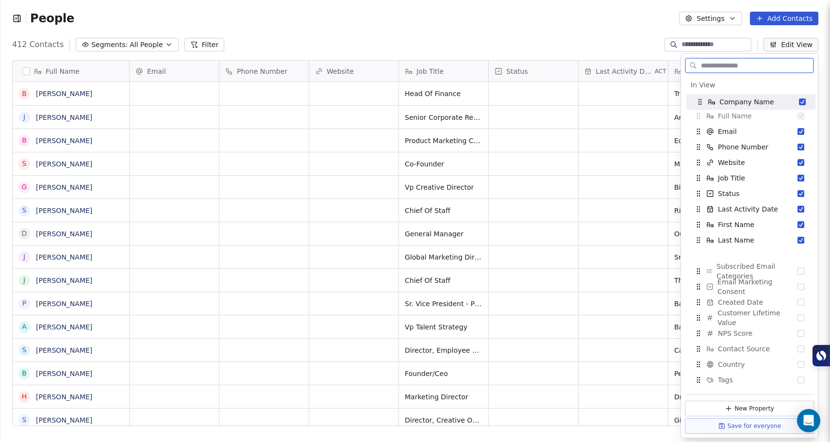
drag, startPoint x: 743, startPoint y: 210, endPoint x: 745, endPoint y: 103, distance: 107.3
click at [745, 103] on span "Company Name" at bounding box center [746, 102] width 54 height 10
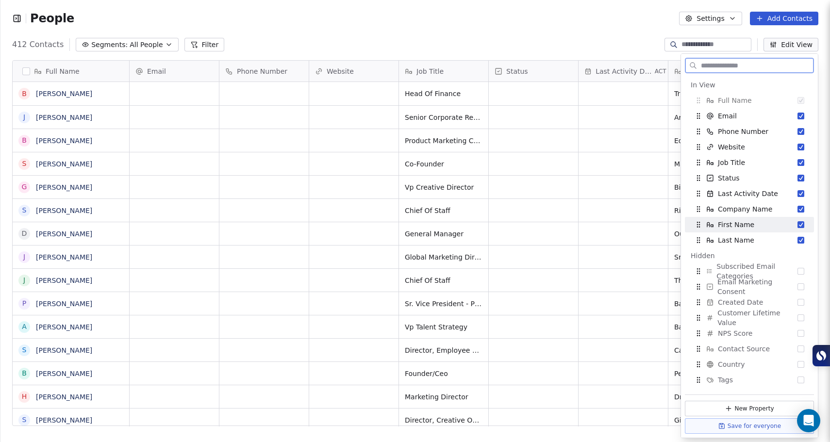
click at [798, 225] on button "Suggestions" at bounding box center [801, 224] width 7 height 7
click at [798, 226] on button "Suggestions" at bounding box center [801, 224] width 7 height 7
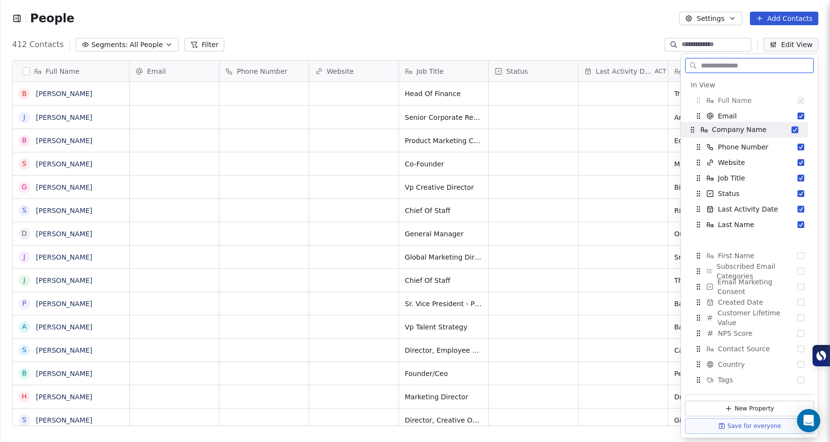
drag, startPoint x: 764, startPoint y: 210, endPoint x: 758, endPoint y: 131, distance: 79.8
click at [758, 131] on span "Company Name" at bounding box center [739, 130] width 54 height 10
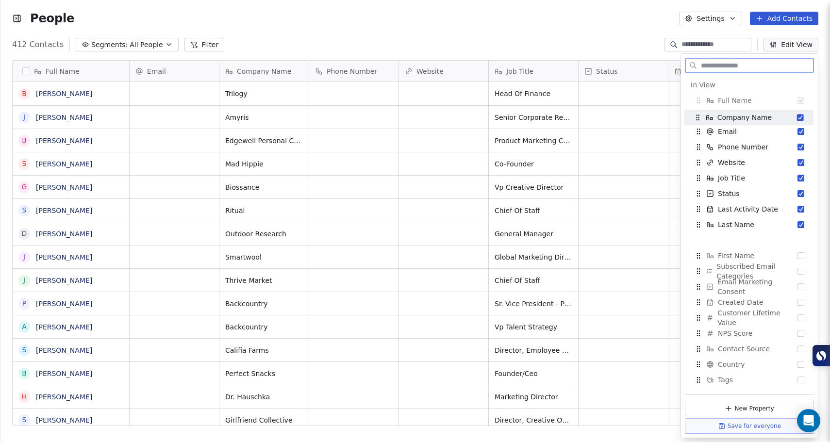
drag, startPoint x: 740, startPoint y: 132, endPoint x: 740, endPoint y: 117, distance: 14.1
click at [740, 117] on span "Company Name" at bounding box center [745, 118] width 54 height 10
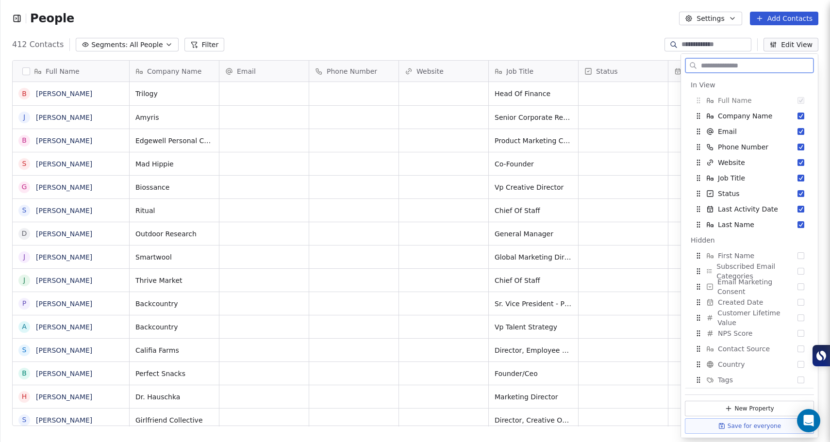
click at [723, 425] on icon at bounding box center [722, 426] width 8 height 8
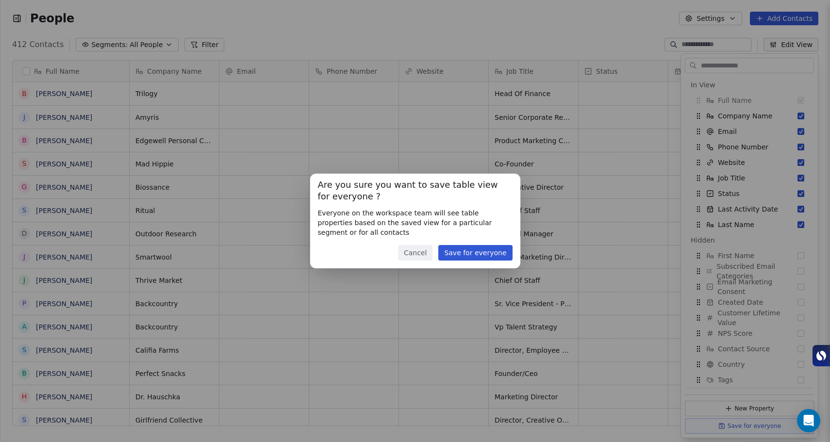
click at [493, 252] on button "Save for everyone" at bounding box center [475, 253] width 74 height 16
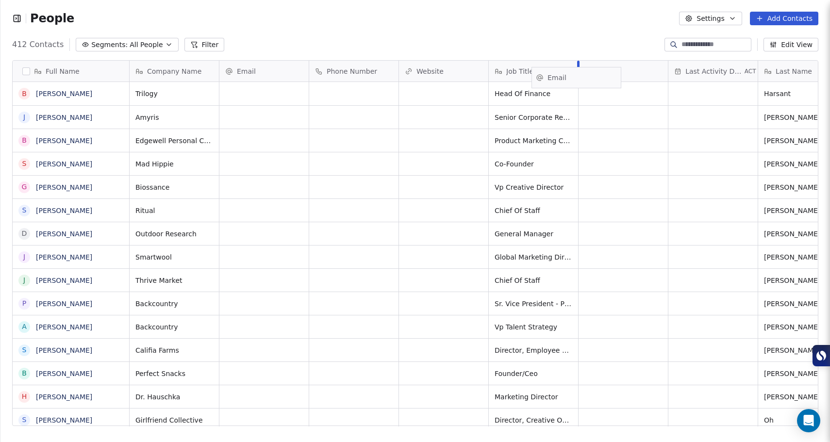
drag, startPoint x: 282, startPoint y: 67, endPoint x: 594, endPoint y: 73, distance: 312.2
click at [594, 73] on div "Full Name B Ben Harsant J Jackie Kim B Brandace Wilgus S Sam Stewart G Gia Esqu…" at bounding box center [415, 244] width 805 height 366
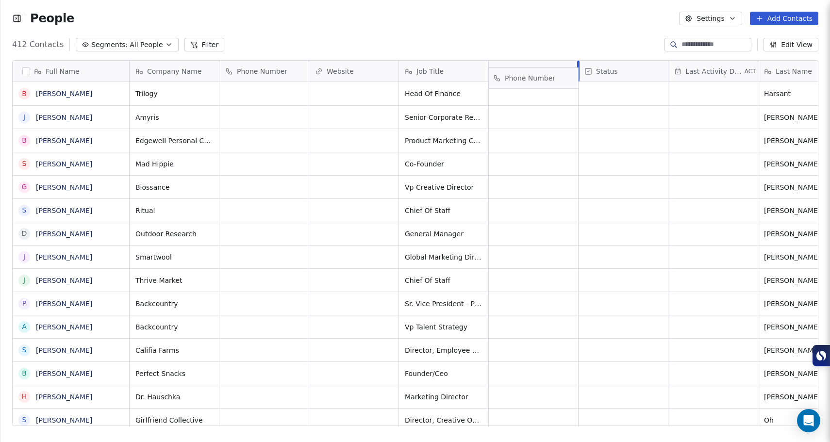
drag, startPoint x: 278, startPoint y: 71, endPoint x: 547, endPoint y: 78, distance: 269.5
click at [547, 78] on div "Full Name B Ben Harsant J Jackie Kim B Brandace Wilgus S Sam Stewart G Gia Esqu…" at bounding box center [415, 244] width 805 height 366
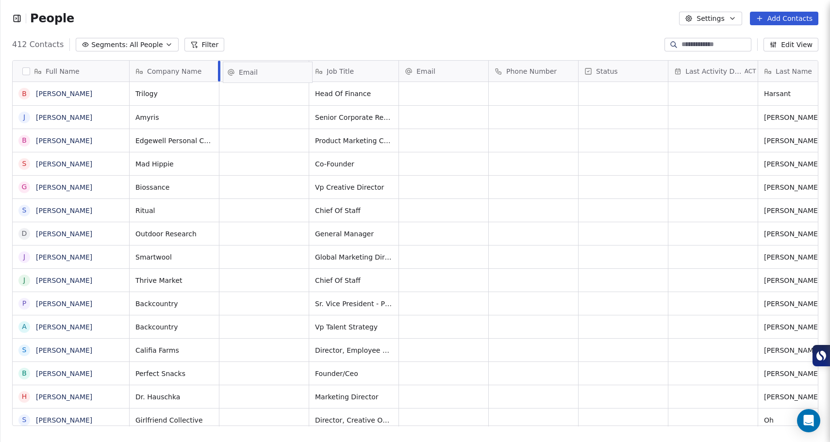
drag, startPoint x: 441, startPoint y: 71, endPoint x: 265, endPoint y: 72, distance: 176.2
click at [265, 72] on div "Full Name B Ben Harsant J Jackie Kim B Brandace Wilgus S Sam Stewart G Gia Esqu…" at bounding box center [415, 244] width 805 height 366
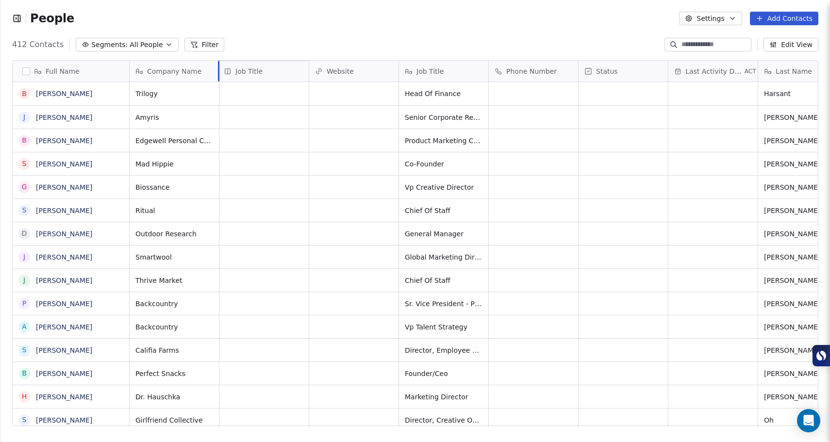
drag, startPoint x: 430, startPoint y: 71, endPoint x: 252, endPoint y: 71, distance: 178.2
click at [252, 71] on div "Full Name B Ben Harsant J Jackie Kim B Brandace Wilgus S Sam Stewart G Gia Esqu…" at bounding box center [415, 244] width 805 height 366
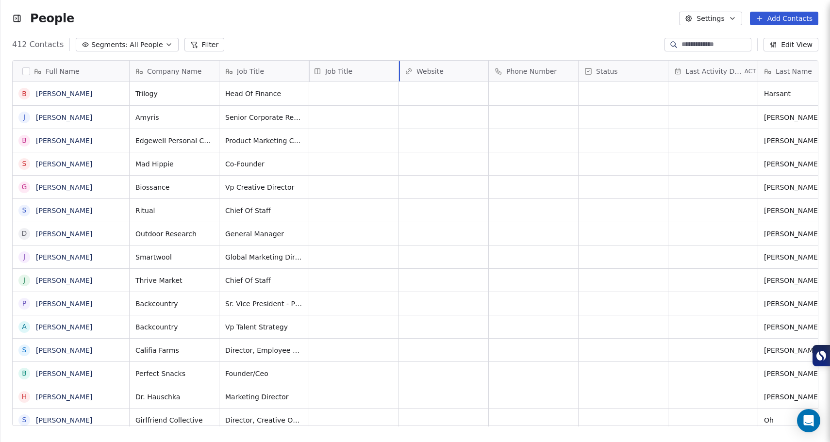
drag, startPoint x: 259, startPoint y: 69, endPoint x: 356, endPoint y: 72, distance: 96.7
click at [356, 72] on div "Full Name B Ben Harsant J Jackie Kim B Brandace Wilgus S Sam Stewart G Gia Esqu…" at bounding box center [415, 244] width 805 height 366
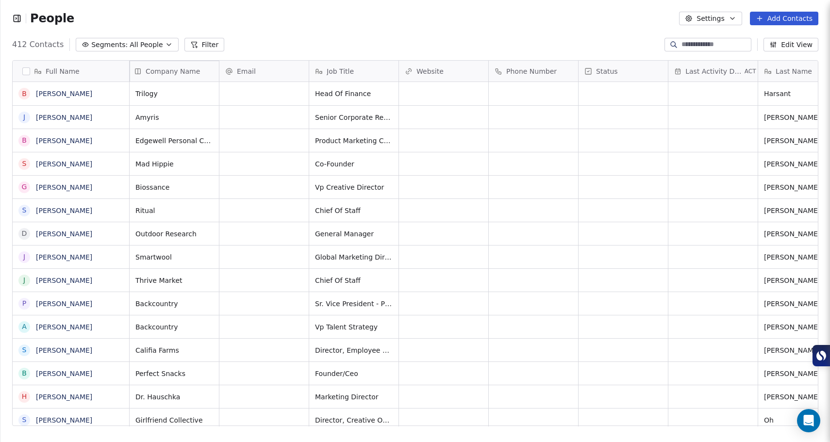
drag, startPoint x: 179, startPoint y: 74, endPoint x: 63, endPoint y: 75, distance: 116.0
click at [63, 75] on div "Full Name B Ben Harsant J Jackie Kim B Brandace Wilgus S Sam Stewart G Gia Esqu…" at bounding box center [415, 244] width 805 height 366
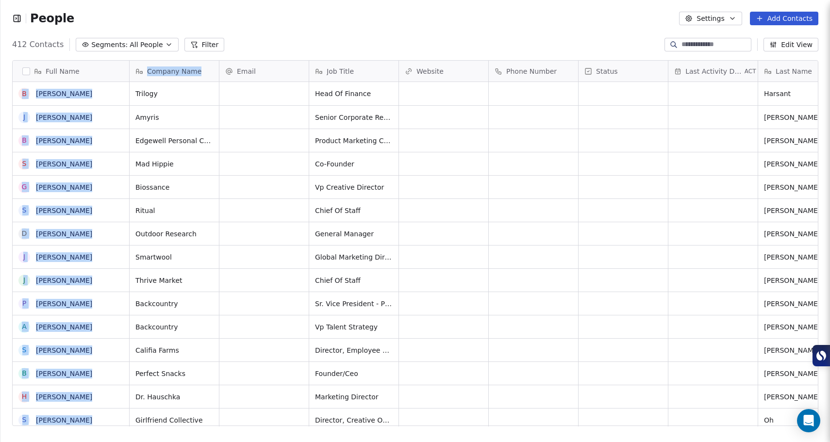
drag, startPoint x: 87, startPoint y: 76, endPoint x: 184, endPoint y: 79, distance: 97.6
click at [184, 79] on div "Full Name B Ben Harsant J Jackie Kim B Brandace Wilgus S Sam Stewart G Gia Esqu…" at bounding box center [415, 244] width 805 height 366
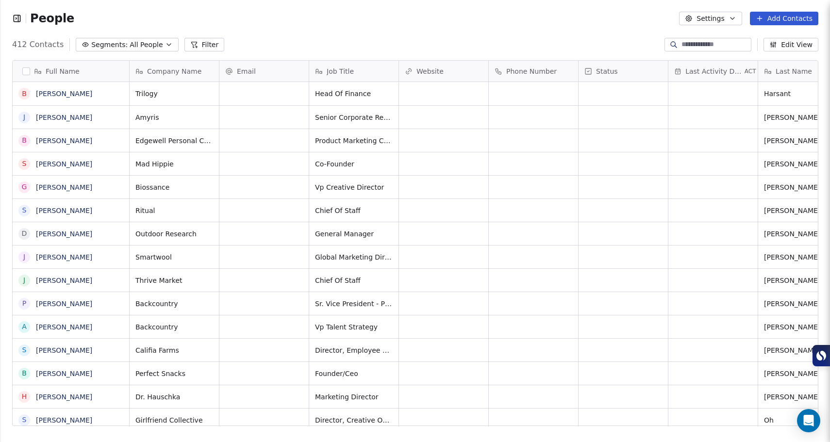
click at [359, 25] on div "People Settings Add Contacts" at bounding box center [415, 18] width 830 height 37
click at [801, 43] on button "Edit View" at bounding box center [791, 45] width 55 height 14
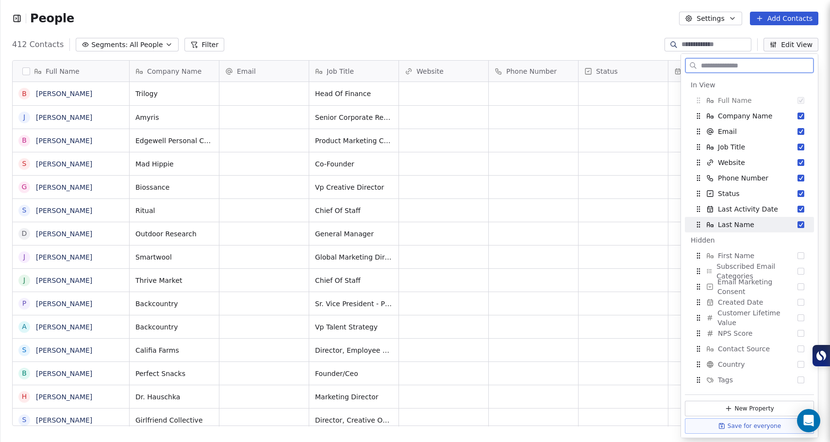
click at [798, 224] on button "Suggestions" at bounding box center [801, 224] width 7 height 7
click at [798, 193] on button "Suggestions" at bounding box center [801, 193] width 7 height 7
click at [798, 224] on button "Suggestions" at bounding box center [801, 224] width 7 height 7
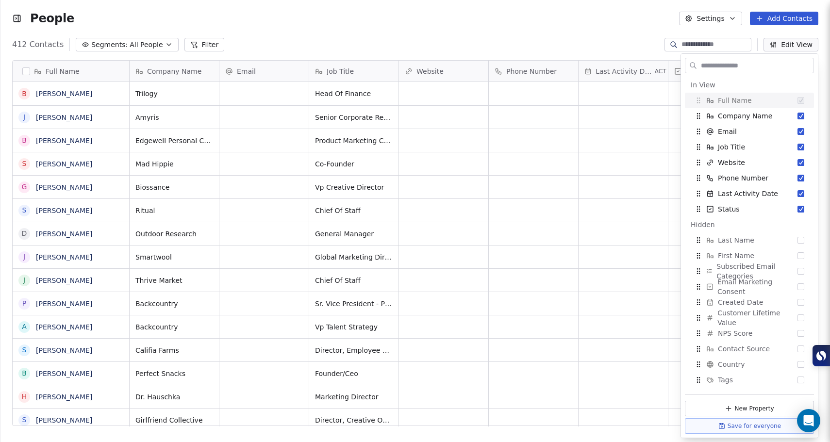
click at [609, 37] on div "412 Contacts Segments: All People Filter Edit View" at bounding box center [415, 45] width 830 height 16
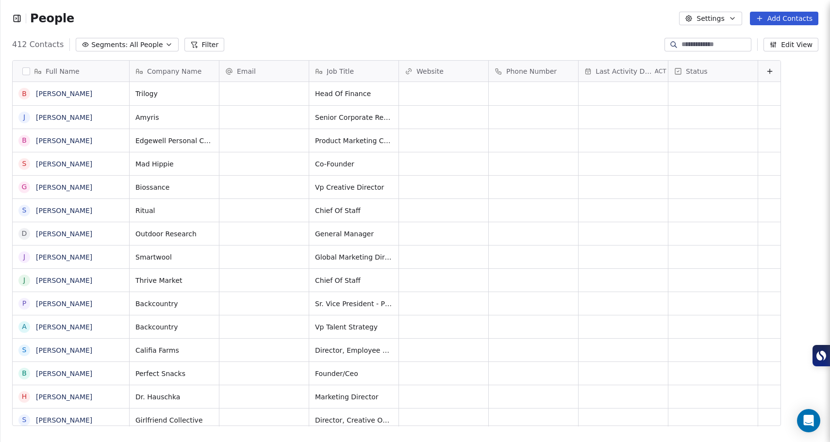
click at [647, 73] on span "Last Activity Date" at bounding box center [624, 72] width 57 height 10
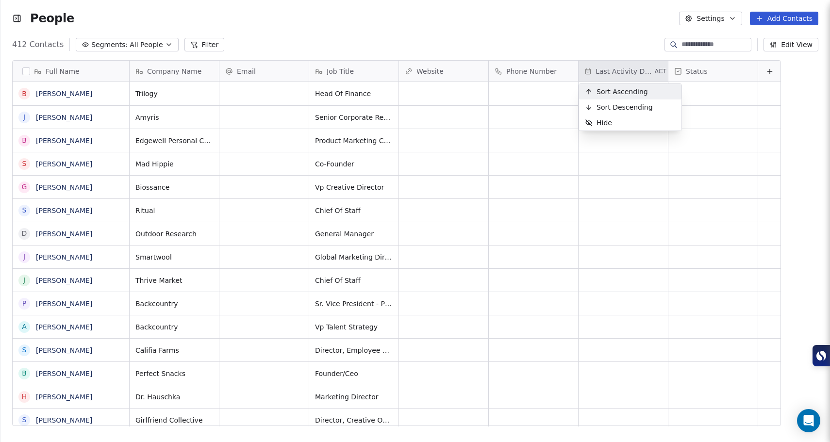
click at [638, 84] on div "Sort Ascending" at bounding box center [616, 92] width 75 height 16
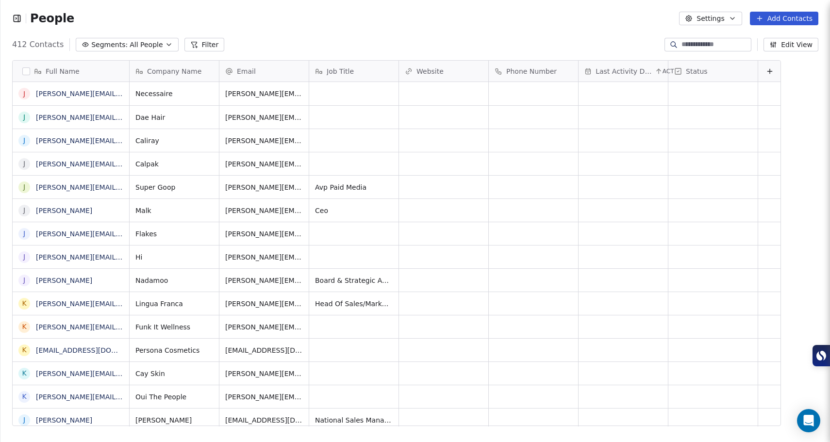
click at [130, 46] on span "All People" at bounding box center [146, 45] width 33 height 10
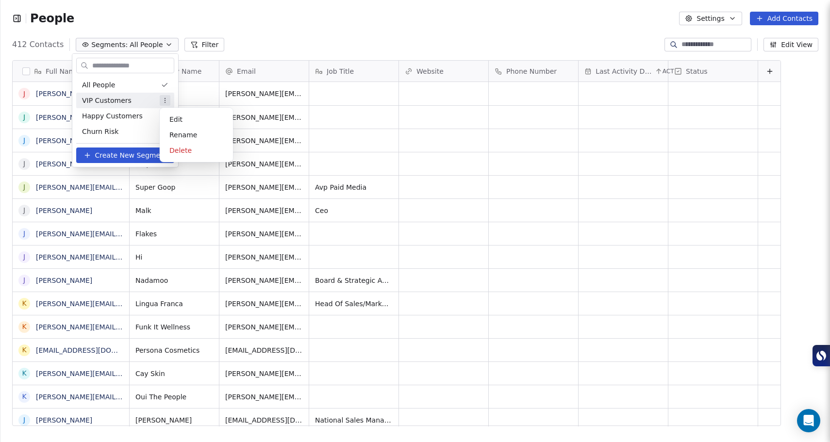
click at [166, 103] on html "People Settings Add Contacts 412 Contacts Segments: All People Filter Edit View…" at bounding box center [415, 221] width 830 height 442
click at [183, 148] on div "Delete" at bounding box center [197, 151] width 66 height 16
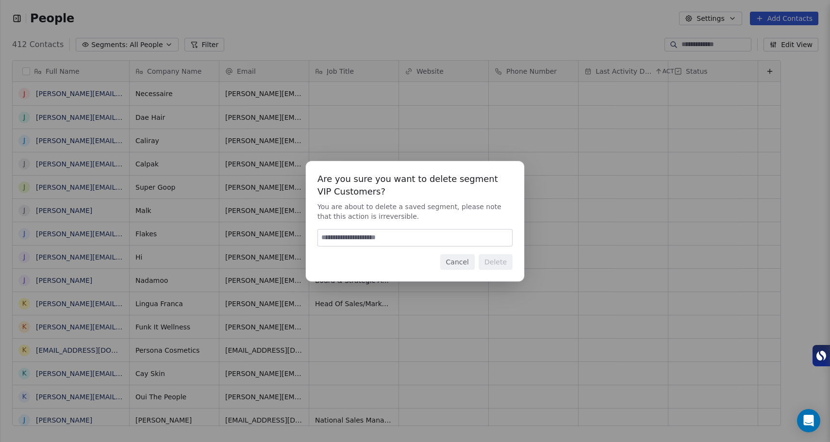
click at [462, 260] on button "Cancel" at bounding box center [457, 262] width 34 height 16
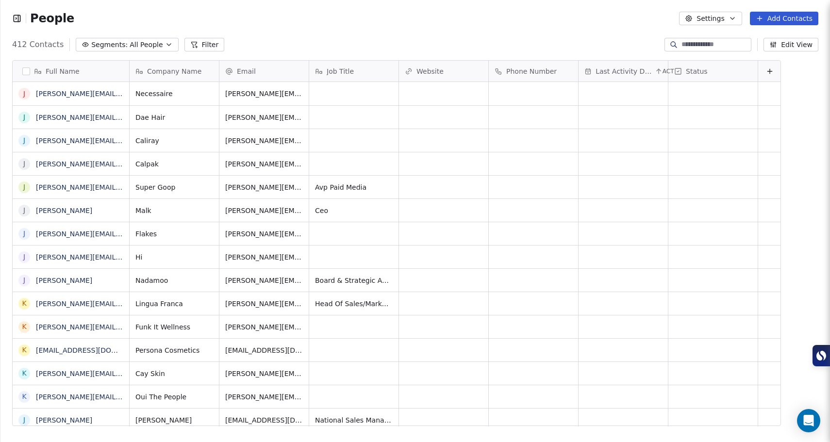
click at [16, 19] on icon "button" at bounding box center [16, 17] width 1 height 1
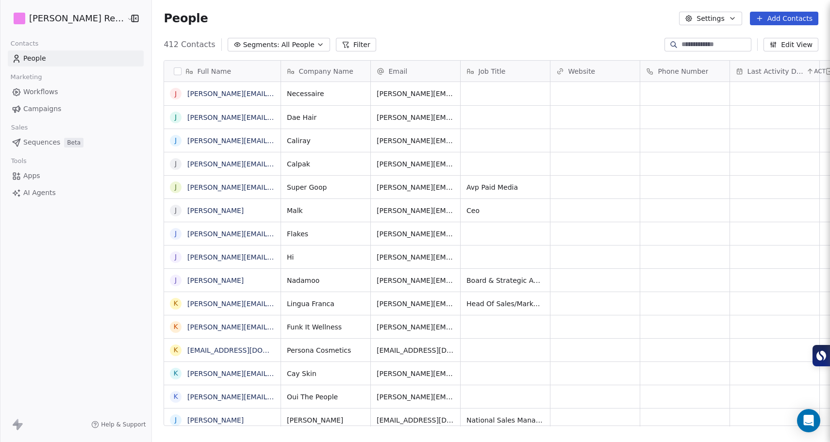
scroll to position [382, 692]
click at [266, 55] on div "Full Name j jenny@necessaire.com j jenny@daehair.com j jenna@caliraybeauty.com …" at bounding box center [491, 246] width 678 height 389
click at [268, 50] on button "Segments: All People" at bounding box center [279, 45] width 102 height 14
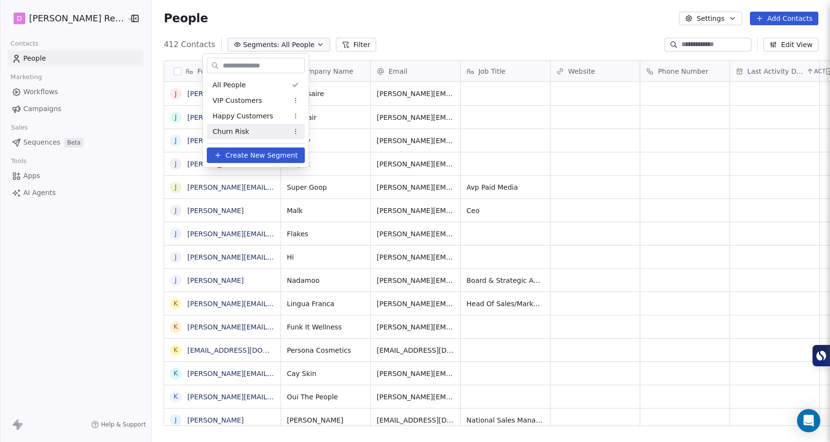
click at [256, 154] on span "Create New Segment" at bounding box center [262, 155] width 72 height 10
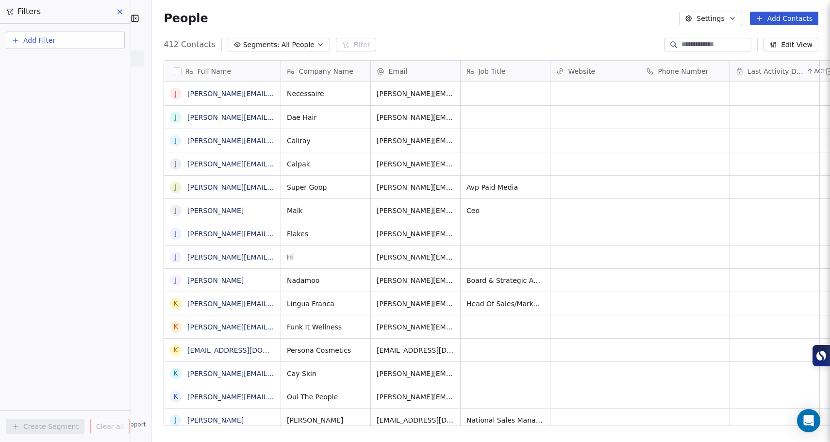
click at [247, 44] on span "Segments:" at bounding box center [261, 45] width 36 height 10
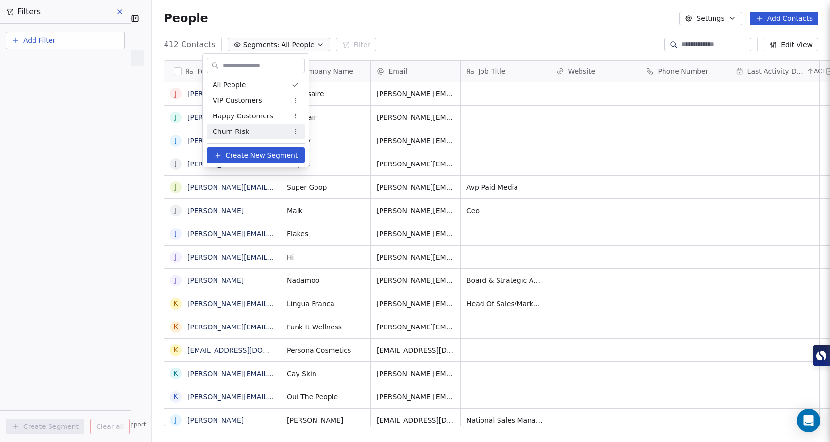
click at [251, 157] on span "Create New Segment" at bounding box center [262, 155] width 72 height 10
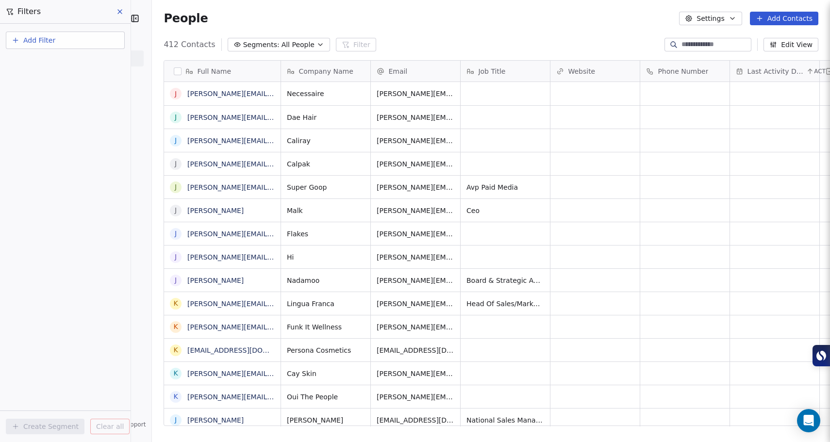
click at [65, 46] on button "Add Filter" at bounding box center [65, 40] width 119 height 17
click at [58, 63] on span "Contact properties" at bounding box center [47, 63] width 63 height 10
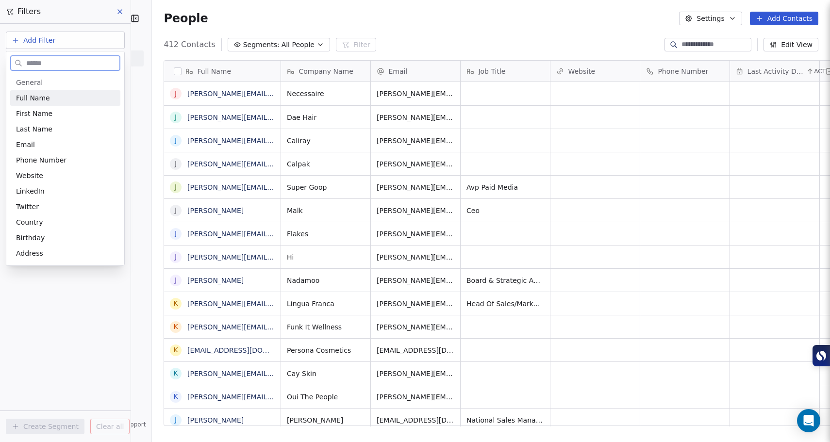
click at [36, 100] on span "Full Name" at bounding box center [33, 98] width 34 height 10
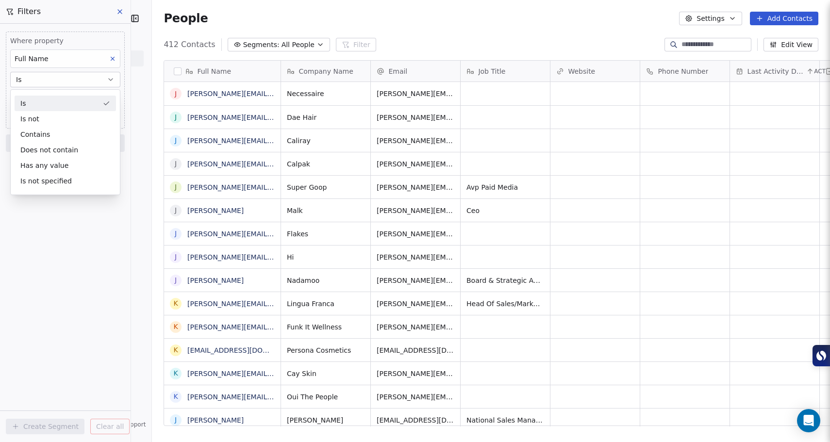
click at [75, 78] on button "Is" at bounding box center [65, 80] width 110 height 16
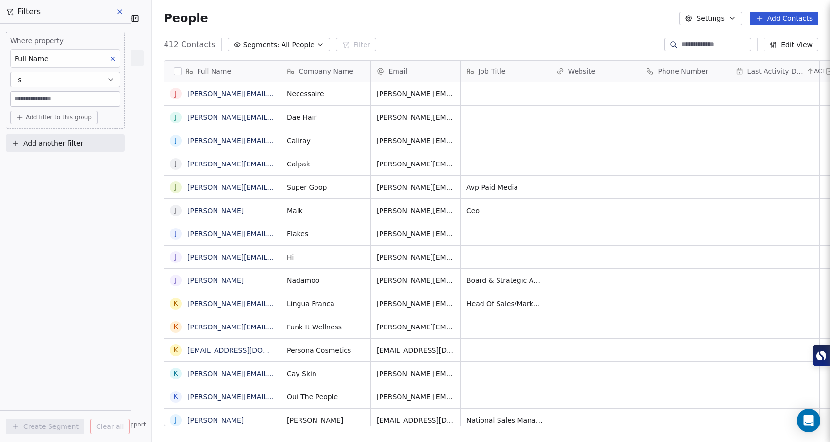
click at [75, 78] on button "Is" at bounding box center [65, 80] width 110 height 16
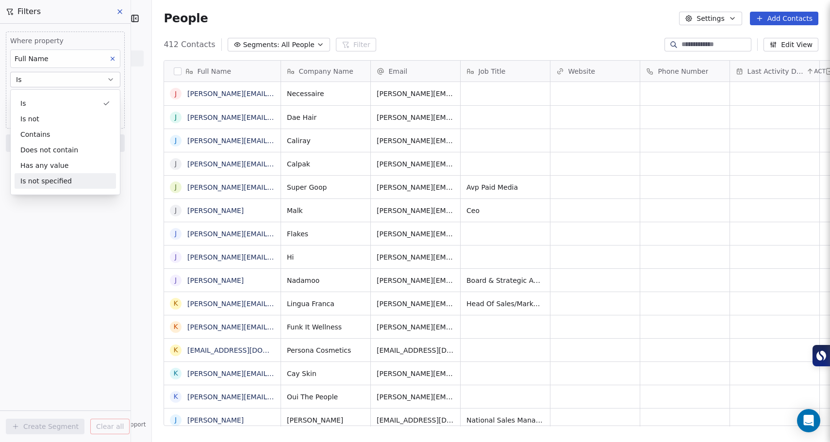
click at [70, 227] on div "Where property Full Name Is Add filter to this group Add another filter Create …" at bounding box center [65, 233] width 131 height 418
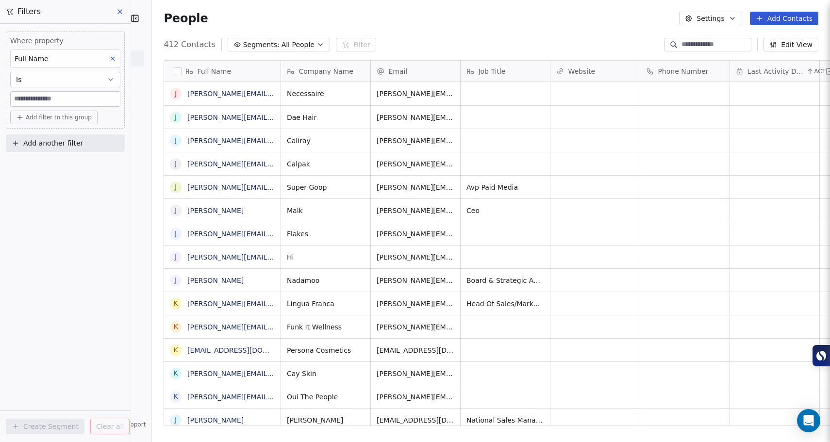
click at [122, 10] on icon at bounding box center [120, 12] width 8 height 8
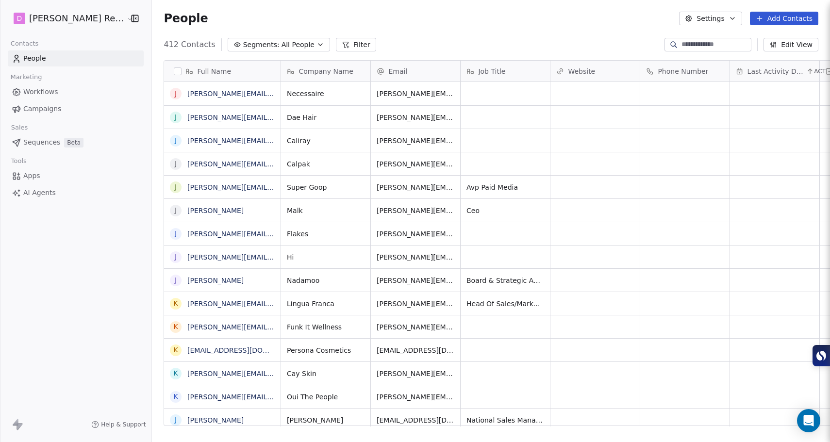
click at [282, 42] on span "All People" at bounding box center [298, 45] width 33 height 10
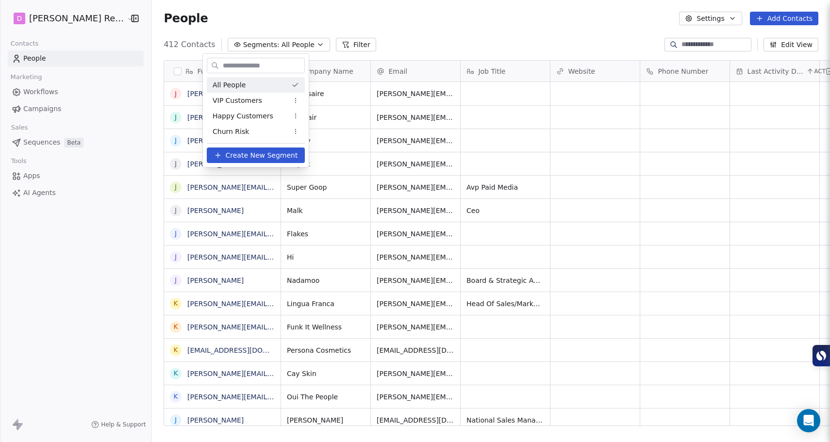
click at [420, 20] on html "D Moody Recruiting Contacts People Marketing Workflows Campaigns Sales Sequence…" at bounding box center [415, 221] width 830 height 442
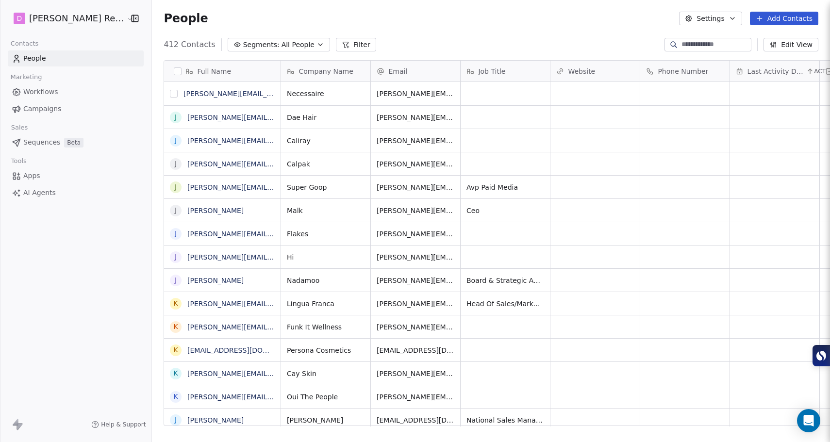
click at [170, 94] on button "grid" at bounding box center [174, 94] width 8 height 8
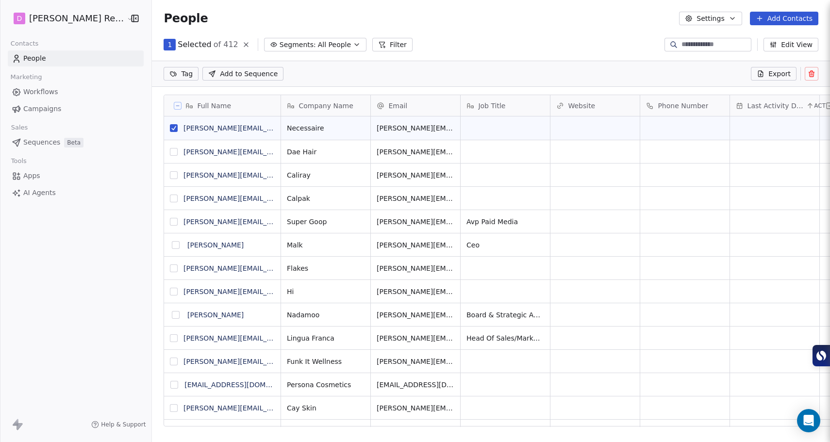
scroll to position [348, 692]
click at [170, 153] on button "grid" at bounding box center [174, 152] width 8 height 8
click at [170, 177] on button "grid" at bounding box center [174, 175] width 8 height 8
click at [439, 64] on div "Tag Add to Sequence Export" at bounding box center [491, 74] width 678 height 26
click at [441, 53] on section "People Settings Add Contacts 3 Selected of 412 Segments: All People Filter Edit…" at bounding box center [491, 221] width 678 height 442
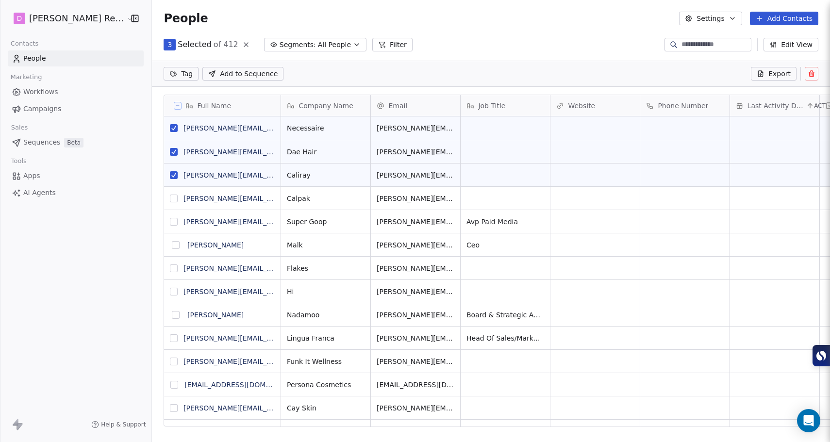
click at [170, 127] on button "grid" at bounding box center [174, 128] width 8 height 8
click at [170, 153] on button "grid" at bounding box center [174, 152] width 8 height 8
click at [170, 177] on button "grid" at bounding box center [174, 175] width 8 height 8
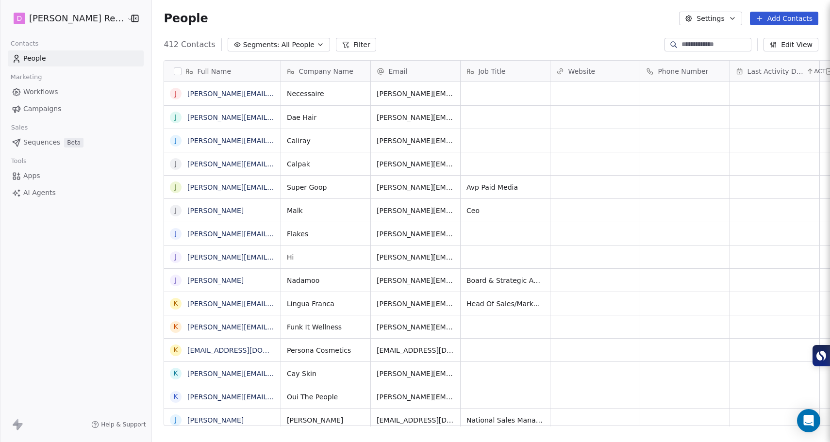
scroll to position [382, 692]
click at [726, 46] on input at bounding box center [716, 45] width 68 height 10
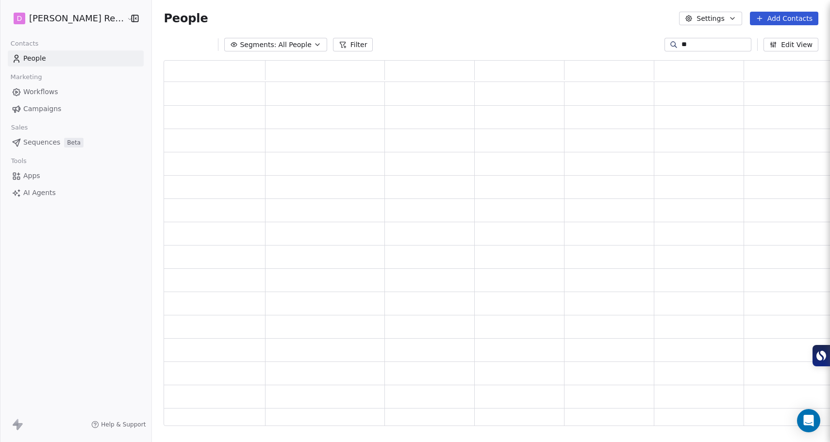
type input "*"
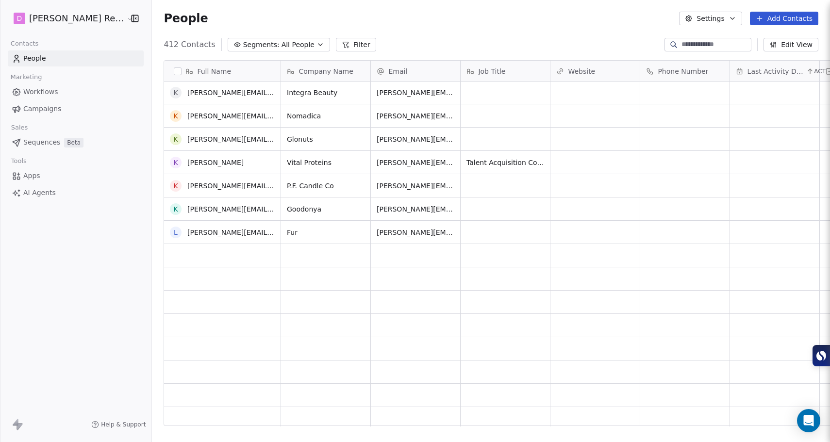
scroll to position [1003, 0]
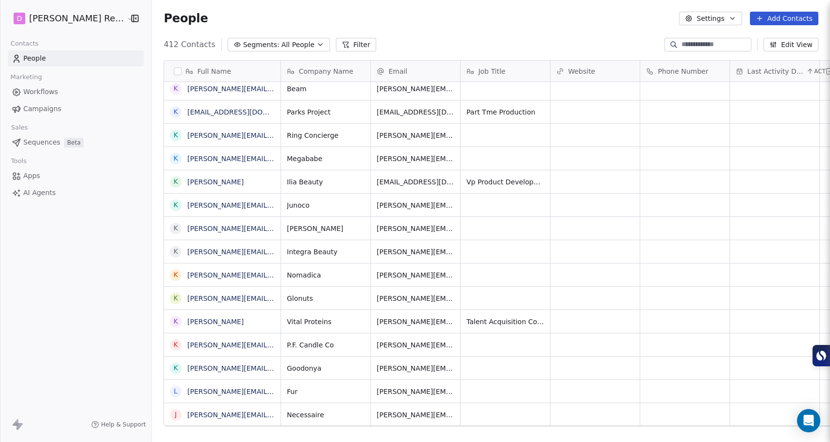
click at [800, 16] on button "Add Contacts" at bounding box center [784, 19] width 68 height 14
click at [759, 58] on span "Import from CSV" at bounding box center [782, 55] width 56 height 10
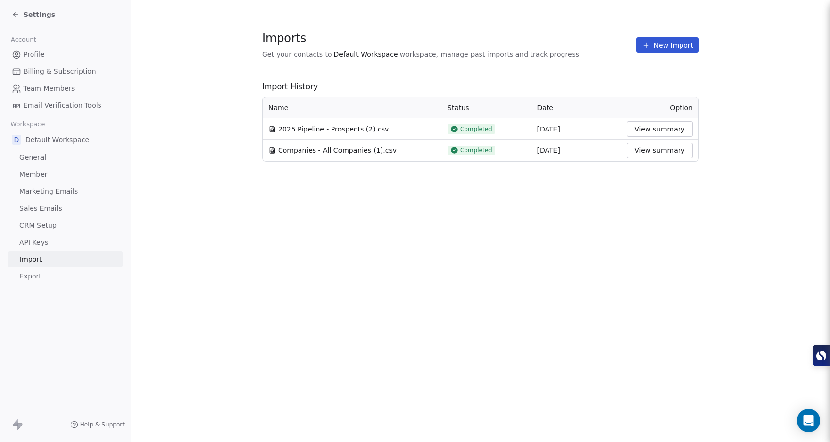
click at [362, 135] on td "2025 Pipeline - Prospects (2).csv" at bounding box center [352, 128] width 179 height 21
click at [657, 126] on button "View summary" at bounding box center [660, 129] width 66 height 16
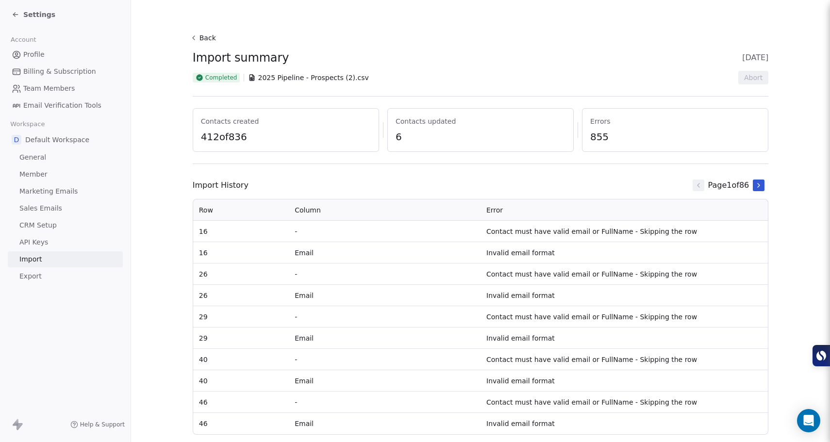
click at [204, 40] on button "Back" at bounding box center [204, 37] width 31 height 17
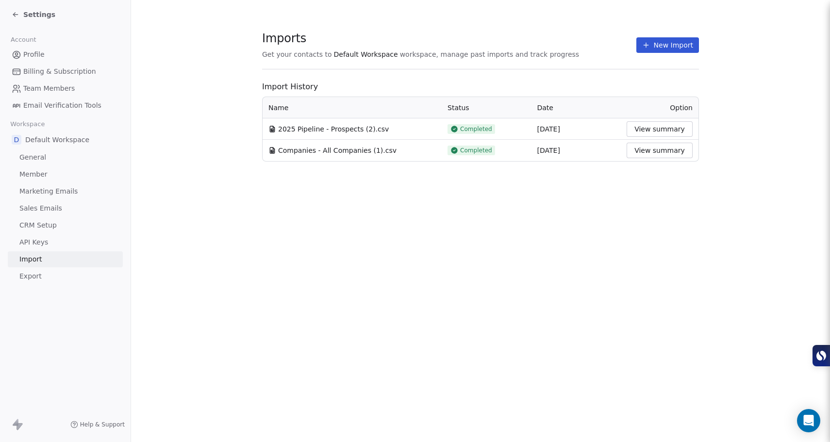
click at [668, 46] on button "New Import" at bounding box center [667, 45] width 63 height 16
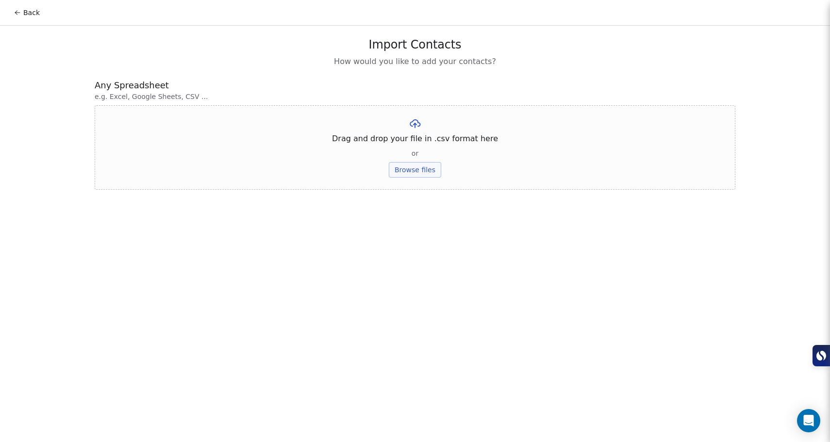
click at [422, 166] on button "Browse files" at bounding box center [415, 170] width 52 height 16
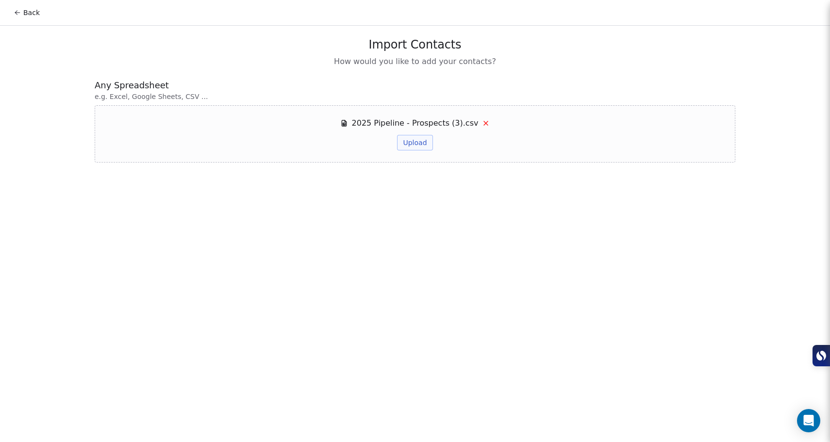
click at [421, 147] on button "Upload" at bounding box center [414, 143] width 35 height 16
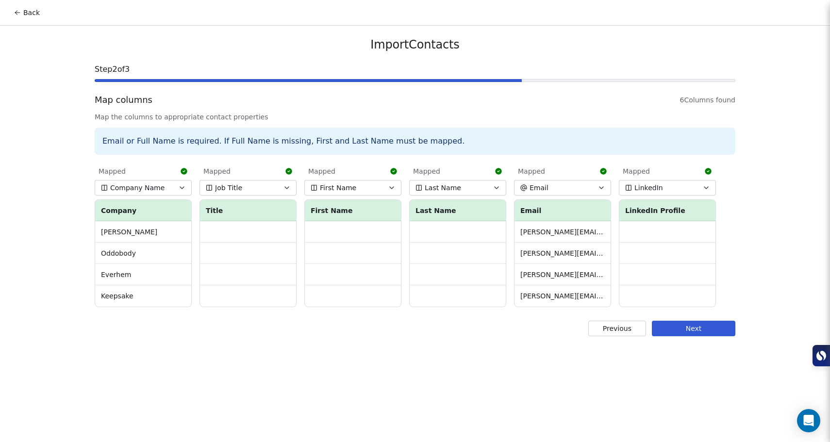
click at [706, 330] on button "Next" at bounding box center [694, 329] width 84 height 16
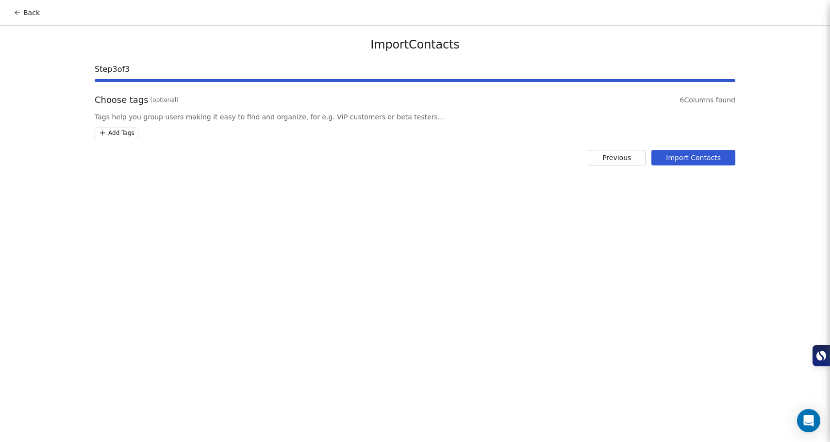
click at [692, 161] on button "Import Contacts" at bounding box center [694, 158] width 84 height 16
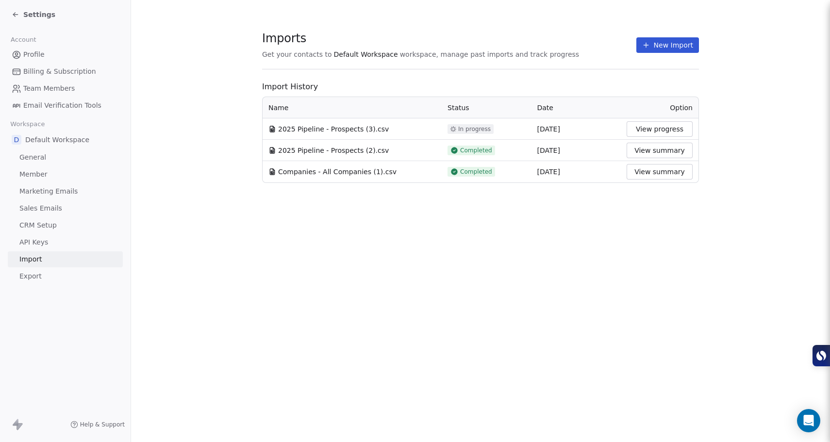
click at [484, 278] on div "Imports Get your contacts to Default Workspace workspace, manage past imports a…" at bounding box center [480, 221] width 699 height 442
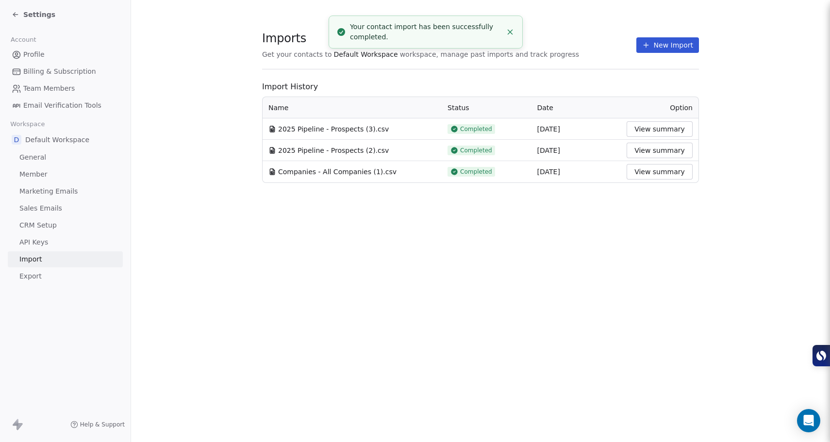
click at [643, 128] on button "View summary" at bounding box center [660, 129] width 66 height 16
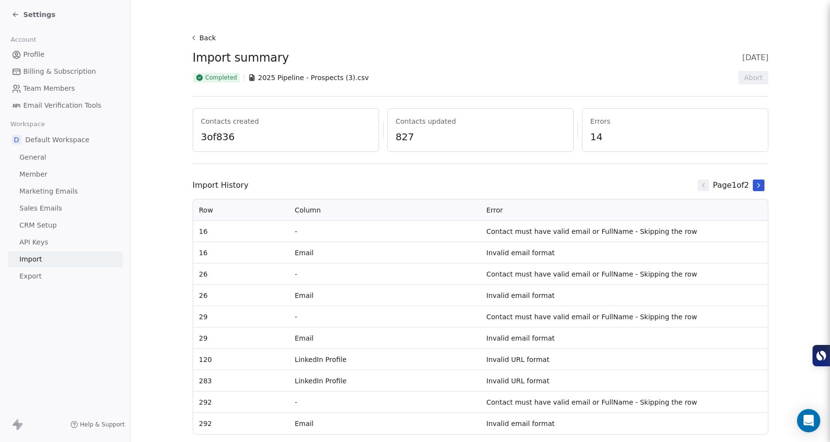
click at [200, 38] on button "Back" at bounding box center [204, 37] width 31 height 17
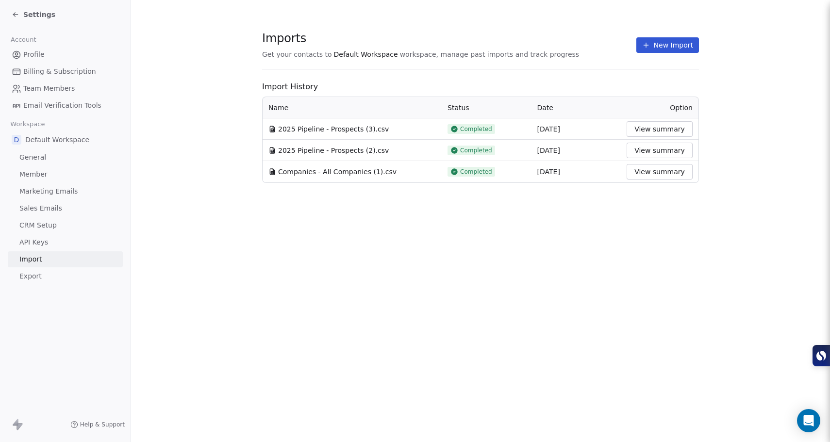
click at [32, 6] on div "Settings" at bounding box center [65, 14] width 131 height 29
click at [32, 12] on span "Settings" at bounding box center [39, 15] width 32 height 10
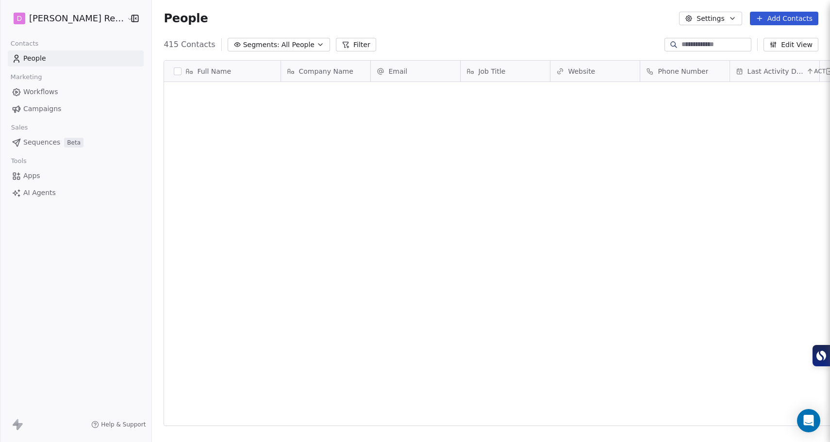
scroll to position [382, 692]
click at [390, 52] on div "Full Name Company Name Email Job Title Website Phone Number Last Activity Date …" at bounding box center [491, 246] width 678 height 389
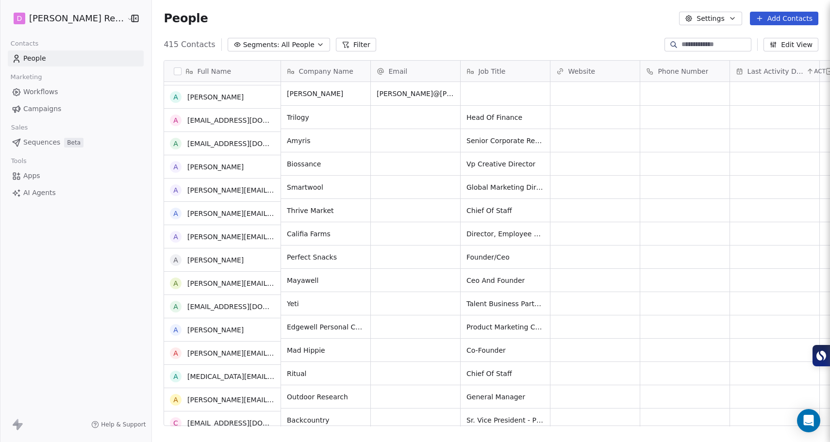
scroll to position [0, 0]
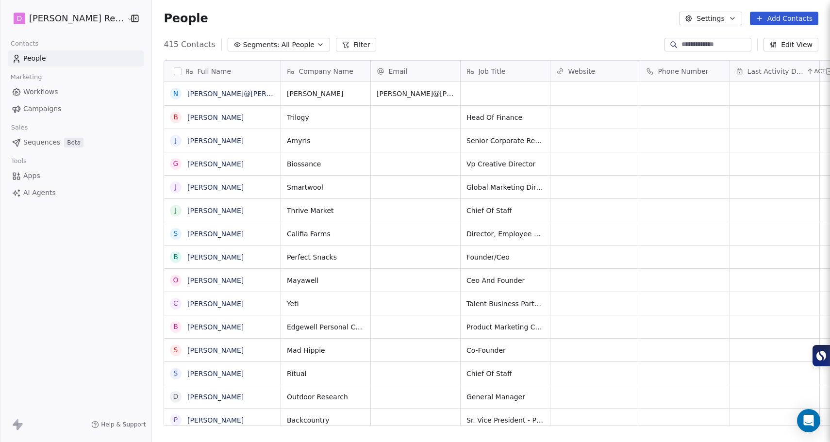
click at [336, 46] on button "Filter" at bounding box center [356, 45] width 40 height 14
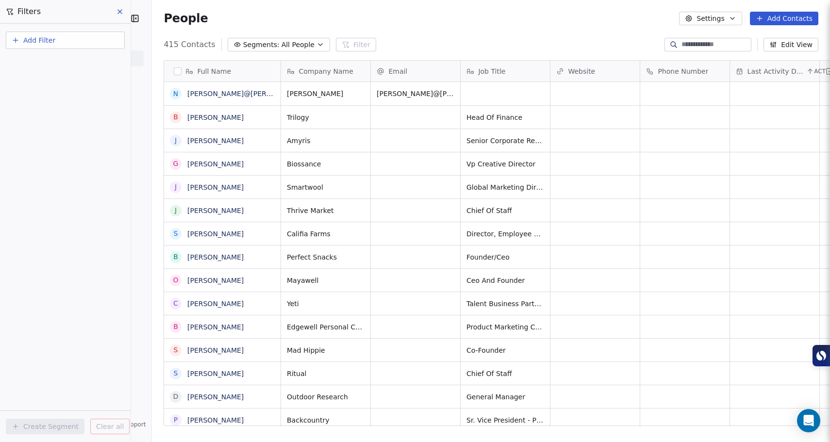
click at [389, 28] on div "People Settings Add Contacts" at bounding box center [491, 18] width 678 height 37
click at [117, 10] on icon at bounding box center [120, 12] width 8 height 8
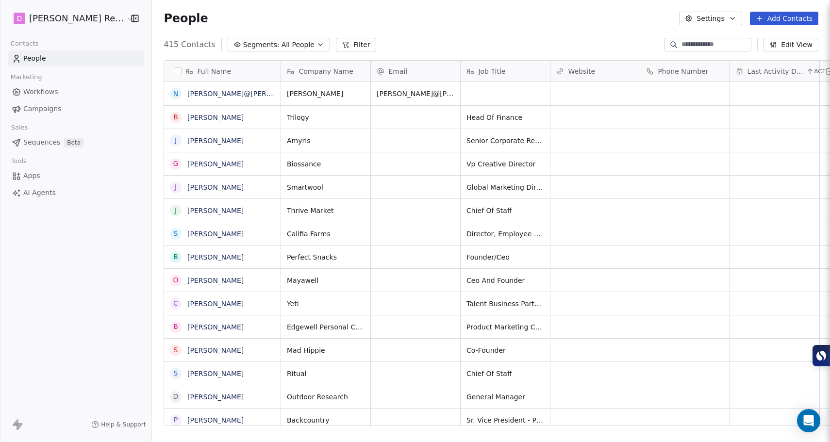
click at [52, 195] on span "AI Agents" at bounding box center [39, 193] width 33 height 10
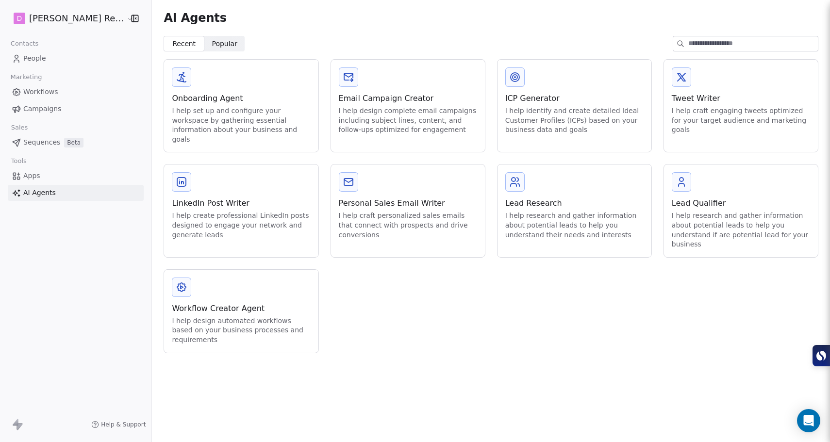
click at [55, 56] on link "People" at bounding box center [76, 58] width 136 height 16
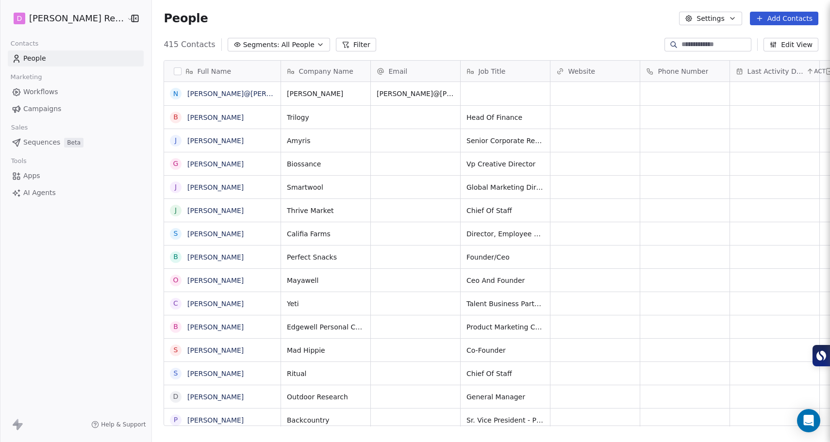
scroll to position [382, 692]
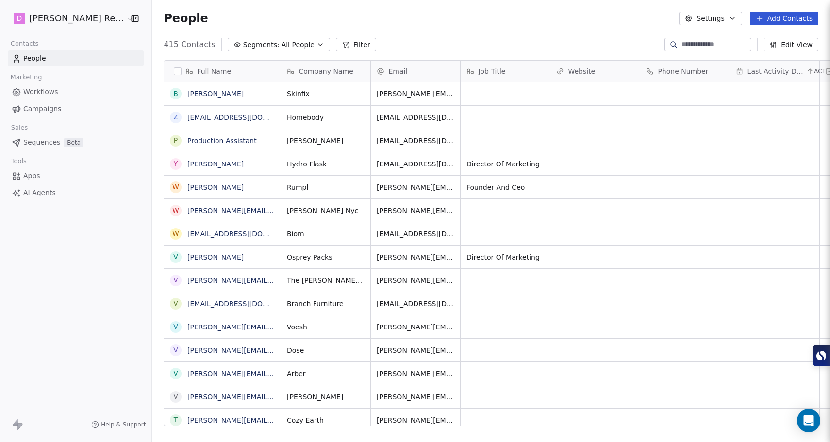
click at [59, 138] on link "Sequences Beta" at bounding box center [76, 142] width 136 height 16
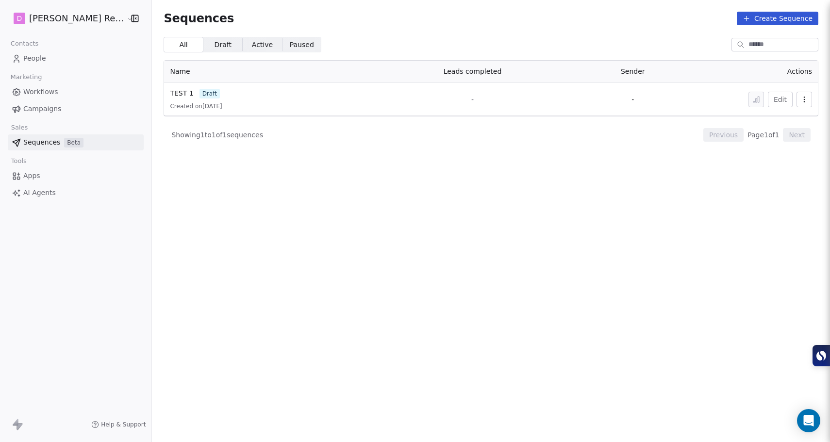
click at [259, 98] on div "TEST 1 draft" at bounding box center [267, 93] width 194 height 10
click at [230, 97] on div "TEST 1 draft" at bounding box center [267, 93] width 194 height 10
click at [199, 101] on div "TEST 1 draft Created on Aug 12, 2025" at bounding box center [267, 99] width 194 height 22
click at [786, 96] on button "Edit" at bounding box center [780, 100] width 25 height 16
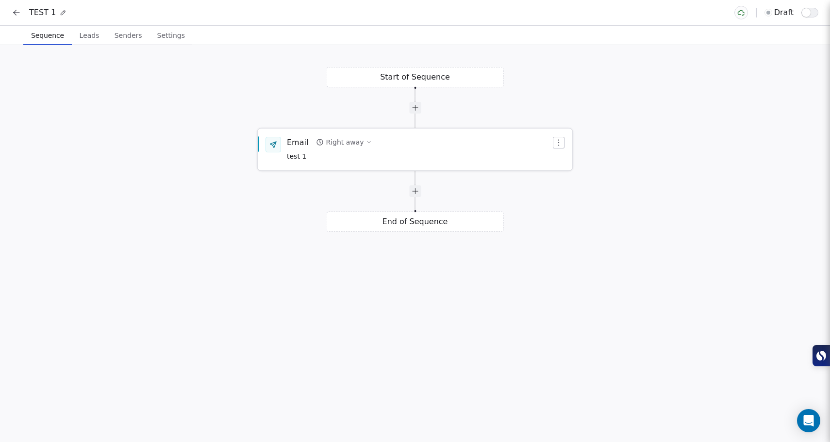
click at [386, 156] on div "Email Right away test 1" at bounding box center [419, 149] width 264 height 25
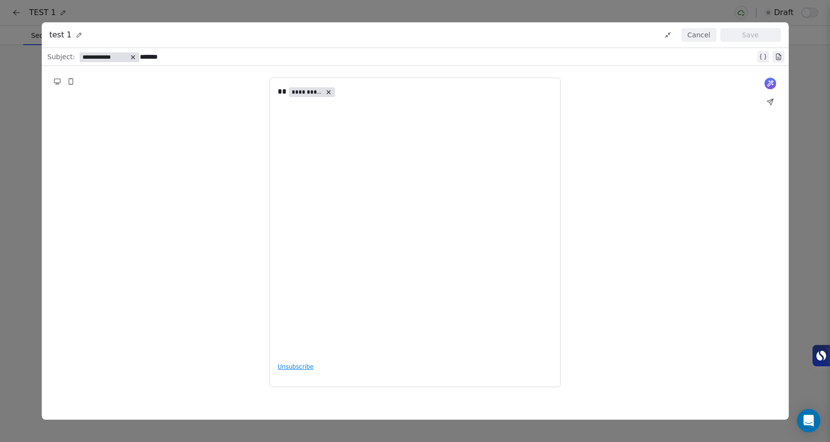
click at [76, 38] on icon at bounding box center [79, 35] width 7 height 7
drag, startPoint x: 76, startPoint y: 39, endPoint x: 36, endPoint y: 36, distance: 40.0
click at [36, 36] on div "**********" at bounding box center [415, 221] width 830 height 442
drag, startPoint x: 364, startPoint y: 186, endPoint x: 359, endPoint y: 184, distance: 5.1
click at [361, 185] on div "**********" at bounding box center [415, 220] width 275 height 269
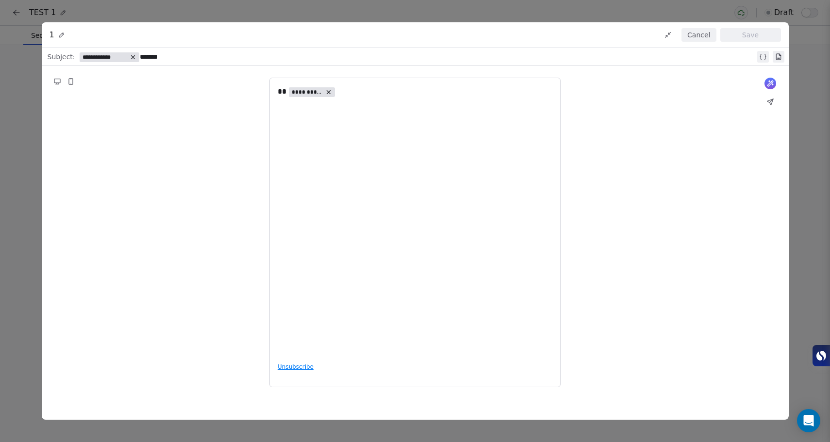
click at [359, 184] on div "**********" at bounding box center [415, 220] width 275 height 269
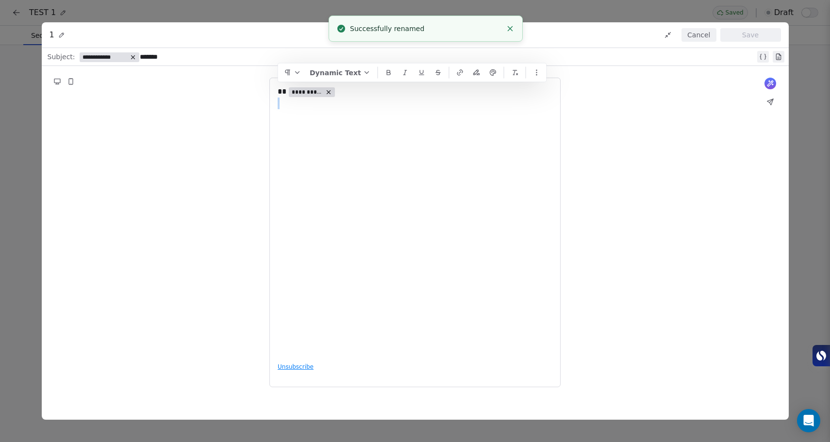
drag, startPoint x: 361, startPoint y: 170, endPoint x: 272, endPoint y: 114, distance: 105.2
click at [269, 111] on div "**********" at bounding box center [414, 233] width 291 height 310
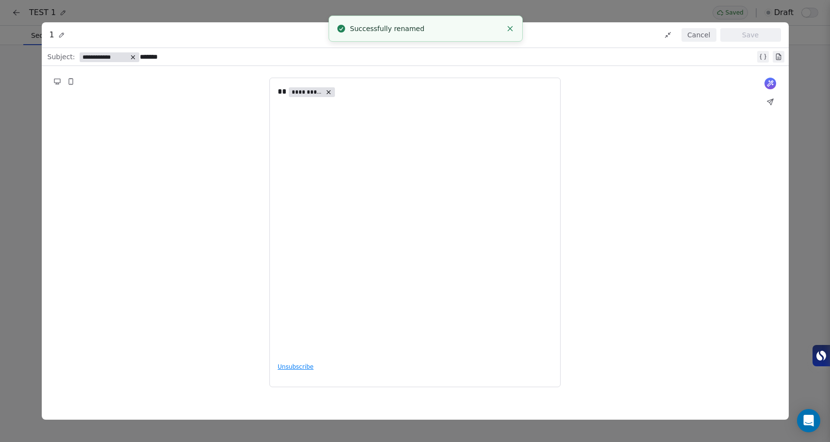
click at [290, 131] on div "**********" at bounding box center [415, 220] width 275 height 269
click at [279, 123] on div "**********" at bounding box center [415, 220] width 275 height 269
click at [276, 121] on div "**********" at bounding box center [414, 233] width 291 height 310
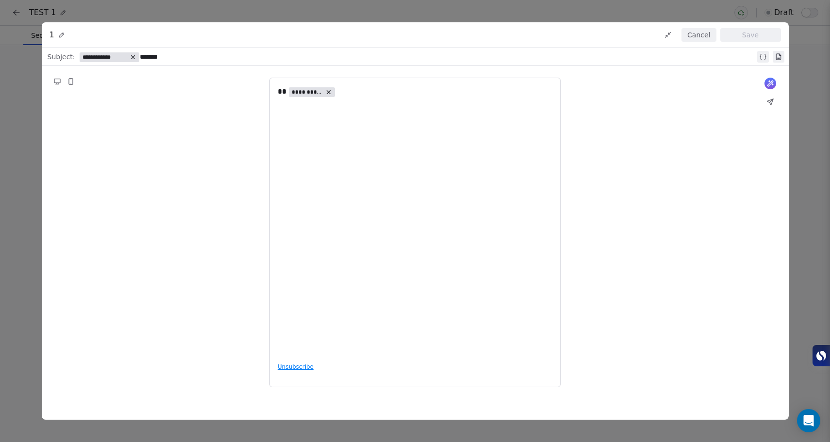
click at [278, 114] on div "**********" at bounding box center [415, 220] width 275 height 269
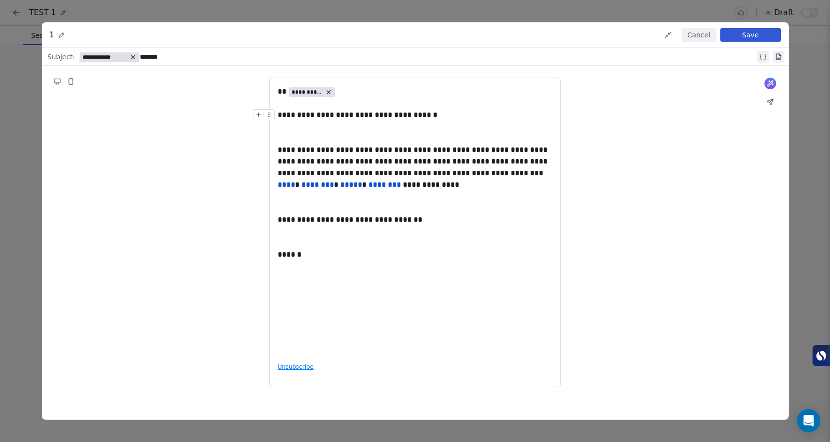
click at [292, 114] on span "**********" at bounding box center [359, 114] width 162 height 7
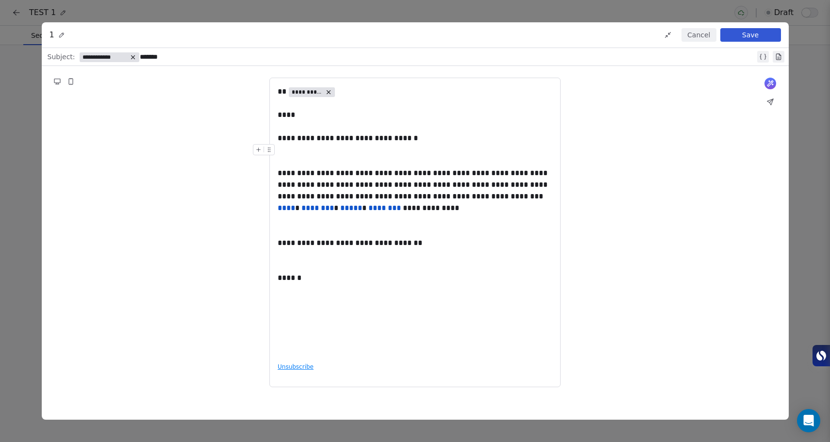
click at [309, 156] on div at bounding box center [415, 155] width 275 height 23
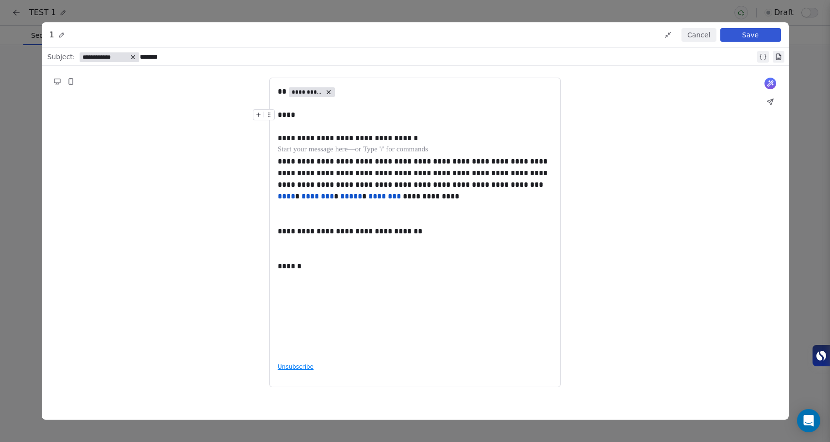
click at [361, 118] on div "****" at bounding box center [415, 115] width 275 height 12
click at [289, 93] on span "**********" at bounding box center [312, 92] width 46 height 10
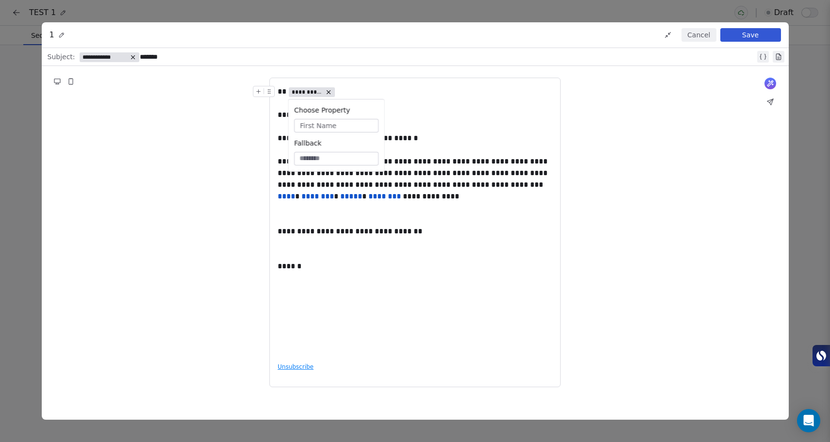
click at [289, 93] on span "**********" at bounding box center [312, 92] width 46 height 10
click at [302, 103] on div at bounding box center [415, 104] width 275 height 12
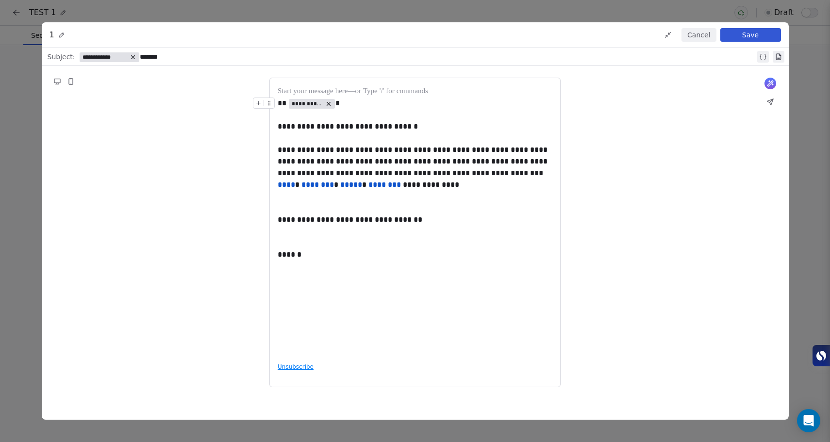
click at [278, 104] on div at bounding box center [266, 106] width 26 height 17
click at [280, 103] on span "**" at bounding box center [283, 103] width 11 height 7
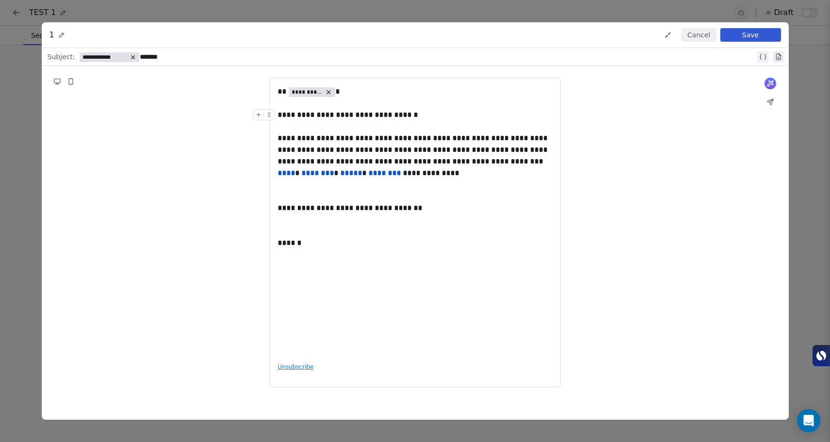
click at [330, 121] on div at bounding box center [415, 127] width 275 height 12
click at [280, 115] on span "**********" at bounding box center [349, 114] width 142 height 7
click at [295, 169] on span "****" at bounding box center [286, 172] width 17 height 7
click at [334, 169] on span "********" at bounding box center [317, 172] width 33 height 7
click at [366, 207] on span "**********" at bounding box center [350, 207] width 145 height 7
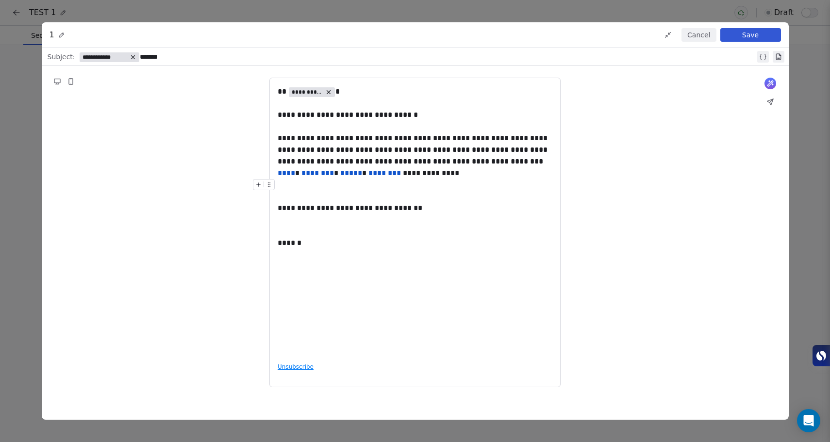
click at [350, 195] on div at bounding box center [415, 190] width 275 height 23
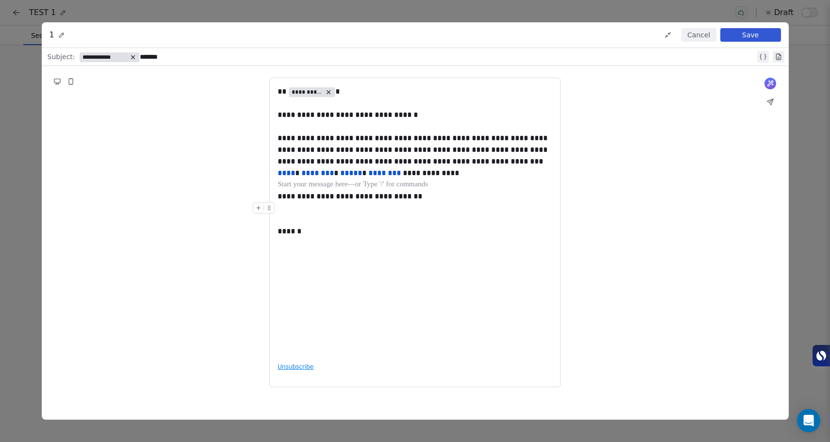
click at [326, 221] on div at bounding box center [415, 213] width 275 height 23
click at [406, 296] on div "**********" at bounding box center [415, 220] width 275 height 269
click at [753, 39] on button "Save" at bounding box center [750, 35] width 61 height 14
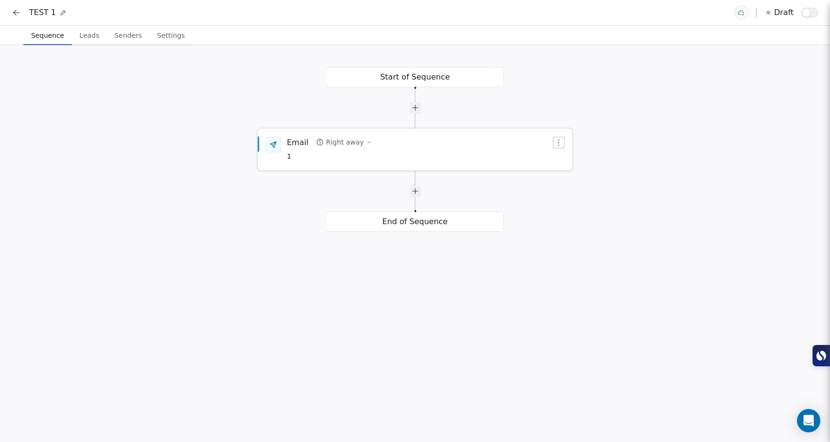
click at [437, 154] on div "Email Right away 1" at bounding box center [419, 149] width 264 height 25
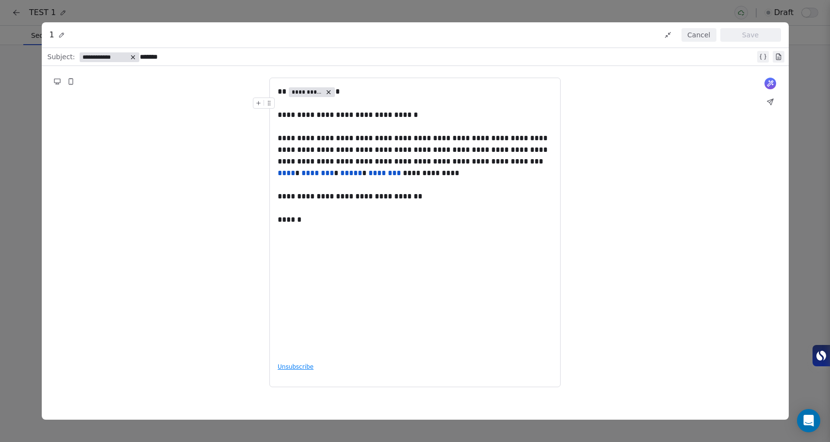
click at [697, 36] on button "Cancel" at bounding box center [699, 35] width 34 height 14
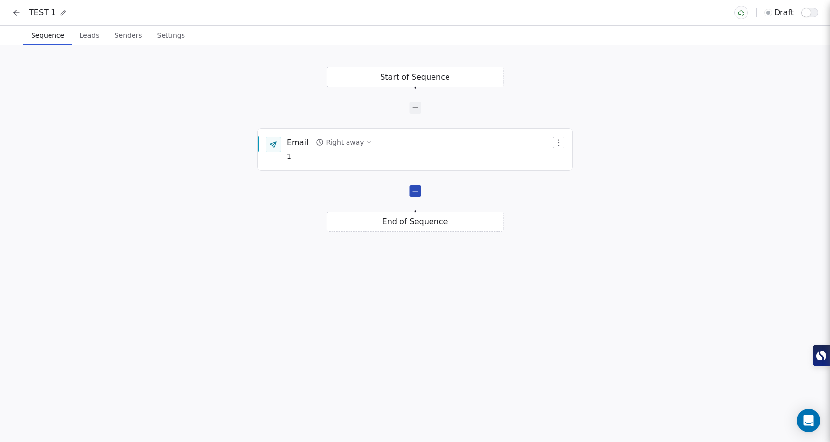
click at [416, 196] on div at bounding box center [415, 191] width 12 height 12
click at [342, 222] on div "Wait for 1 day" at bounding box center [350, 226] width 48 height 10
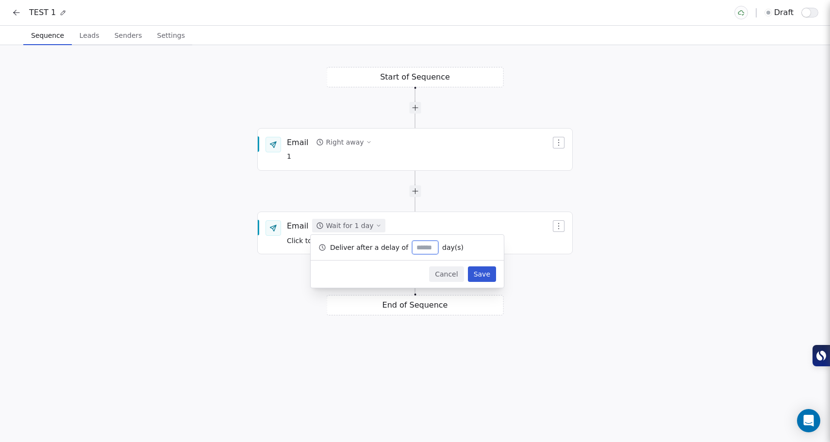
type input "*"
click at [483, 274] on button "Save" at bounding box center [482, 275] width 28 height 16
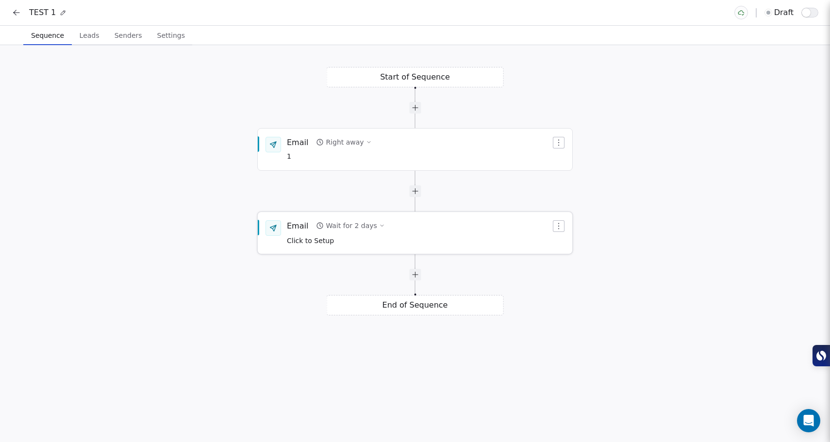
click at [310, 245] on span "Click to Setup" at bounding box center [310, 241] width 47 height 8
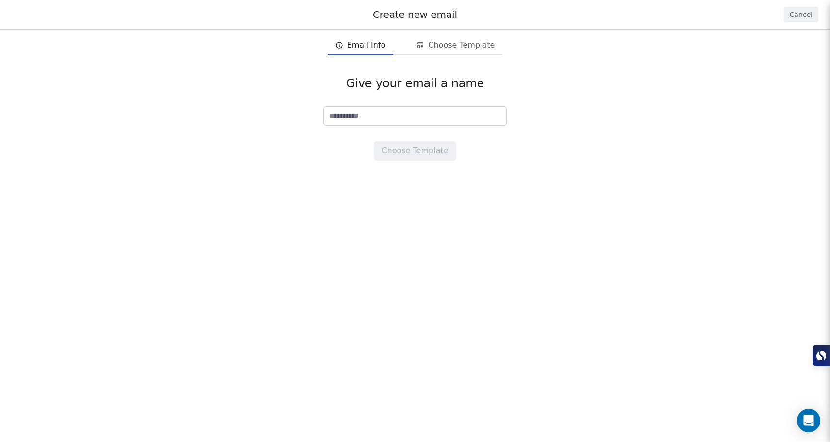
click at [382, 117] on input at bounding box center [415, 116] width 183 height 18
type input "**********"
drag, startPoint x: 576, startPoint y: 86, endPoint x: 569, endPoint y: 84, distance: 7.4
click at [576, 86] on div "Give your email a name Choose Template" at bounding box center [415, 119] width 830 height 116
click at [381, 47] on span "Email Info" at bounding box center [366, 45] width 39 height 12
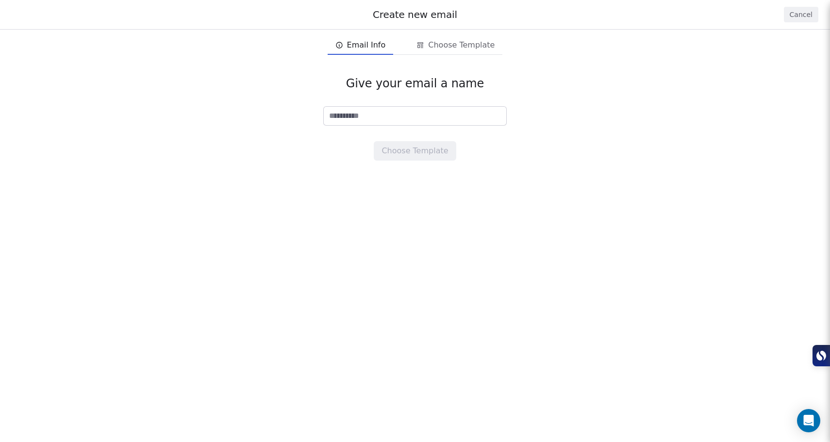
click at [368, 49] on span "Email Info" at bounding box center [366, 45] width 39 height 12
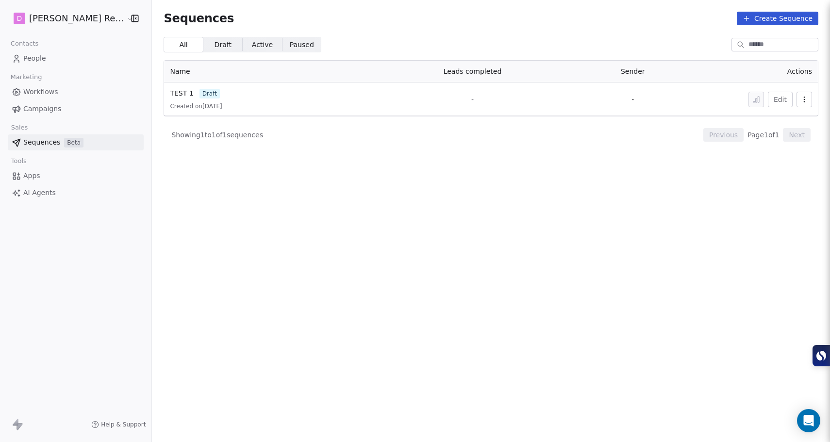
click at [217, 101] on div "TEST 1 draft Created on Aug 12, 2025" at bounding box center [267, 99] width 194 height 22
click at [782, 99] on button "Edit" at bounding box center [780, 100] width 25 height 16
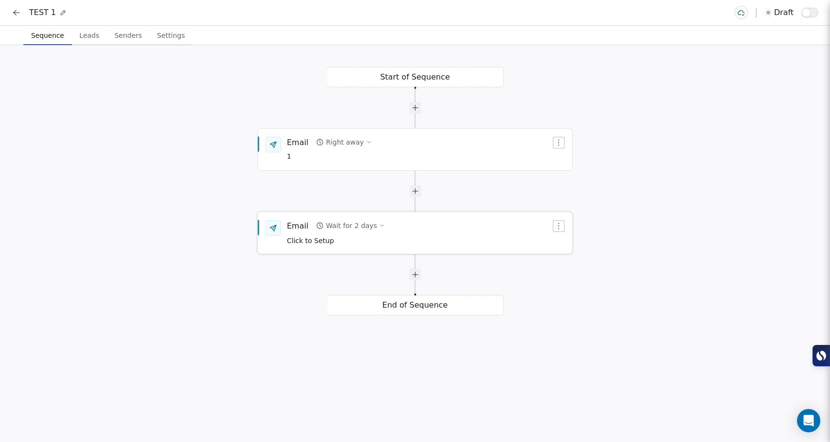
click at [403, 245] on div "Email Wait for 2 days Click to Setup" at bounding box center [419, 232] width 264 height 25
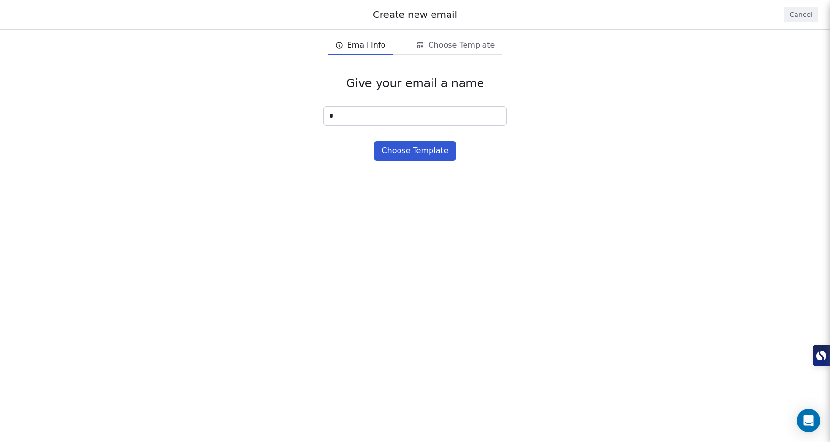
type input "*"
click at [442, 148] on button "Choose Template" at bounding box center [415, 150] width 82 height 19
click at [367, 47] on span "Email Info" at bounding box center [366, 45] width 39 height 12
click at [449, 119] on input "*" at bounding box center [415, 116] width 183 height 18
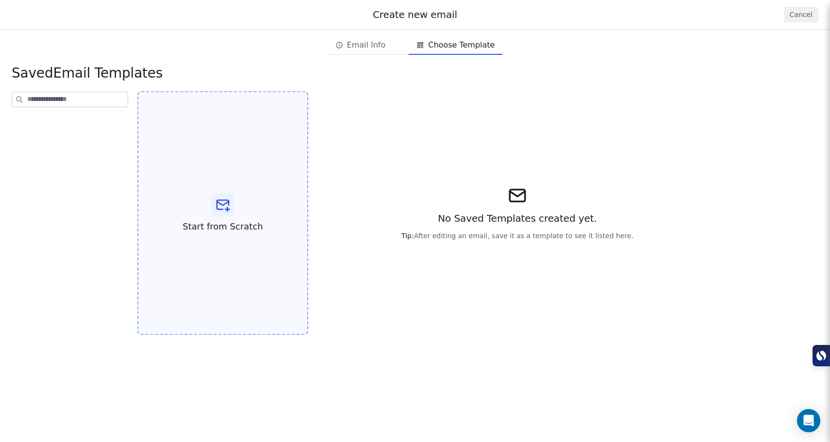
click at [212, 211] on div at bounding box center [222, 204] width 23 height 23
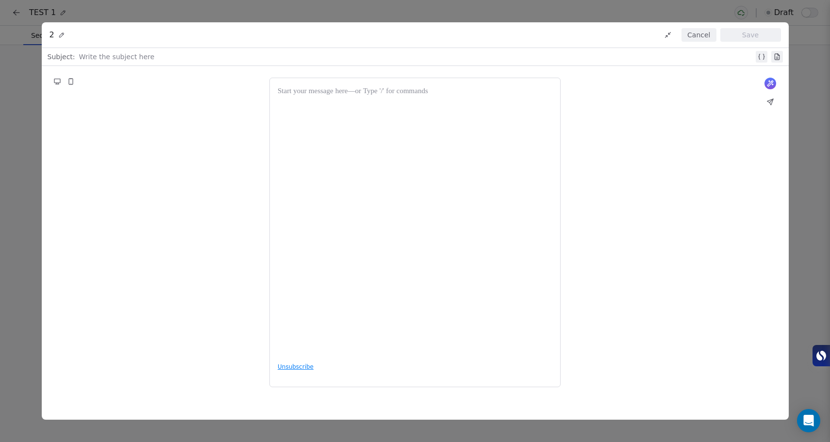
click at [327, 113] on div at bounding box center [415, 220] width 275 height 269
click at [213, 61] on div at bounding box center [416, 57] width 675 height 12
click at [762, 58] on icon at bounding box center [762, 57] width 8 height 8
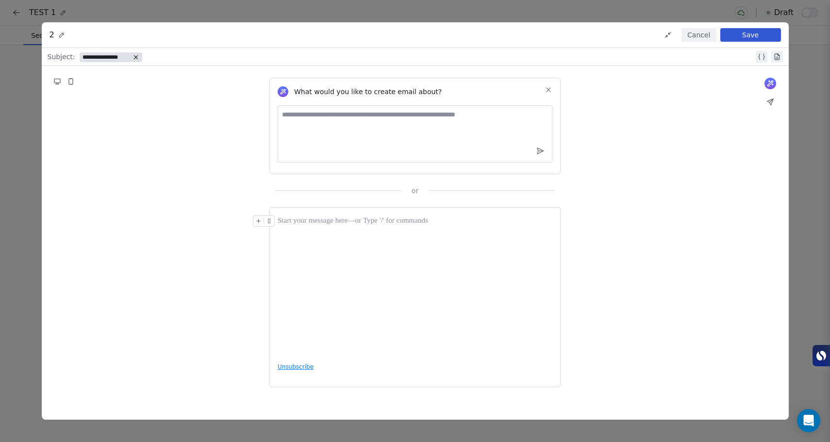
click at [115, 57] on span "**********" at bounding box center [107, 57] width 48 height 8
click at [122, 86] on span "Choose Property" at bounding box center [118, 90] width 56 height 10
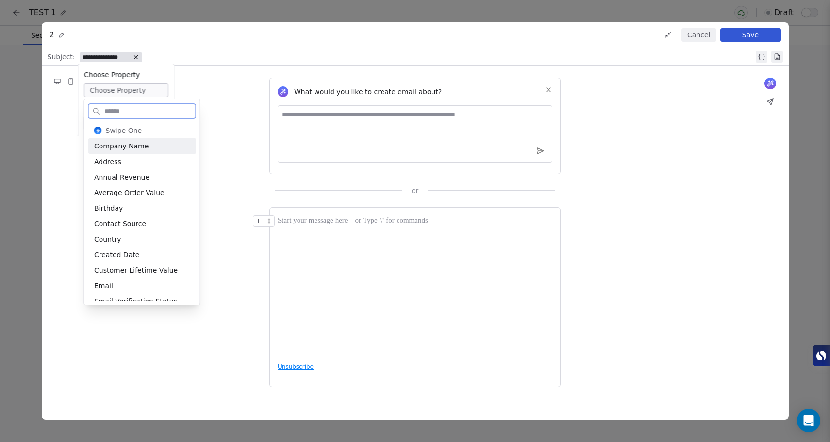
click at [129, 146] on div "Company Name" at bounding box center [142, 146] width 108 height 16
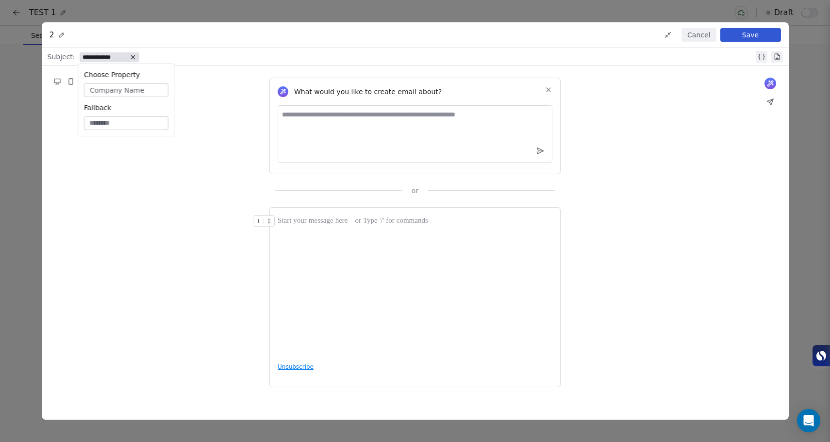
click at [165, 57] on div "**********" at bounding box center [416, 57] width 675 height 12
click at [339, 127] on textarea at bounding box center [415, 133] width 275 height 57
click at [371, 117] on textarea at bounding box center [415, 133] width 275 height 57
paste textarea "**********"
type textarea "**********"
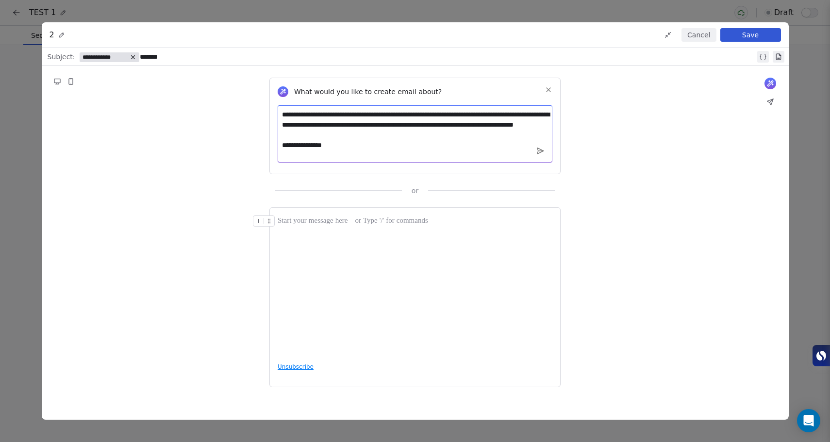
drag, startPoint x: 395, startPoint y: 158, endPoint x: 270, endPoint y: 96, distance: 139.4
click at [270, 96] on div "**********" at bounding box center [414, 126] width 291 height 97
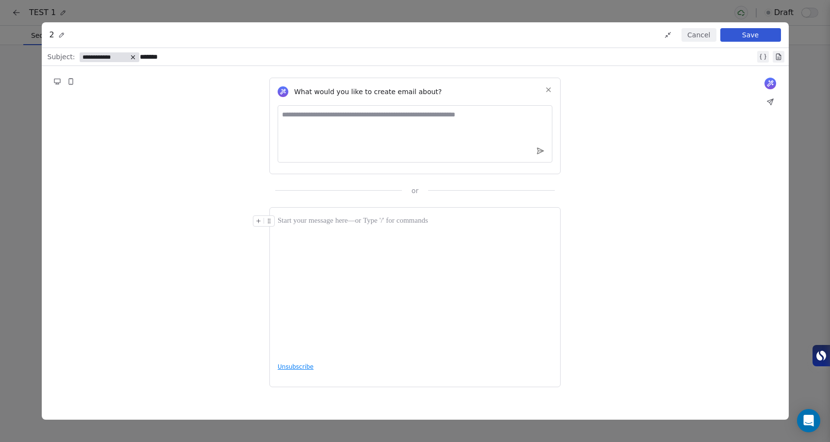
click at [338, 246] on div at bounding box center [415, 286] width 275 height 140
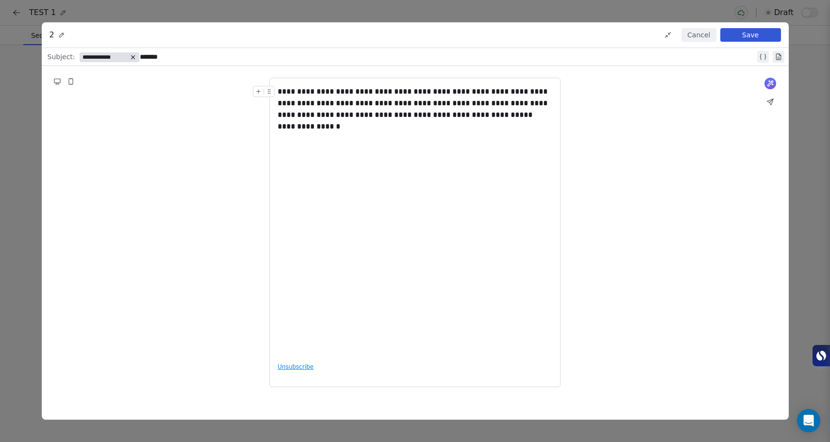
click at [623, 217] on div "**********" at bounding box center [415, 233] width 747 height 334
click at [748, 37] on button "Save" at bounding box center [750, 35] width 61 height 14
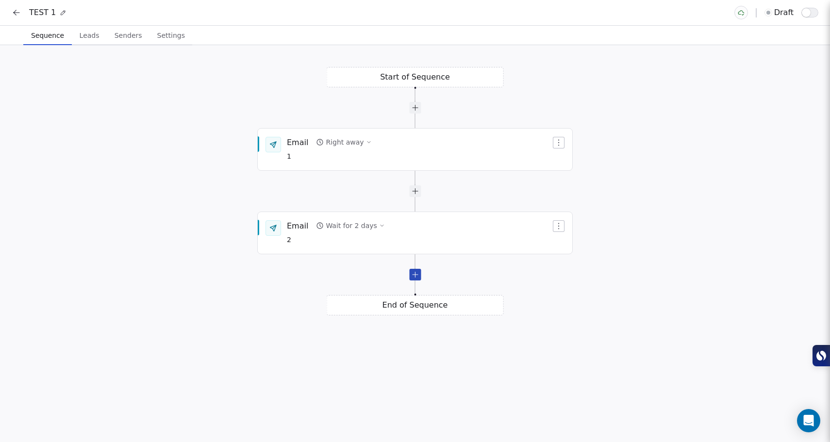
click at [418, 275] on div at bounding box center [415, 275] width 12 height 12
click at [367, 311] on button "Wait for 1 day" at bounding box center [348, 309] width 73 height 14
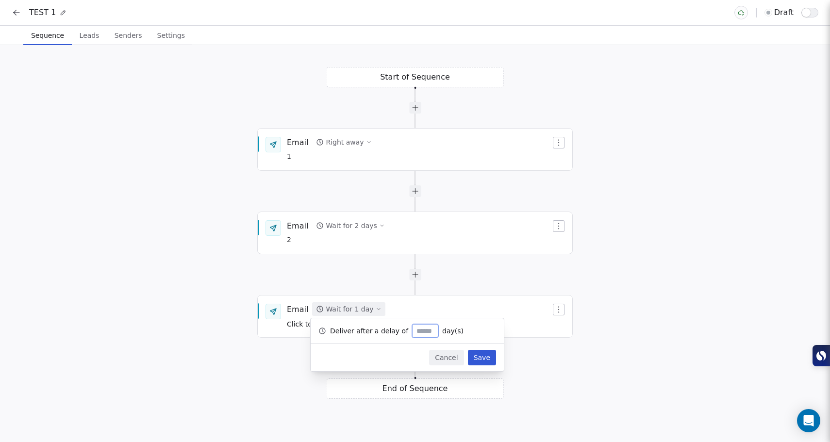
click at [424, 332] on input "*" at bounding box center [425, 331] width 21 height 7
drag, startPoint x: 424, startPoint y: 332, endPoint x: 404, endPoint y: 332, distance: 19.9
click at [404, 332] on div "Deliver after a delay of * day(s)" at bounding box center [407, 330] width 193 height 25
type input "*"
click at [482, 360] on button "Save" at bounding box center [482, 358] width 28 height 16
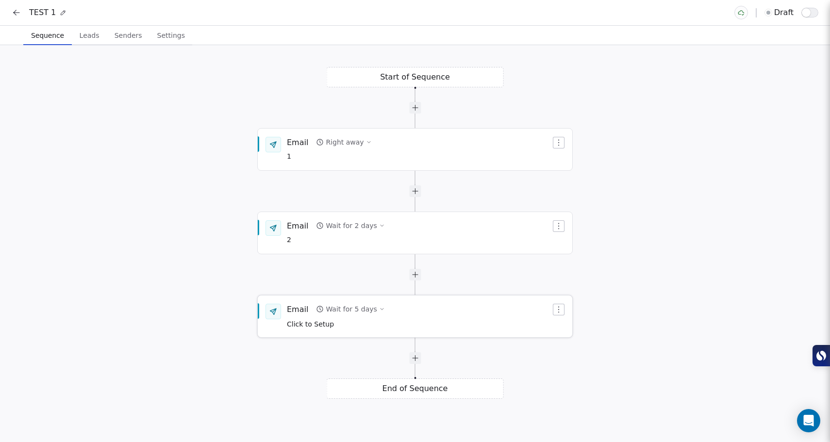
click at [560, 311] on icon "button" at bounding box center [559, 310] width 8 height 8
click at [297, 326] on span "Click to Setup" at bounding box center [310, 324] width 47 height 8
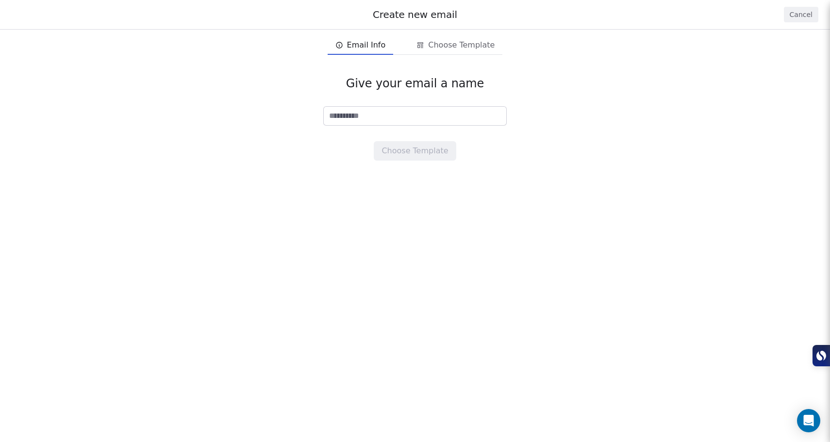
click at [398, 116] on input at bounding box center [415, 116] width 183 height 18
type input "*"
click at [489, 121] on input "*" at bounding box center [415, 116] width 183 height 18
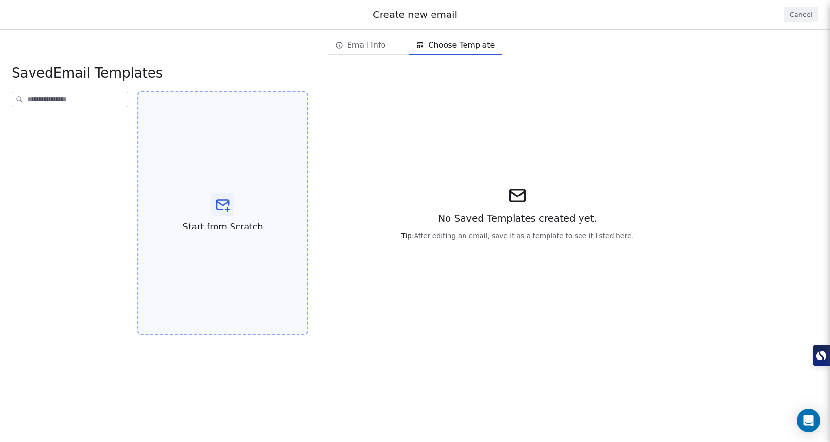
click at [227, 206] on icon at bounding box center [223, 205] width 12 height 9
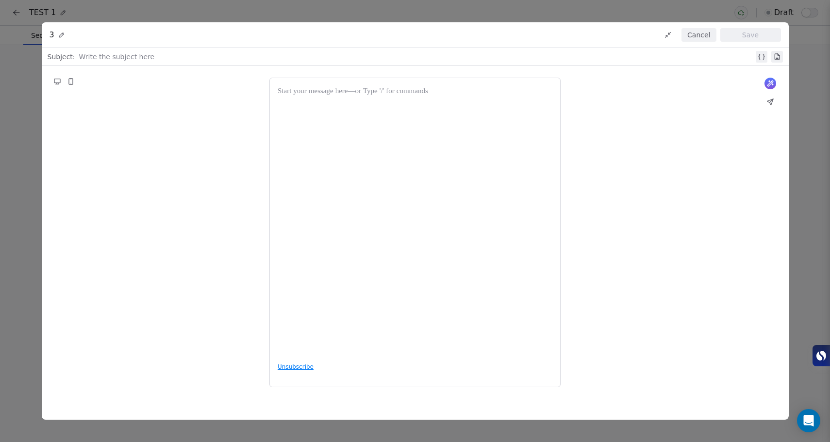
click at [380, 161] on div at bounding box center [415, 220] width 275 height 269
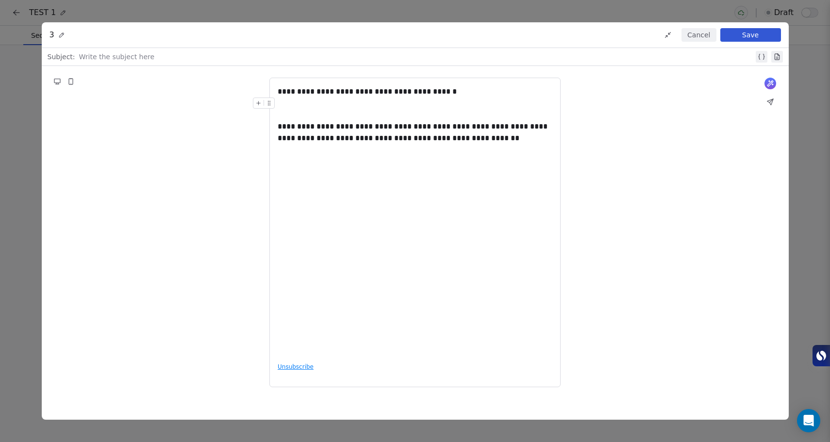
click at [324, 112] on div at bounding box center [415, 109] width 275 height 23
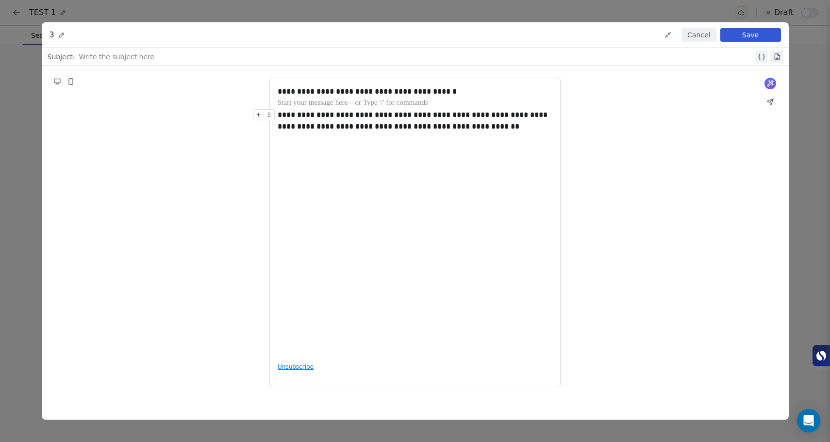
click at [356, 179] on div "**********" at bounding box center [415, 220] width 275 height 269
click at [121, 52] on div at bounding box center [416, 57] width 675 height 12
click at [758, 55] on icon at bounding box center [762, 57] width 8 height 8
click at [117, 59] on span "**********" at bounding box center [107, 57] width 48 height 8
click at [122, 92] on span "Choose Property" at bounding box center [118, 90] width 56 height 10
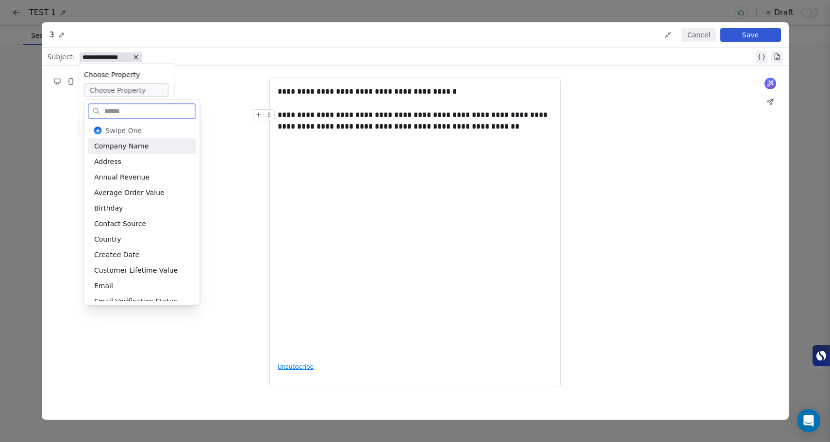
click at [135, 150] on div "Company Name" at bounding box center [142, 146] width 108 height 16
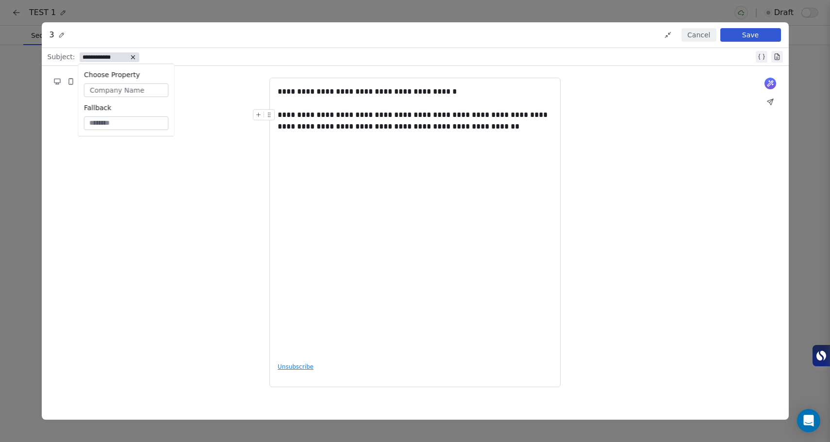
click at [163, 57] on div "**********" at bounding box center [416, 57] width 675 height 12
click at [659, 143] on div "**********" at bounding box center [415, 233] width 747 height 334
click at [768, 37] on button "Save" at bounding box center [750, 35] width 61 height 14
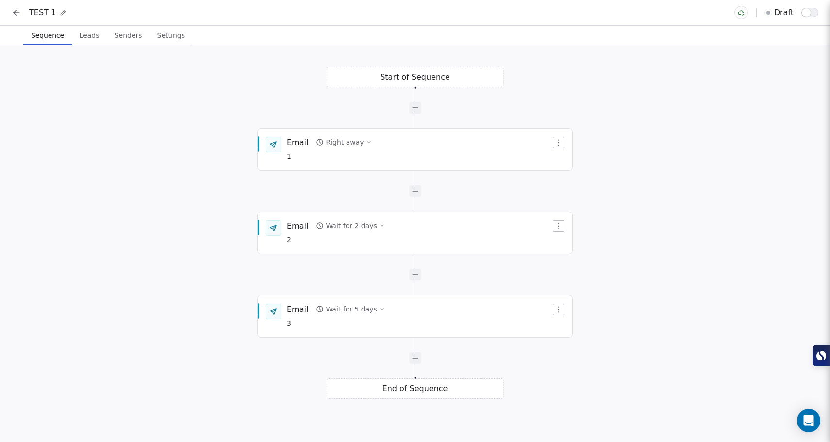
click at [61, 15] on icon at bounding box center [63, 12] width 7 height 7
click at [63, 14] on div "****** draft" at bounding box center [415, 13] width 807 height 14
click at [63, 14] on icon at bounding box center [63, 12] width 7 height 7
click at [61, 14] on div "TEST 1 draft" at bounding box center [415, 13] width 807 height 14
click at [55, 14] on div "TEST 1" at bounding box center [47, 13] width 37 height 12
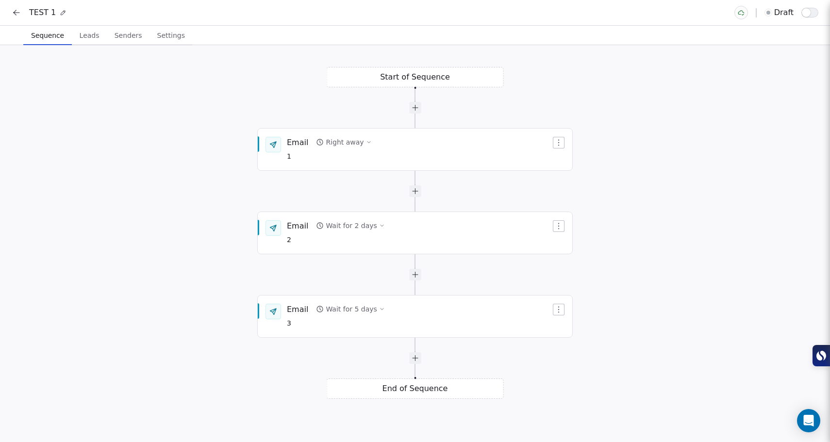
click at [60, 15] on icon at bounding box center [63, 12] width 7 height 7
click at [39, 15] on div "******" at bounding box center [43, 13] width 29 height 12
click at [60, 147] on div "Start of Sequence Email Right away 1 End of Sequence Email Wait for 2 days 2 Em…" at bounding box center [415, 243] width 830 height 397
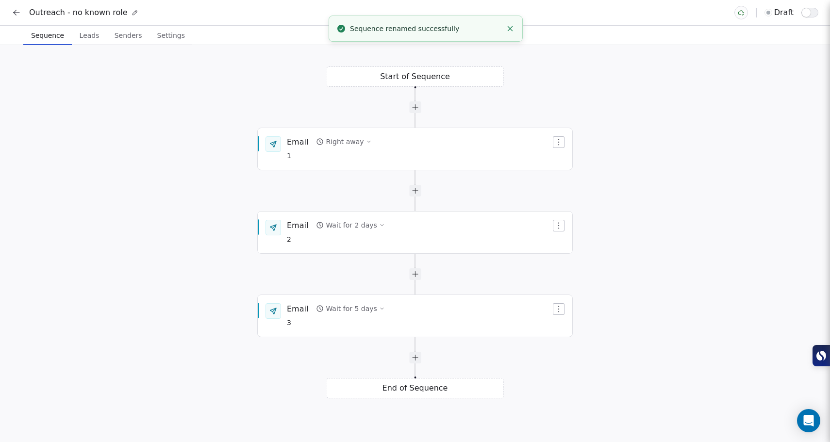
click at [16, 15] on icon at bounding box center [15, 14] width 2 height 2
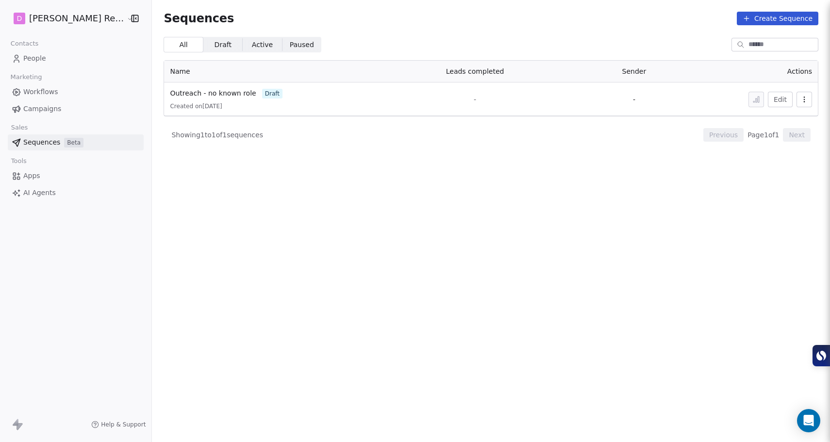
click at [44, 62] on span "People" at bounding box center [34, 58] width 23 height 10
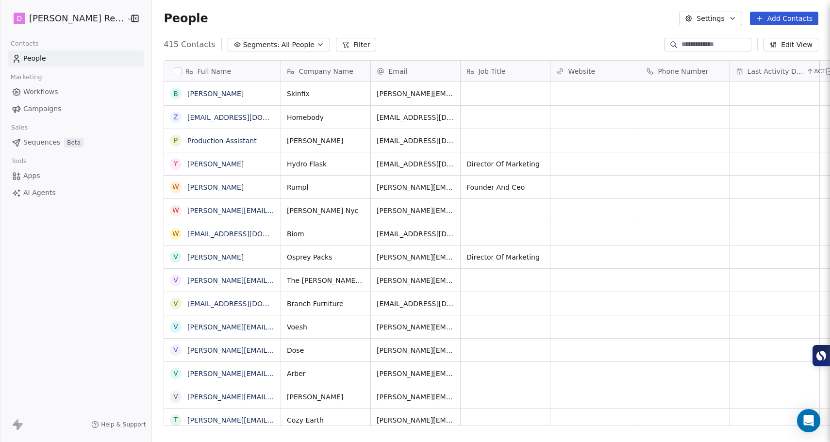
scroll to position [382, 692]
click at [171, 117] on button "grid" at bounding box center [175, 118] width 8 height 8
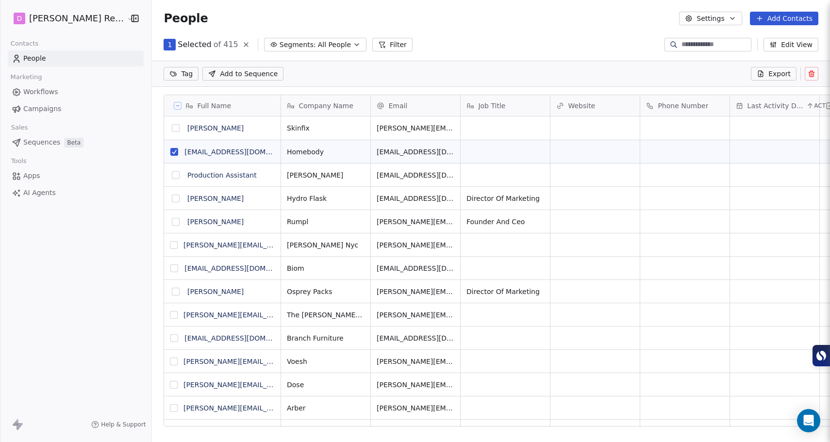
click at [172, 176] on button "grid" at bounding box center [176, 175] width 8 height 8
click at [241, 176] on div "P Production Assistant" at bounding box center [222, 175] width 117 height 23
click at [217, 175] on link "Production Assistant" at bounding box center [221, 175] width 69 height 8
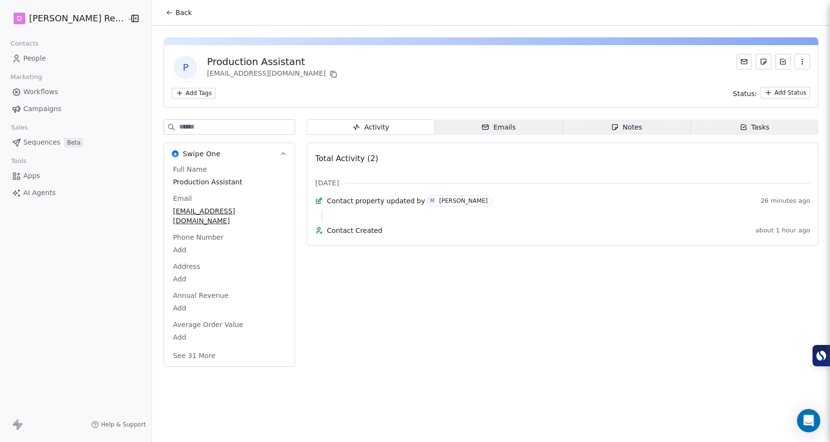
click at [800, 65] on icon "button" at bounding box center [803, 62] width 8 height 8
click at [687, 71] on div "P Production Assistant yonatan@shopdonni.com" at bounding box center [491, 67] width 638 height 27
click at [259, 62] on div "Production Assistant" at bounding box center [273, 62] width 133 height 14
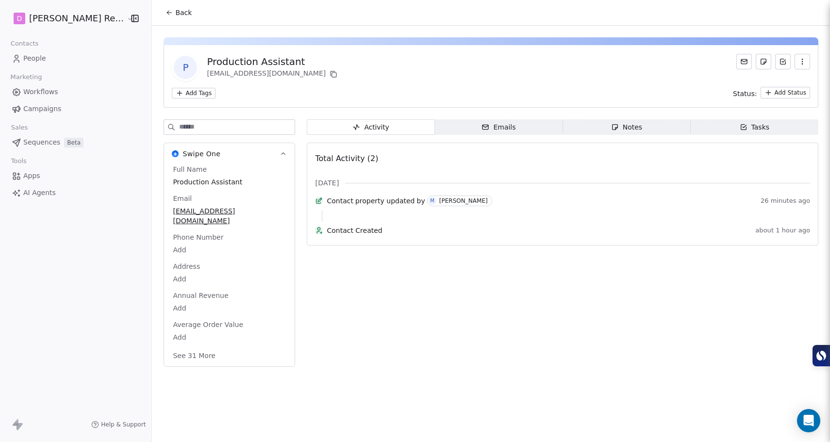
click at [339, 71] on div "P Production Assistant yonatan@shopdonni.com" at bounding box center [491, 67] width 638 height 27
click at [192, 182] on span "Production Assistant" at bounding box center [229, 183] width 112 height 10
click at [192, 182] on textarea "**********" at bounding box center [204, 192] width 108 height 30
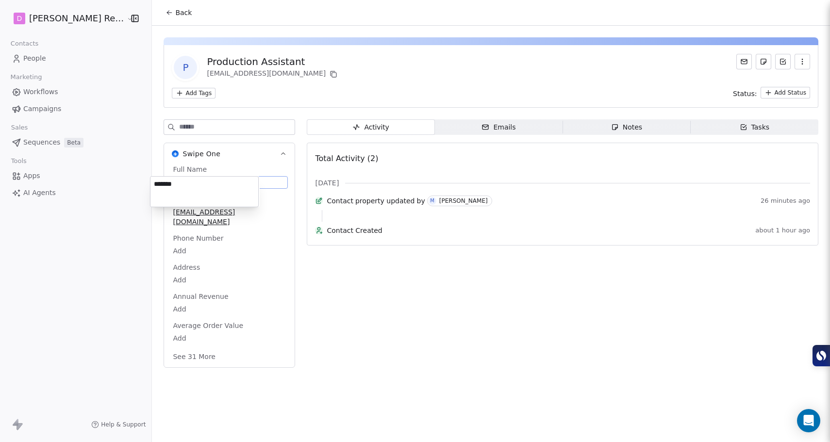
type textarea "*******"
drag, startPoint x: 236, startPoint y: 216, endPoint x: 152, endPoint y: 212, distance: 84.1
click at [152, 212] on html "D Moody Recruiting Contacts People Marketing Workflows Campaigns Sales Sequence…" at bounding box center [415, 221] width 830 height 442
copy span "[EMAIL_ADDRESS][DOMAIN_NAME]"
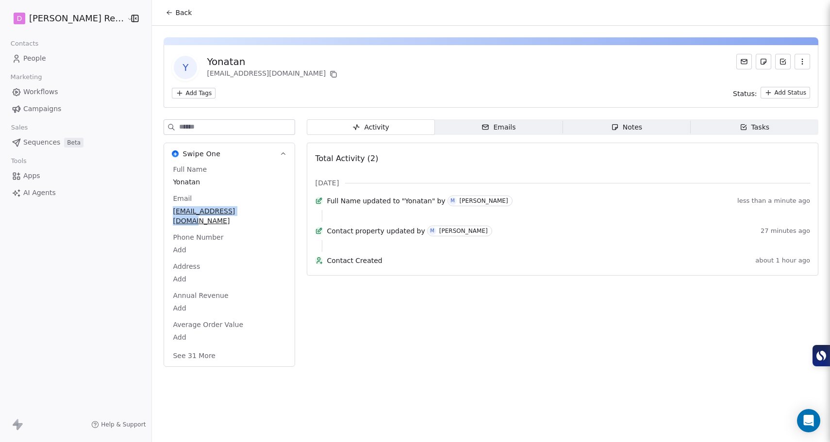
click at [207, 183] on span "Yonatan" at bounding box center [229, 182] width 113 height 10
click at [206, 182] on span "Yonatan" at bounding box center [229, 183] width 112 height 10
click at [210, 181] on span "Yonatan" at bounding box center [229, 183] width 112 height 10
click at [215, 180] on span "Yonatan" at bounding box center [229, 183] width 112 height 10
click at [216, 180] on span "Yonatan" at bounding box center [229, 183] width 112 height 10
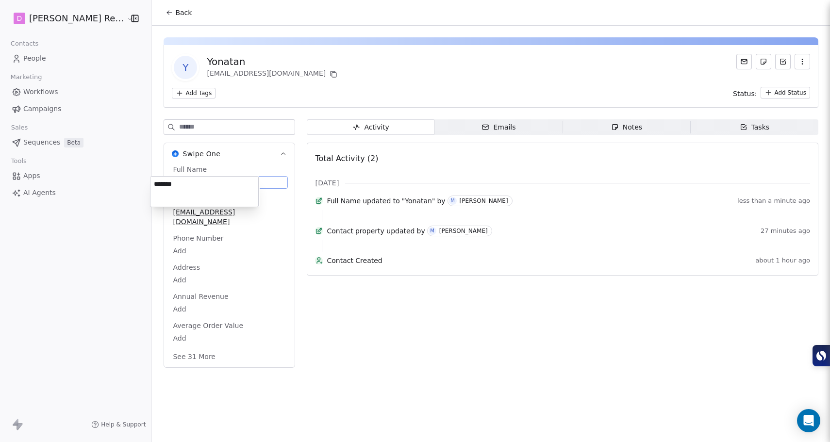
click at [217, 182] on textarea "*******" at bounding box center [204, 192] width 108 height 30
type textarea "**********"
click at [420, 93] on div "Add Tags Status: Add Status" at bounding box center [491, 93] width 638 height 12
click at [44, 60] on span "People" at bounding box center [34, 58] width 23 height 10
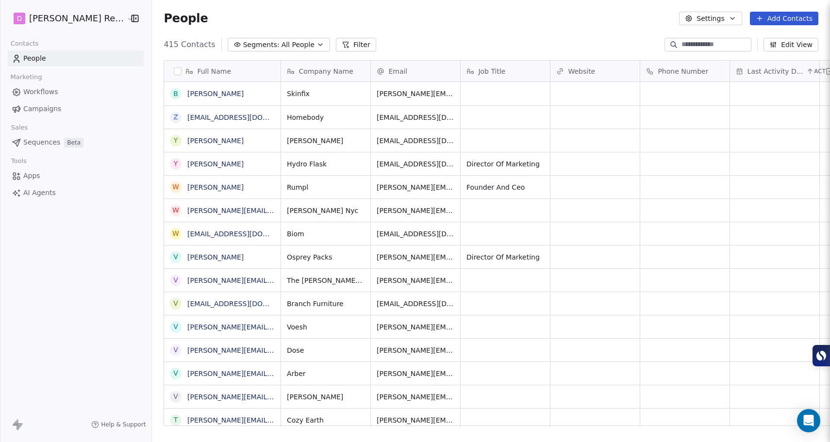
scroll to position [382, 692]
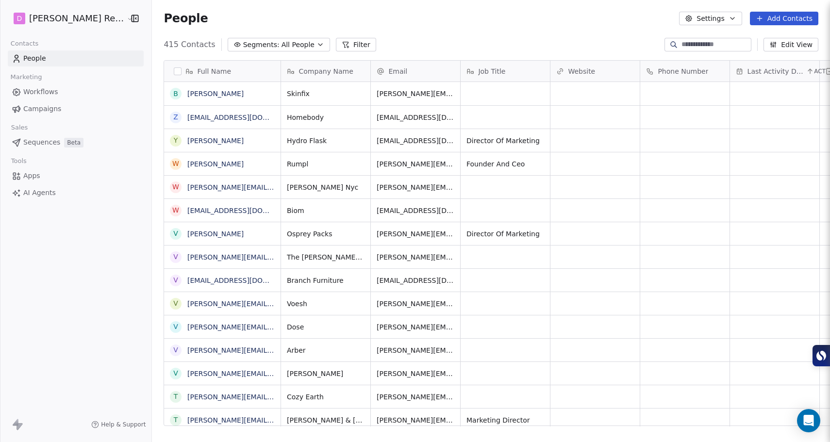
click at [704, 50] on div at bounding box center [708, 45] width 87 height 14
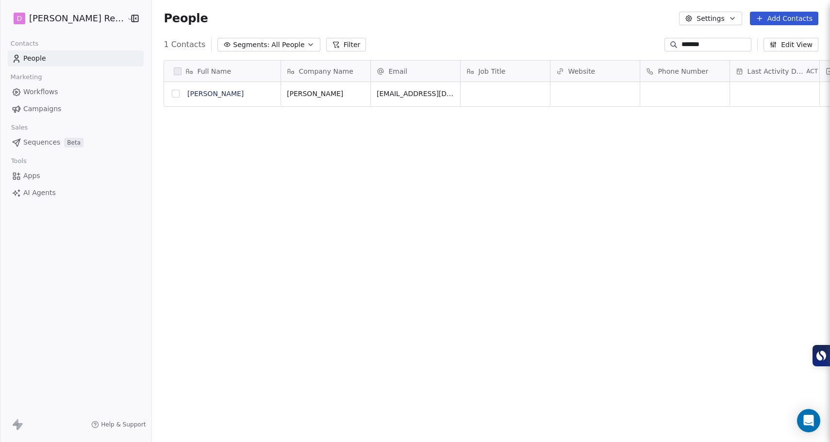
type input "*******"
click at [172, 93] on button "grid" at bounding box center [176, 94] width 8 height 8
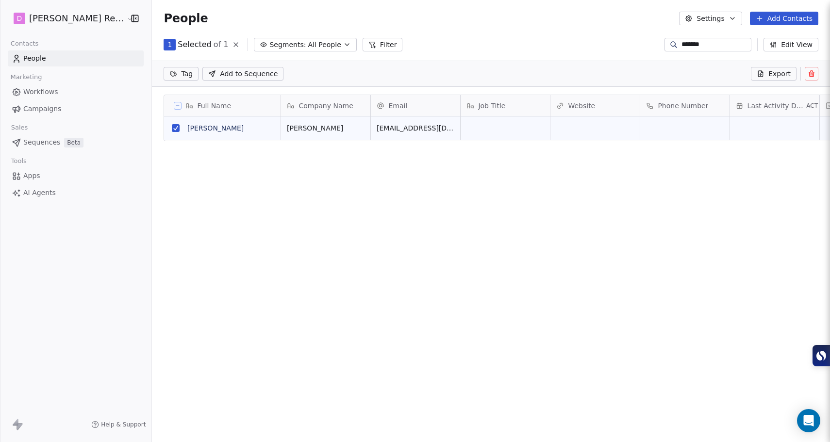
click at [83, 64] on link "People" at bounding box center [76, 58] width 136 height 16
click at [59, 59] on link "People" at bounding box center [76, 58] width 136 height 16
click at [234, 74] on span "Add to Sequence" at bounding box center [249, 74] width 58 height 10
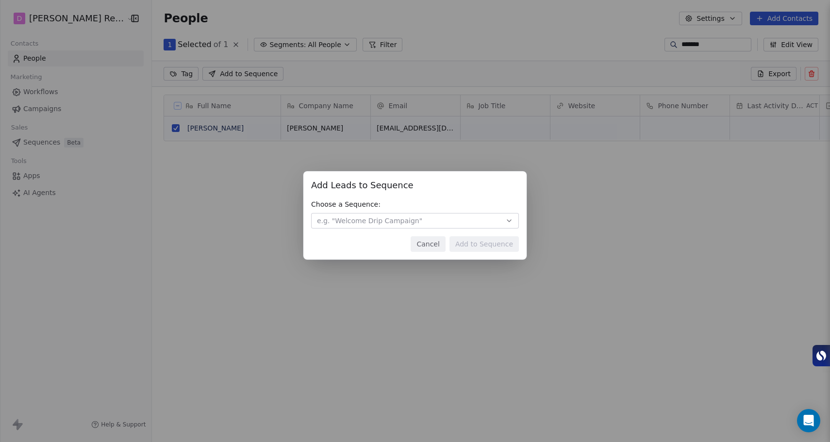
click at [403, 223] on span "e.g. "Welcome Drip Campaign"" at bounding box center [369, 221] width 105 height 10
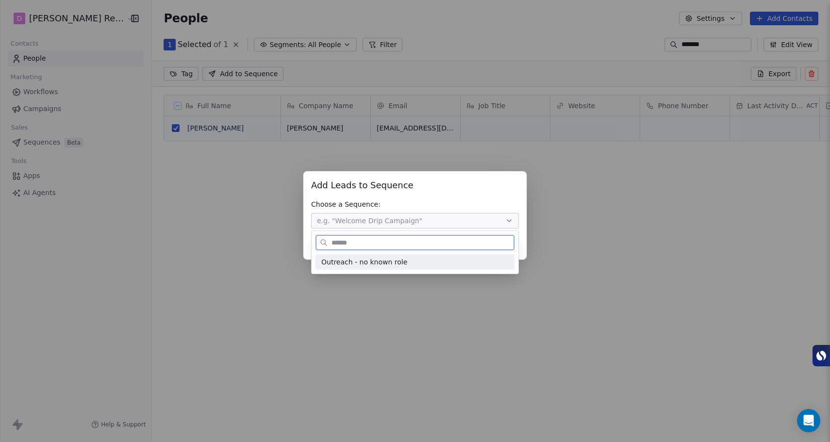
click at [402, 262] on div "Outreach - no known role" at bounding box center [414, 262] width 187 height 10
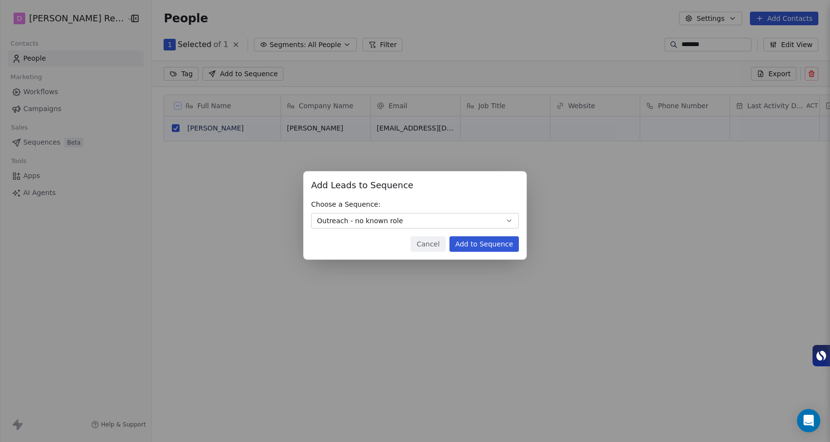
click at [472, 249] on button "Add to Sequence" at bounding box center [484, 244] width 69 height 16
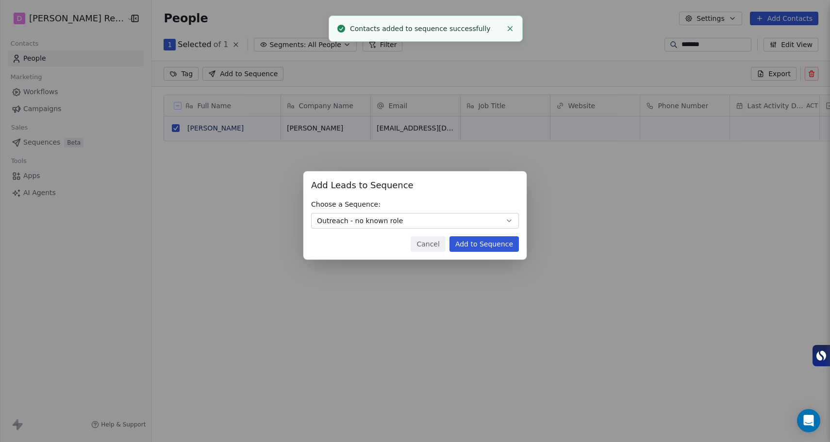
scroll to position [382, 692]
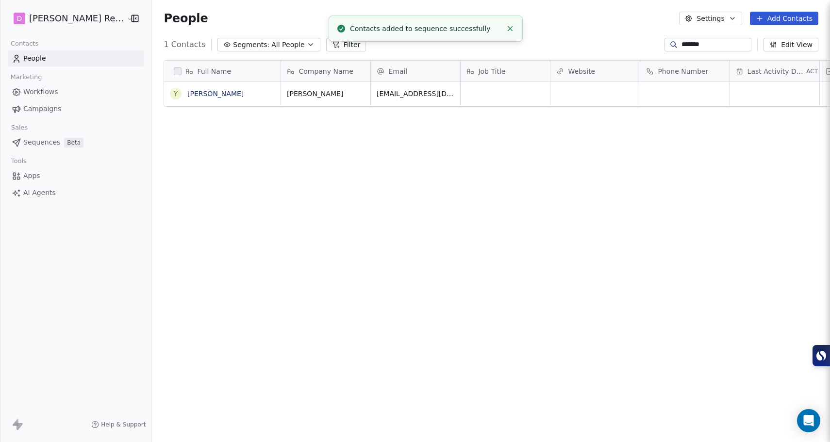
drag, startPoint x: 421, startPoint y: 246, endPoint x: 384, endPoint y: 231, distance: 40.7
click at [58, 140] on span "Sequences" at bounding box center [41, 142] width 37 height 10
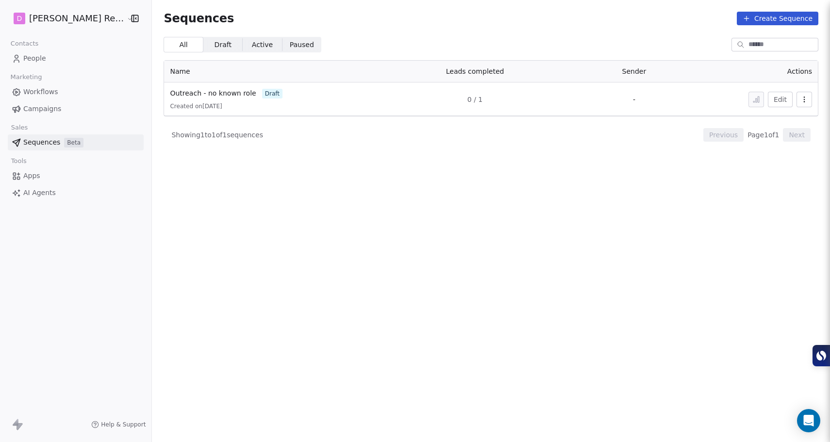
click at [780, 100] on button "Edit" at bounding box center [780, 100] width 25 height 16
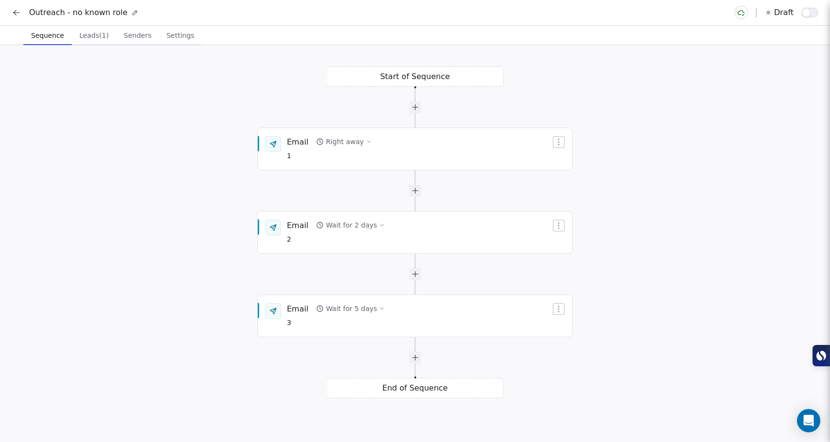
click at [17, 15] on icon at bounding box center [17, 13] width 10 height 10
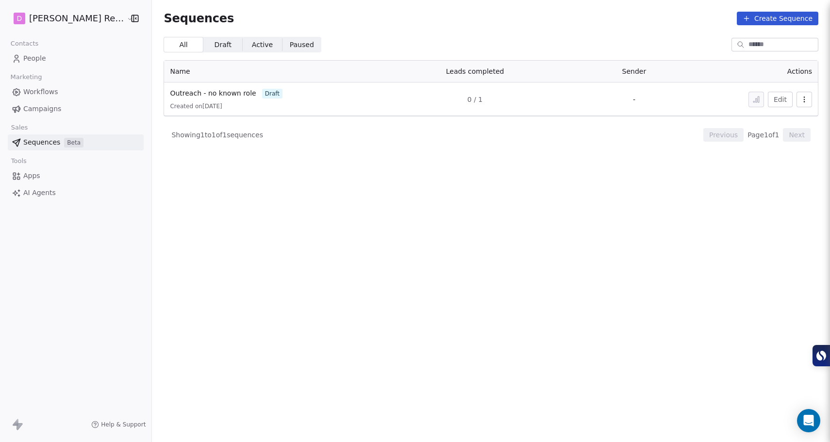
click at [215, 44] on span "Draft" at bounding box center [223, 45] width 17 height 10
click at [243, 46] on span "Active Active" at bounding box center [262, 45] width 39 height 16
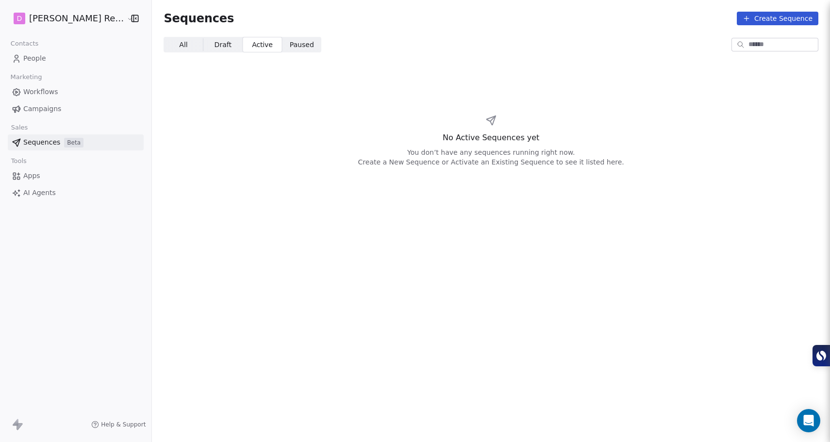
click at [290, 45] on span "Paused" at bounding box center [302, 45] width 24 height 10
click at [252, 46] on span "Active" at bounding box center [262, 45] width 21 height 10
click at [215, 44] on span "Draft" at bounding box center [223, 45] width 17 height 10
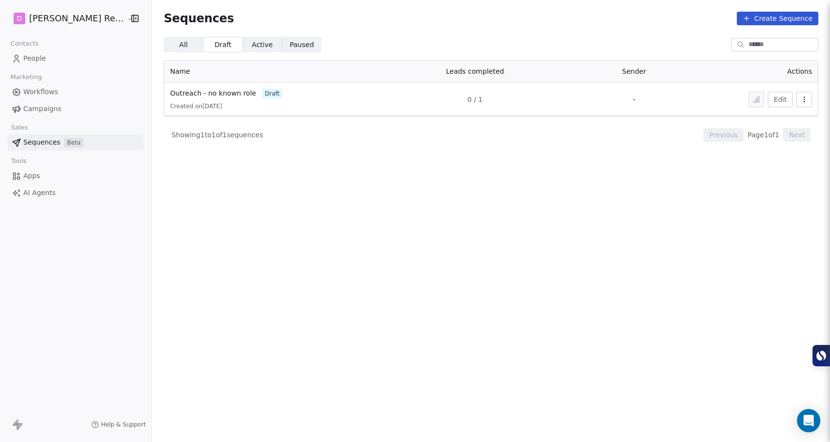
click at [623, 95] on td "-" at bounding box center [634, 99] width 114 height 33
click at [633, 103] on td "-" at bounding box center [634, 99] width 114 height 33
click at [807, 101] on icon "button" at bounding box center [805, 100] width 8 height 8
click at [785, 100] on html "[PERSON_NAME] Recruiting Contacts People Marketing Workflows Campaigns Sales Se…" at bounding box center [415, 221] width 830 height 442
click at [784, 100] on button "Edit" at bounding box center [780, 100] width 25 height 16
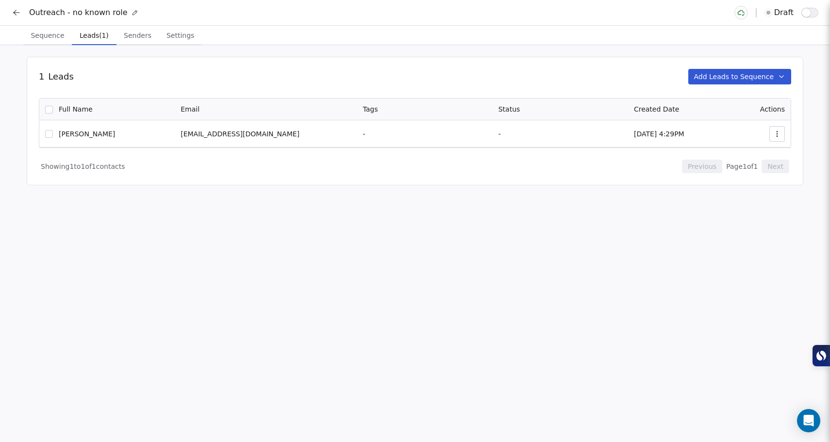
click at [86, 36] on span "Leads (1)" at bounding box center [94, 36] width 37 height 14
click at [128, 38] on span "Senders" at bounding box center [137, 36] width 35 height 14
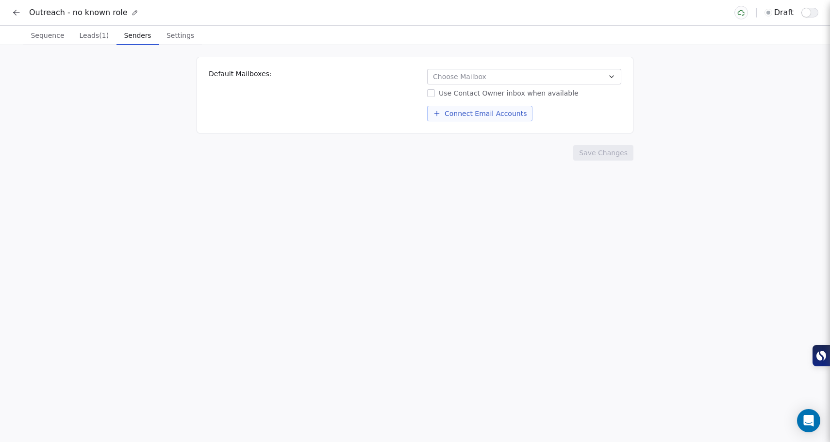
click at [488, 75] on button "Choose Mailbox" at bounding box center [524, 77] width 194 height 16
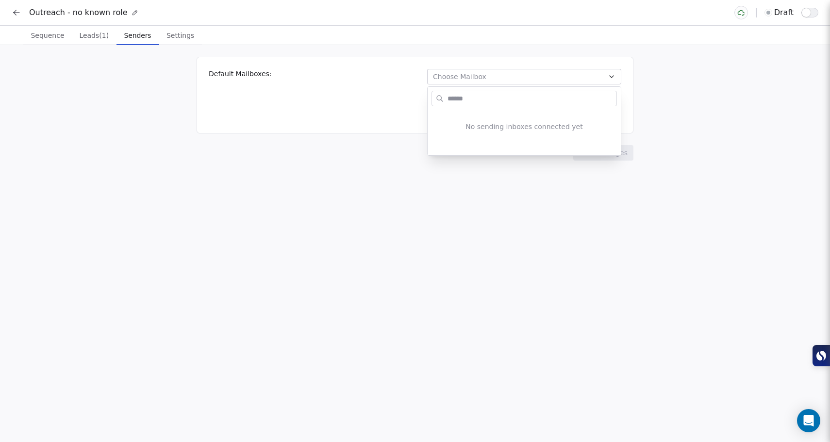
click at [488, 75] on html "Outreach - no known role draft Sequence Sequence Leads (1) Leads (1) Senders Se…" at bounding box center [415, 221] width 830 height 442
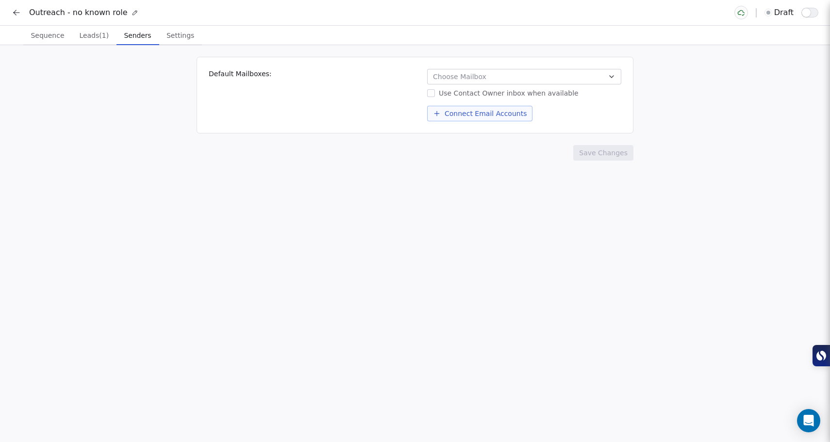
click at [460, 116] on button "Connect Email Accounts" at bounding box center [479, 114] width 105 height 16
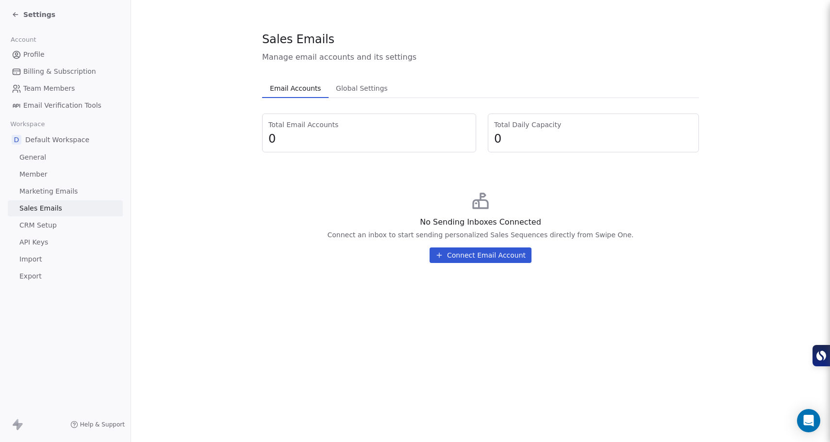
click at [515, 255] on button "Connect Email Account" at bounding box center [481, 256] width 102 height 16
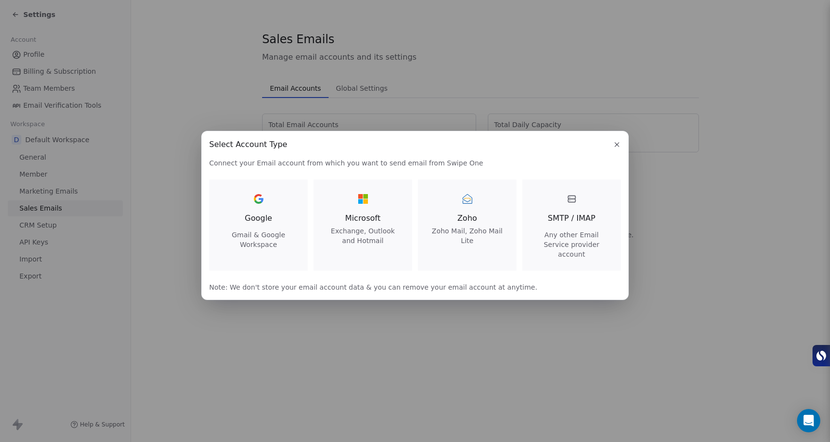
click at [233, 214] on div "Google Gmail & Google Workspace" at bounding box center [258, 220] width 75 height 58
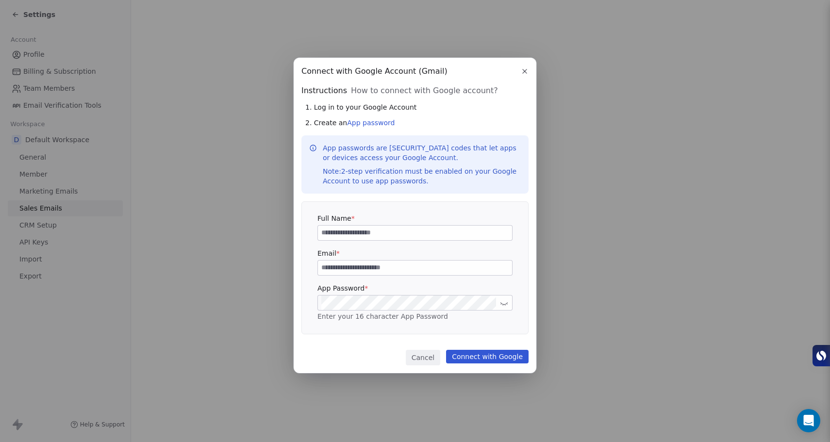
click at [384, 229] on input at bounding box center [415, 233] width 194 height 15
type input "*"
type input "**********"
click at [517, 362] on button "Connect with Google" at bounding box center [487, 357] width 83 height 14
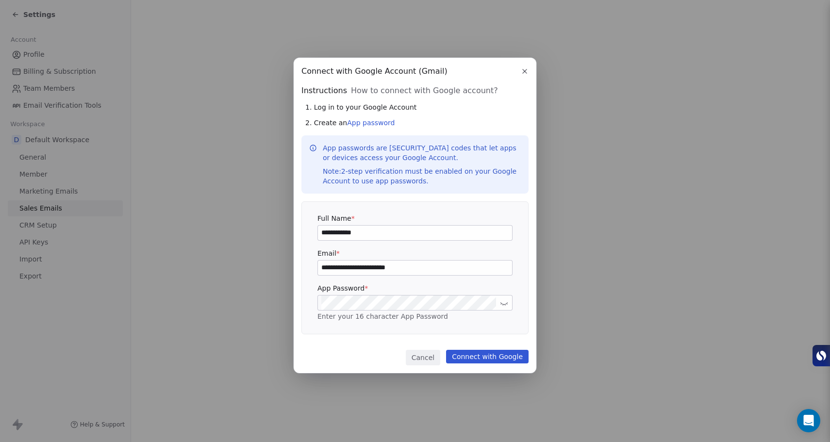
click at [503, 306] on icon at bounding box center [504, 303] width 7 height 7
click at [295, 306] on div "**********" at bounding box center [415, 216] width 243 height 316
click at [387, 224] on div "**********" at bounding box center [415, 227] width 195 height 27
click at [373, 123] on link "App password" at bounding box center [371, 123] width 48 height 8
click at [361, 146] on p "App passwords are [SECURITY_DATA] codes that let apps or devices access your Go…" at bounding box center [422, 164] width 198 height 43
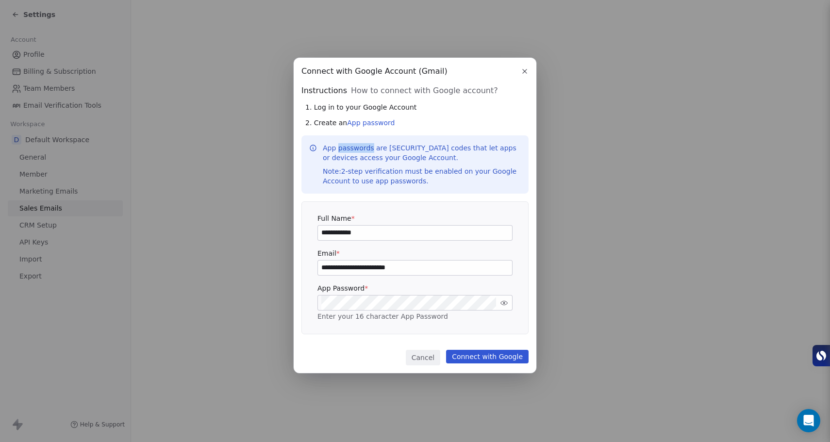
click at [361, 146] on p "App passwords are [SECURITY_DATA] codes that let apps or devices access your Go…" at bounding box center [422, 164] width 198 height 43
click at [363, 153] on p "App passwords are [SECURITY_DATA] codes that let apps or devices access your Go…" at bounding box center [422, 164] width 198 height 43
click at [370, 166] on p "App passwords are [SECURITY_DATA] codes that let apps or devices access your Go…" at bounding box center [422, 164] width 198 height 43
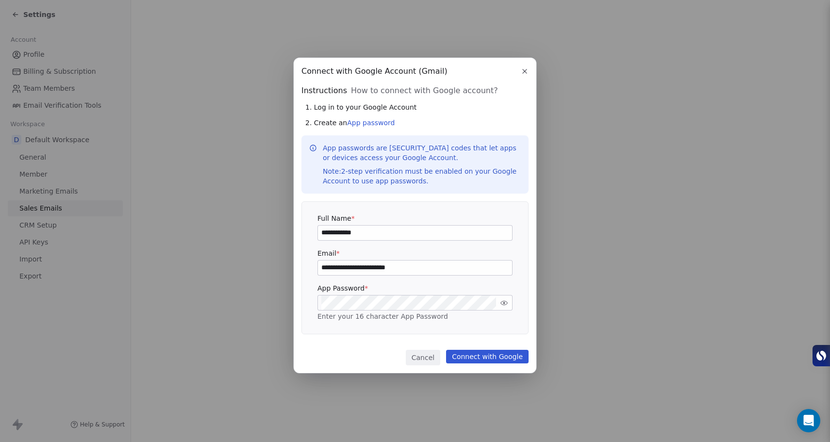
click at [373, 171] on div "Note: 2-step verification must be enabled on your Google Account to use app pas…" at bounding box center [422, 176] width 198 height 19
click at [379, 185] on div "Note: 2-step verification must be enabled on your Google Account to use app pas…" at bounding box center [422, 176] width 198 height 19
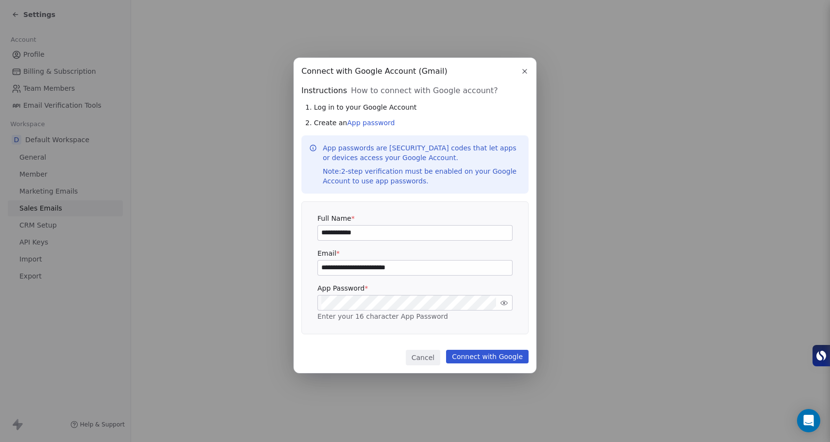
click at [251, 297] on div "**********" at bounding box center [415, 221] width 830 height 358
click at [501, 356] on button "Connect with Google" at bounding box center [487, 357] width 83 height 14
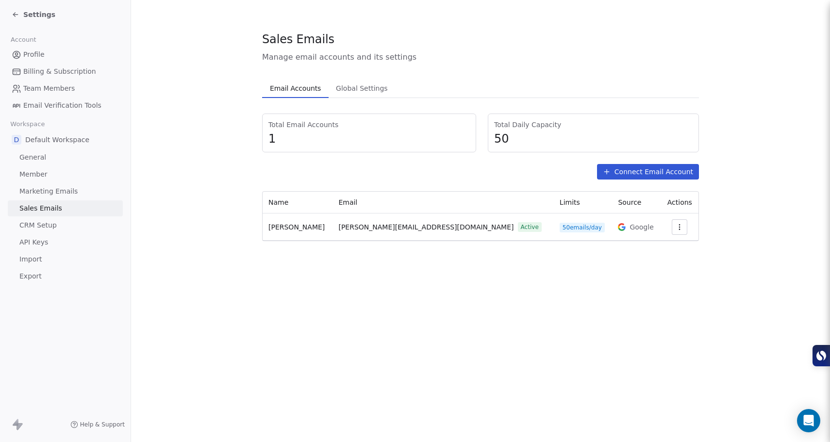
click at [672, 225] on button "button" at bounding box center [680, 227] width 16 height 16
click at [727, 225] on html "Settings Account Profile Billing & Subscription Team Members Email Verification…" at bounding box center [415, 221] width 830 height 442
click at [672, 224] on button "button" at bounding box center [680, 227] width 16 height 16
click at [666, 247] on span "Settings" at bounding box center [661, 249] width 28 height 10
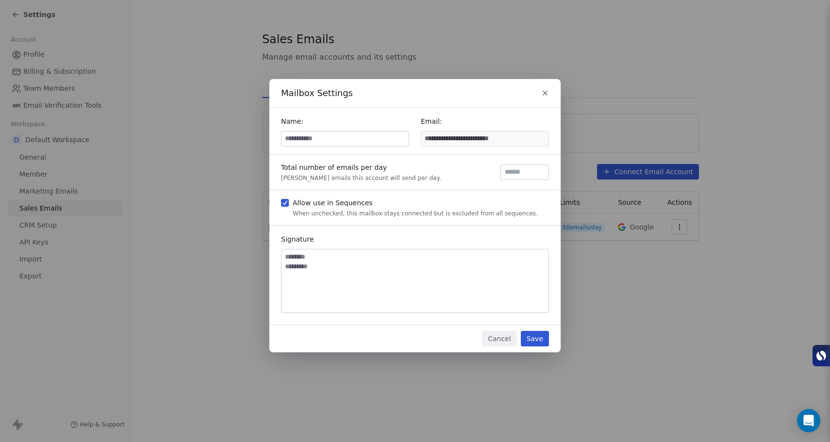
click at [426, 273] on textarea at bounding box center [415, 281] width 267 height 63
click at [301, 267] on textarea at bounding box center [415, 281] width 267 height 63
paste textarea "**********"
click at [311, 299] on textarea "**********" at bounding box center [415, 281] width 267 height 63
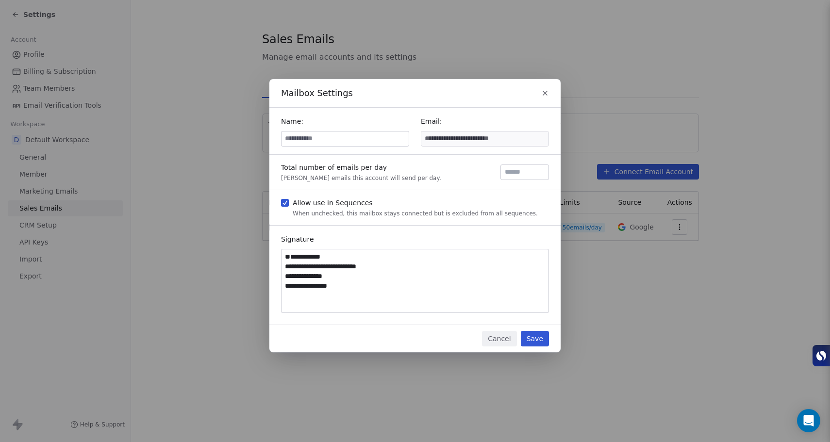
scroll to position [0, 0]
click at [289, 267] on textarea "**********" at bounding box center [415, 281] width 267 height 63
click at [308, 294] on textarea "**********" at bounding box center [415, 281] width 267 height 63
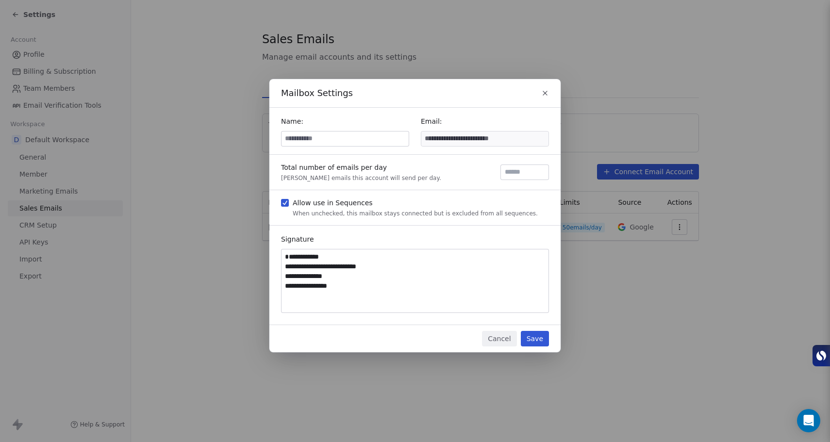
type textarea "**********"
click at [359, 304] on textarea "**********" at bounding box center [415, 281] width 267 height 63
click at [333, 299] on textarea "**********" at bounding box center [415, 281] width 267 height 63
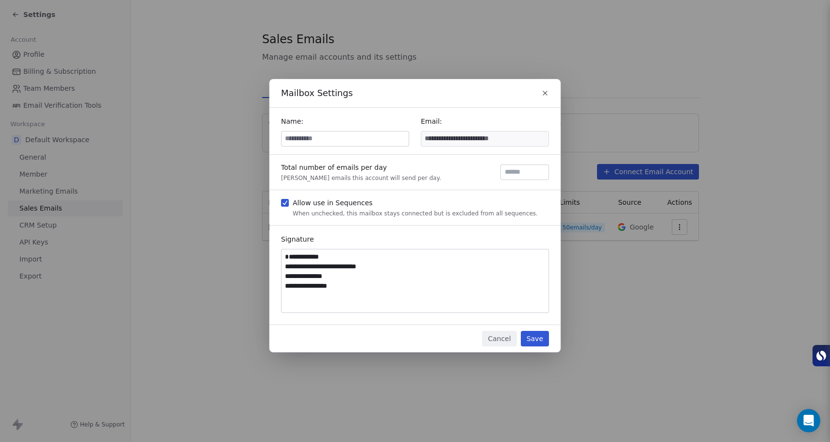
click at [333, 299] on textarea "**********" at bounding box center [415, 281] width 267 height 63
click at [401, 284] on textarea "**********" at bounding box center [415, 281] width 267 height 63
click at [320, 268] on textarea "**********" at bounding box center [415, 281] width 267 height 63
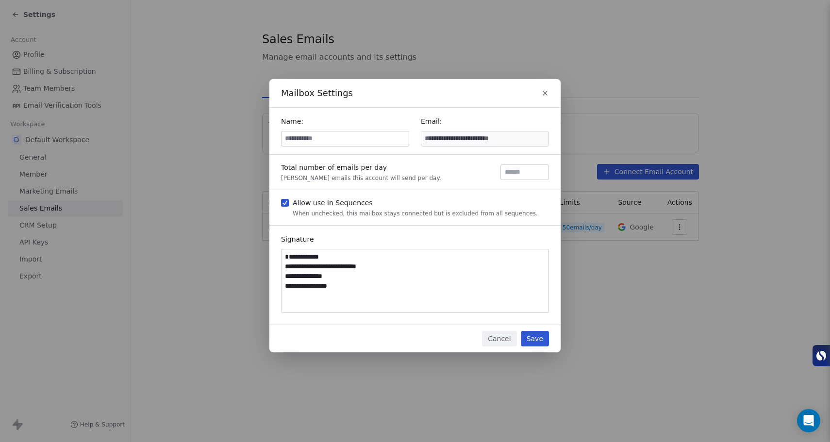
click at [322, 267] on textarea "**********" at bounding box center [415, 281] width 267 height 63
click at [325, 297] on textarea "**********" at bounding box center [415, 281] width 267 height 63
click at [314, 296] on textarea "**********" at bounding box center [415, 281] width 267 height 63
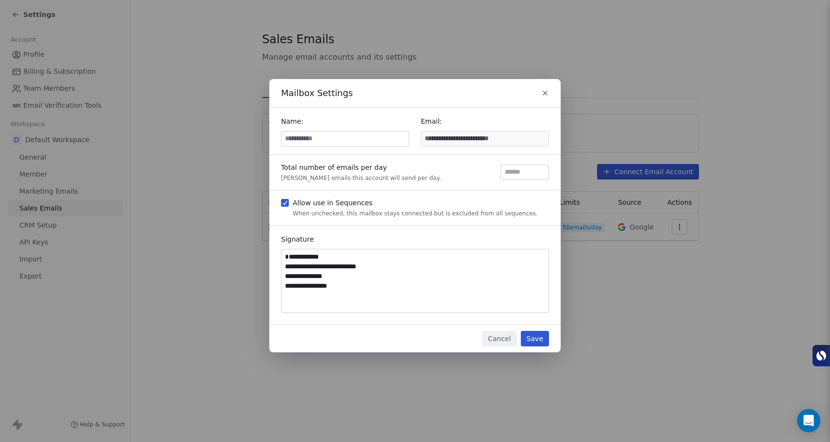
click at [314, 296] on textarea "**********" at bounding box center [415, 281] width 267 height 63
click at [345, 294] on textarea "**********" at bounding box center [415, 281] width 267 height 63
click at [322, 295] on textarea "**********" at bounding box center [415, 281] width 267 height 63
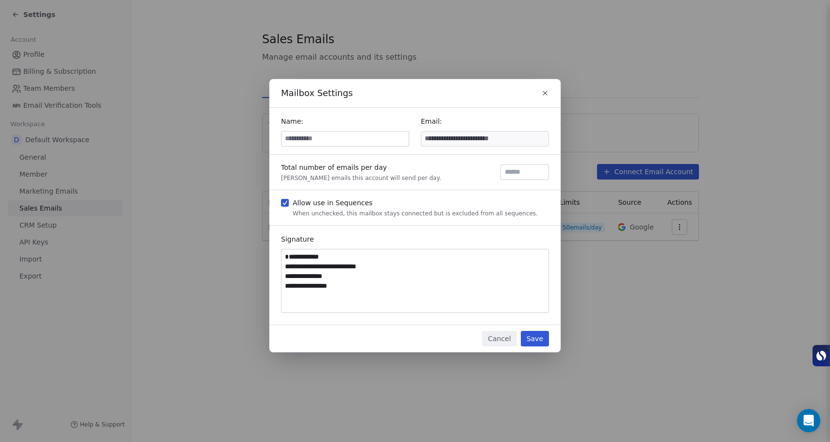
click at [315, 298] on textarea "**********" at bounding box center [415, 281] width 267 height 63
click at [336, 297] on textarea "**********" at bounding box center [415, 281] width 267 height 63
click at [335, 297] on textarea "**********" at bounding box center [415, 281] width 267 height 63
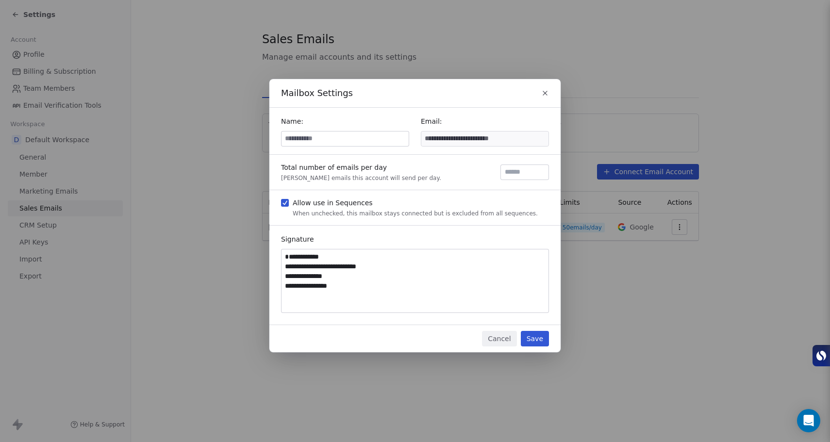
click at [335, 297] on textarea "**********" at bounding box center [415, 281] width 267 height 63
click at [358, 292] on textarea "**********" at bounding box center [415, 281] width 267 height 63
click at [346, 286] on textarea "**********" at bounding box center [415, 281] width 267 height 63
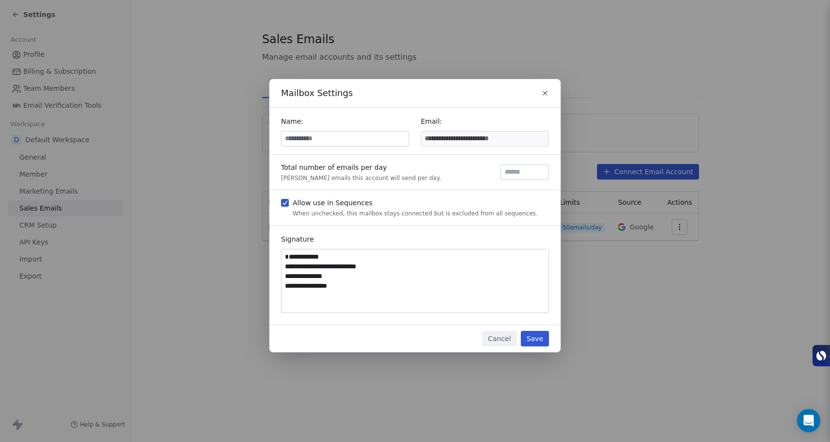
click at [346, 286] on textarea "**********" at bounding box center [415, 281] width 267 height 63
click at [319, 267] on textarea "**********" at bounding box center [415, 281] width 267 height 63
click at [348, 262] on textarea "**********" at bounding box center [415, 281] width 267 height 63
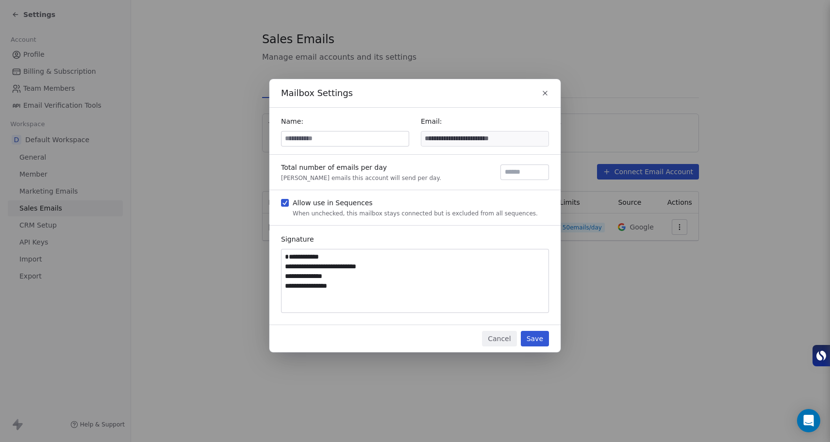
click at [367, 142] on input at bounding box center [345, 139] width 127 height 15
type input "**********"
click at [315, 266] on textarea "**********" at bounding box center [415, 281] width 267 height 63
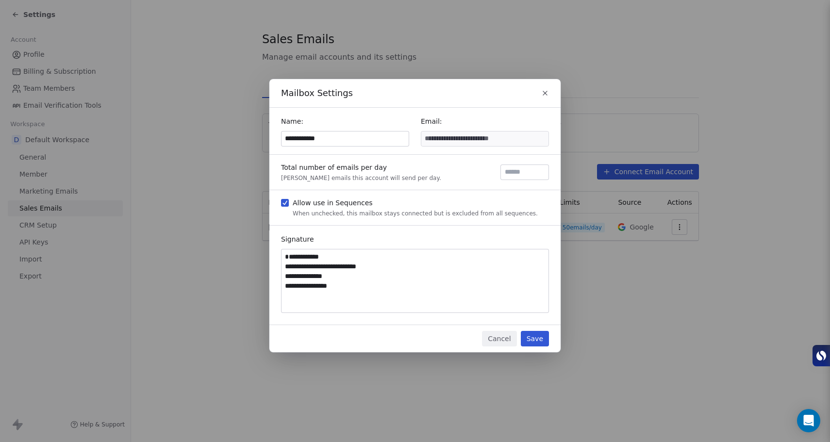
click at [389, 269] on textarea "**********" at bounding box center [415, 281] width 267 height 63
click at [334, 298] on textarea "**********" at bounding box center [415, 281] width 267 height 63
click at [312, 308] on textarea "**********" at bounding box center [415, 281] width 267 height 63
click at [309, 307] on textarea "**********" at bounding box center [415, 281] width 267 height 63
click at [309, 304] on textarea "**********" at bounding box center [415, 281] width 267 height 63
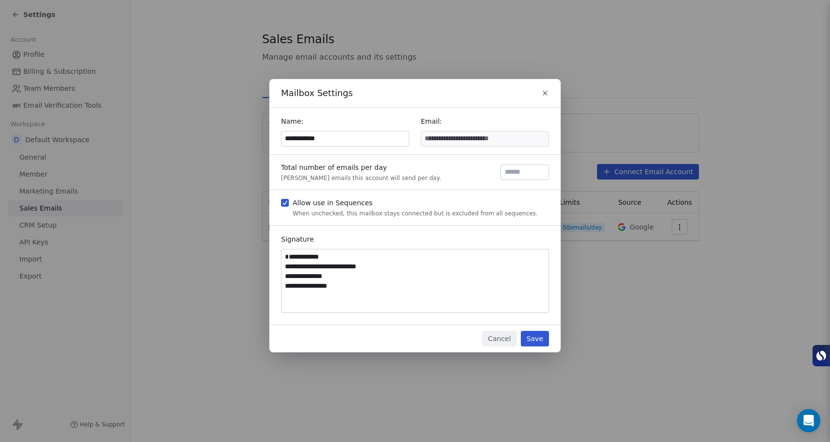
click at [287, 257] on textarea "**********" at bounding box center [415, 281] width 267 height 63
type textarea "**********"
click at [539, 338] on button "Save" at bounding box center [535, 339] width 28 height 16
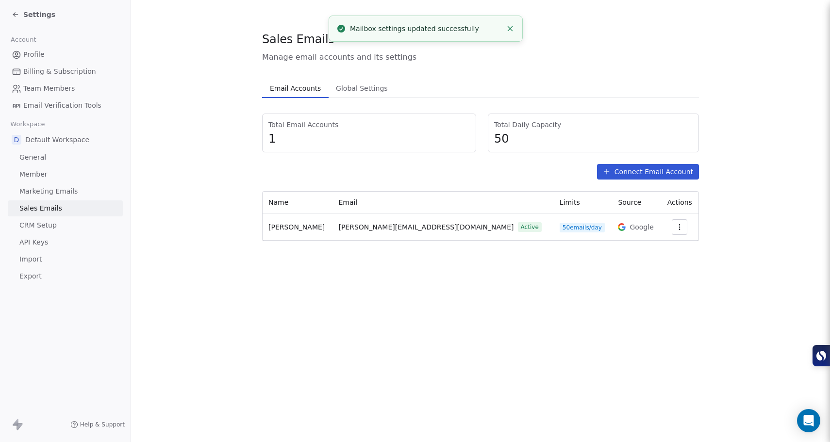
click at [16, 12] on icon at bounding box center [16, 15] width 8 height 8
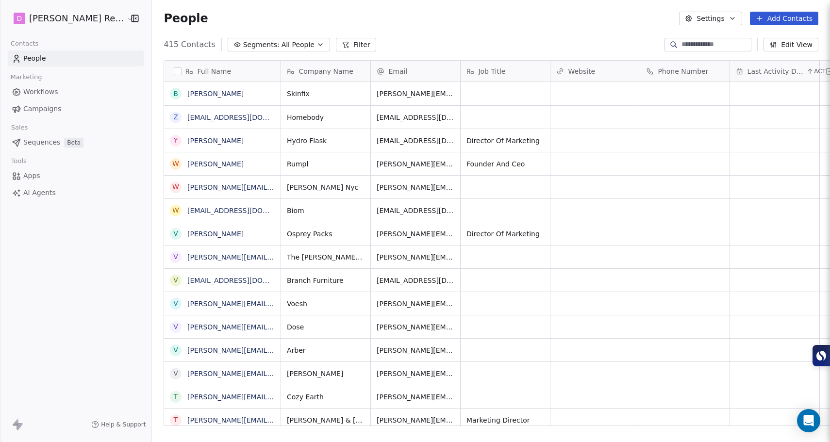
scroll to position [382, 692]
